Goal: Task Accomplishment & Management: Manage account settings

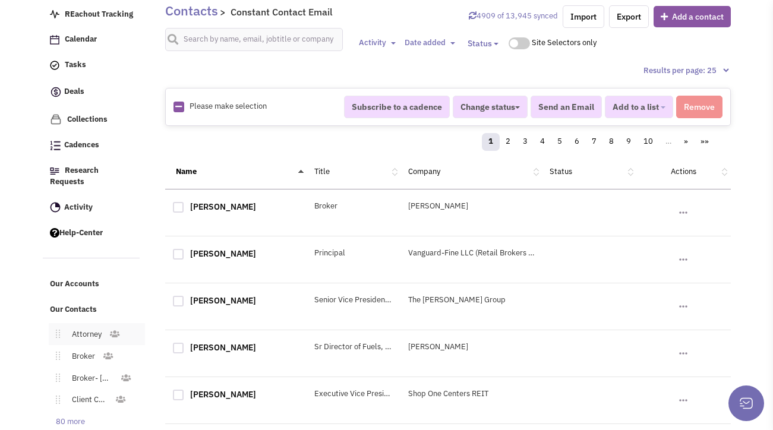
scroll to position [328, 0]
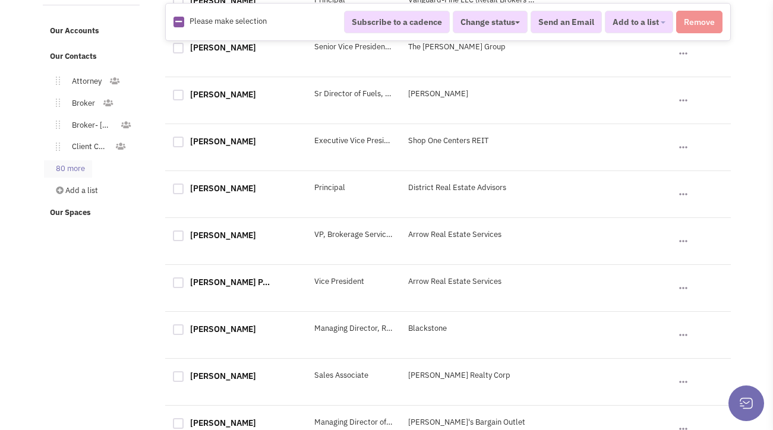
click at [90, 162] on link "80 more" at bounding box center [68, 168] width 48 height 17
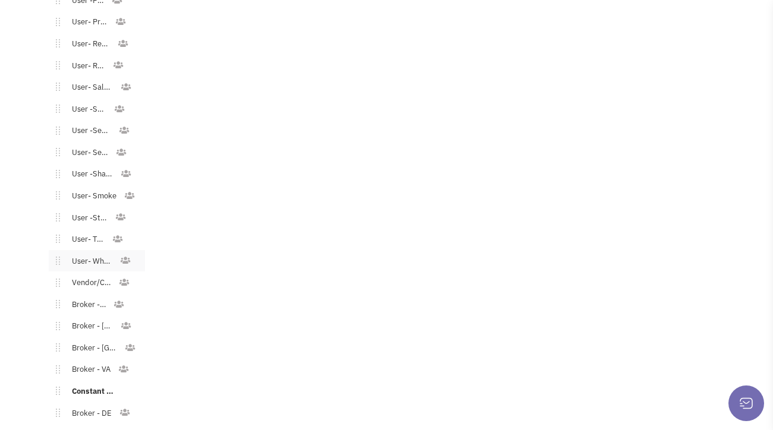
scroll to position [1758, 0]
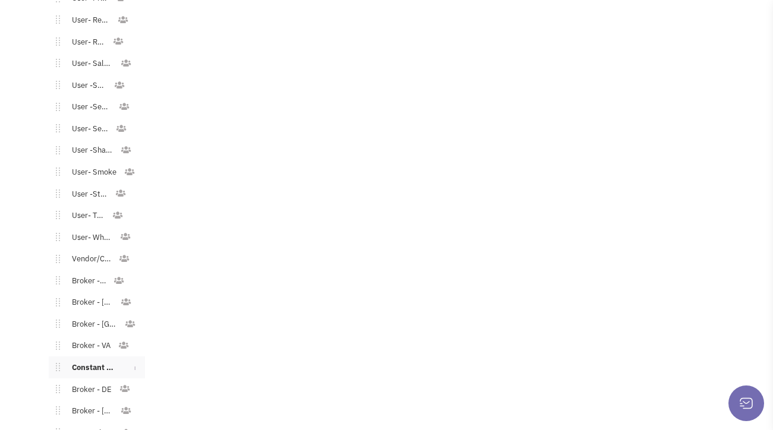
click at [96, 359] on link "Constant Contact Email" at bounding box center [92, 367] width 65 height 17
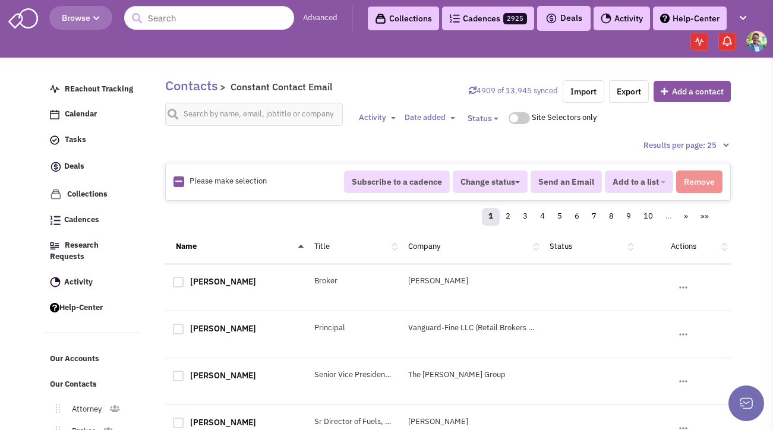
click at [173, 183] on img at bounding box center [178, 181] width 11 height 11
click at [178, 182] on icon at bounding box center [178, 182] width 7 height 8
checkbox input "true"
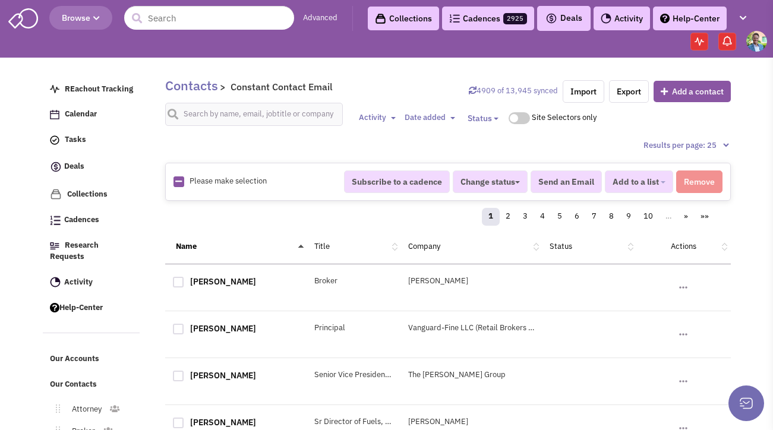
checkbox input "true"
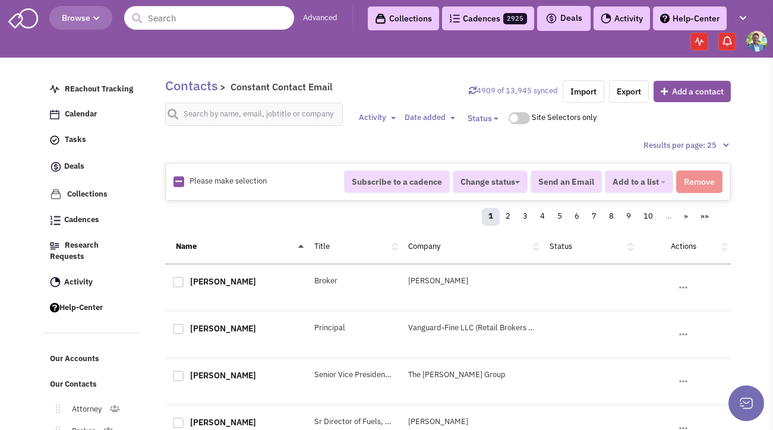
checkbox input "true"
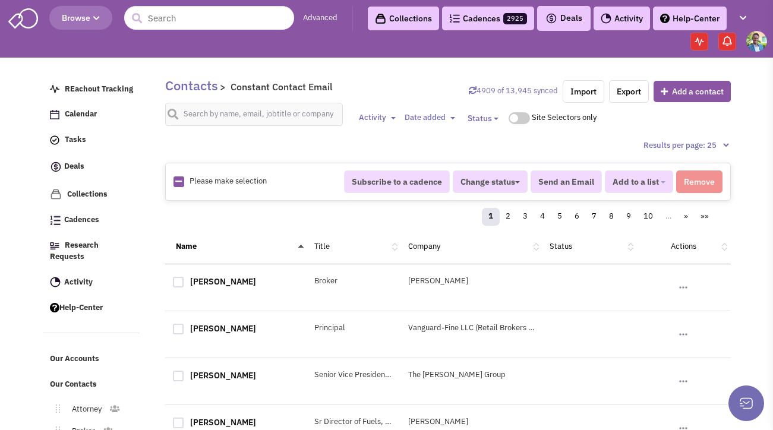
checkbox input "true"
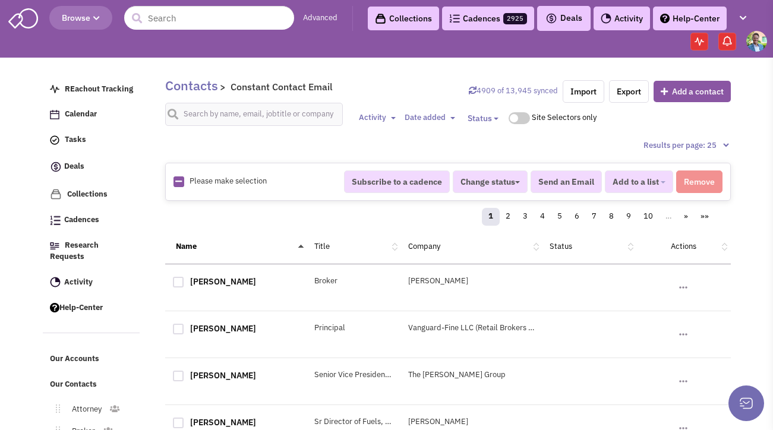
checkbox input "true"
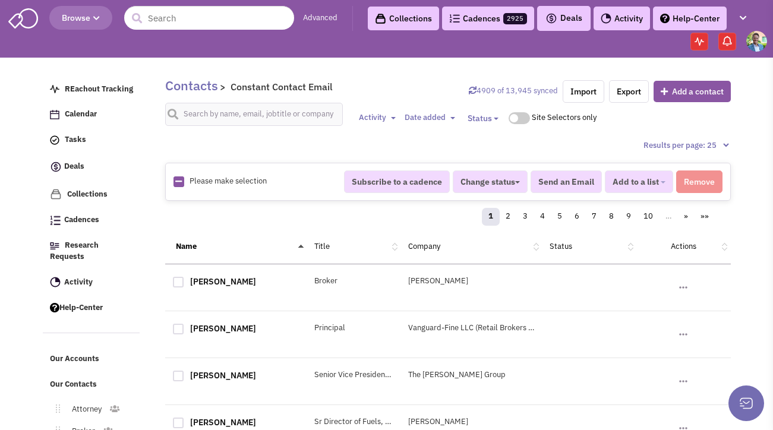
checkbox input "true"
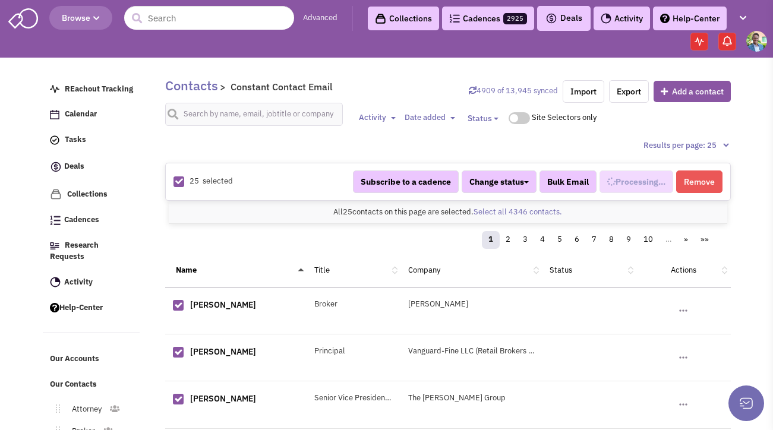
scroll to position [896, 0]
select select "744"
click at [497, 208] on link "Select all 4346 contacts." at bounding box center [517, 212] width 88 height 10
select select "744"
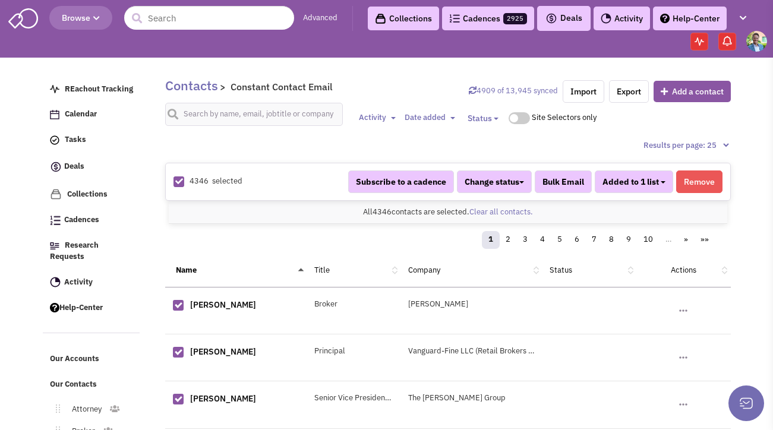
click at [651, 186] on span "Added to 1 list" at bounding box center [630, 181] width 56 height 11
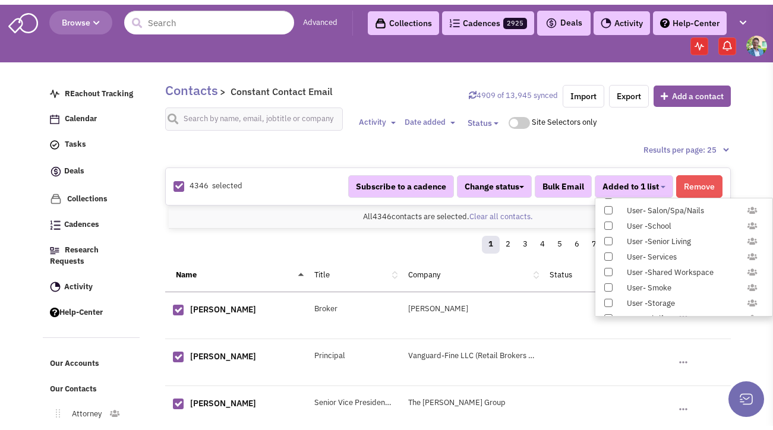
scroll to position [1224, 0]
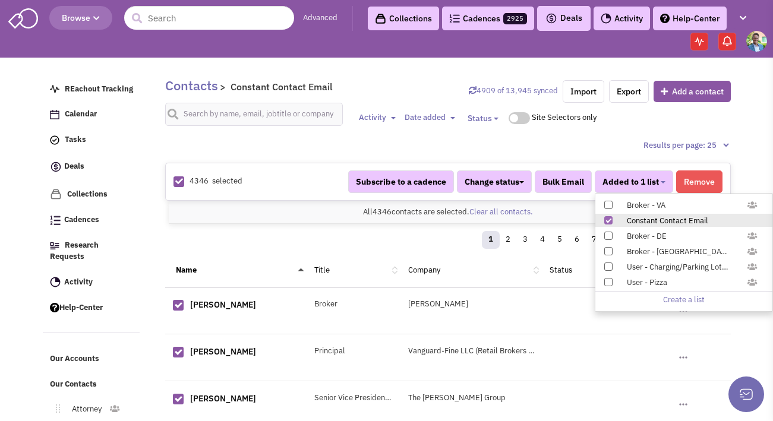
click at [608, 217] on span at bounding box center [608, 220] width 8 height 8
click at [607, 218] on input "Constant Contact Email" at bounding box center [607, 218] width 0 height 0
select select
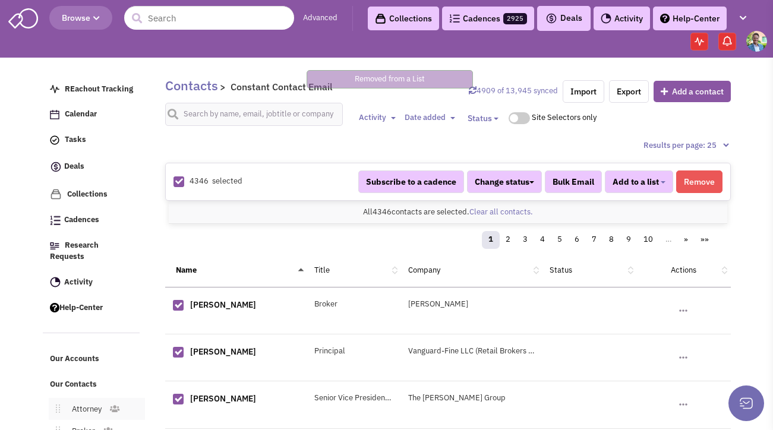
click at [92, 401] on link "Attorney" at bounding box center [84, 409] width 49 height 17
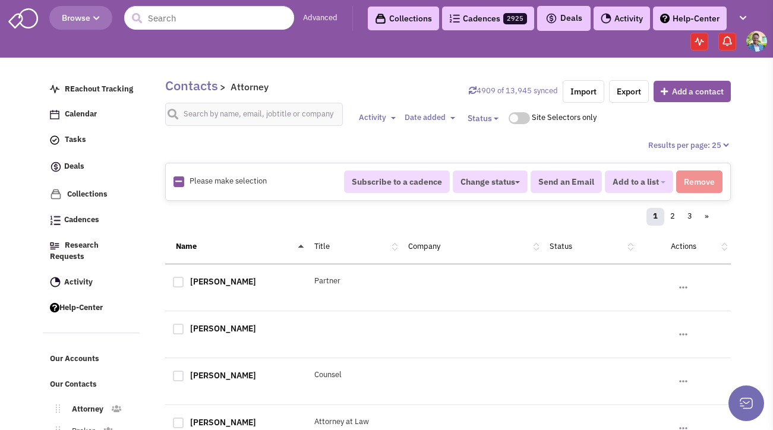
scroll to position [188, 0]
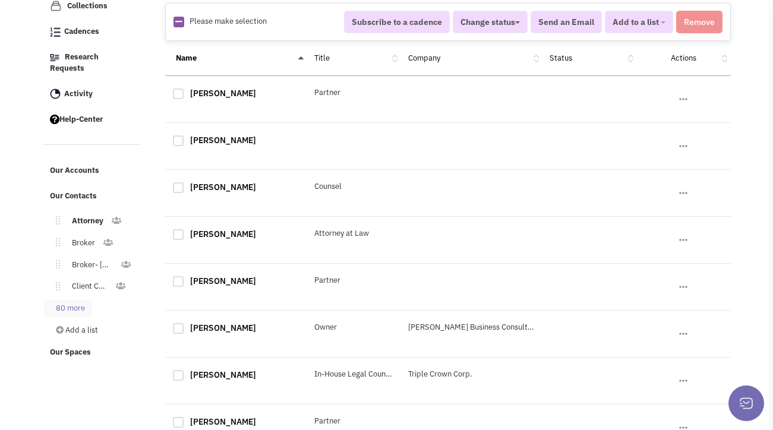
click at [87, 300] on link "80 more" at bounding box center [68, 308] width 48 height 17
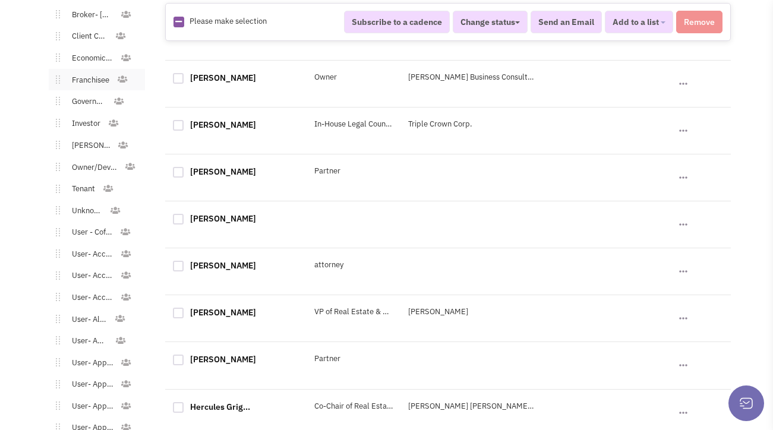
scroll to position [773, 0]
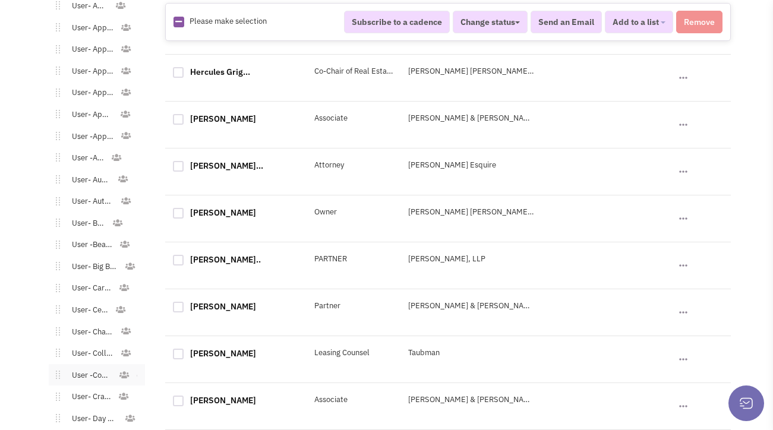
click at [91, 367] on link "User -Convenience" at bounding box center [89, 375] width 58 height 17
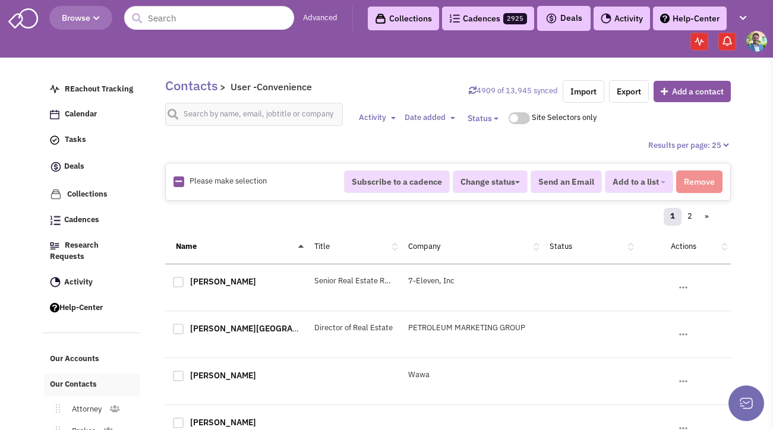
scroll to position [271, 0]
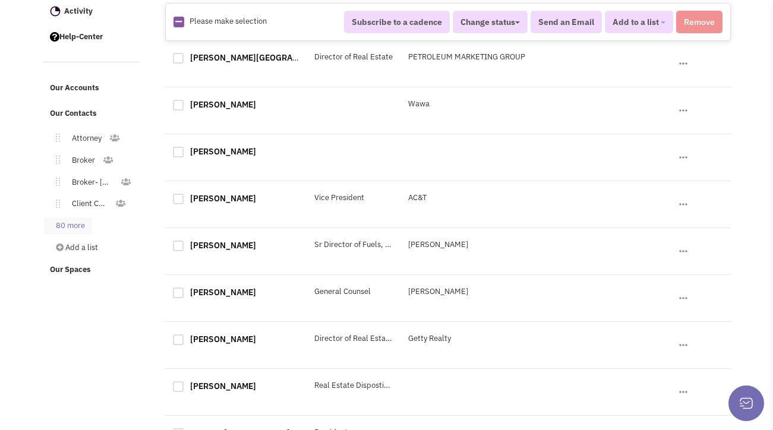
click at [65, 217] on link "80 more" at bounding box center [68, 225] width 48 height 17
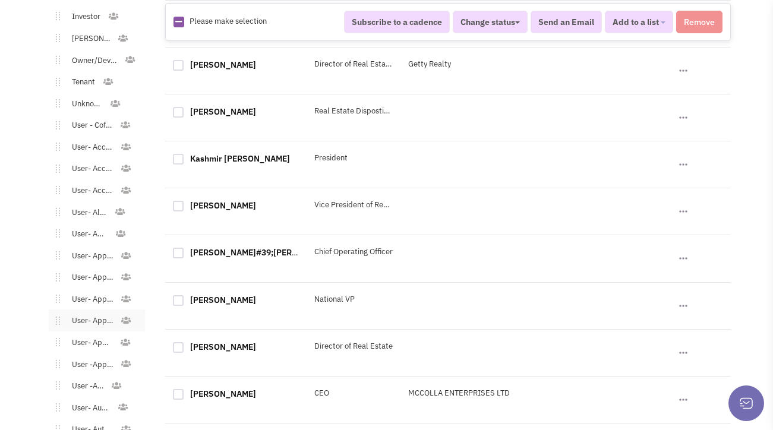
scroll to position [537, 0]
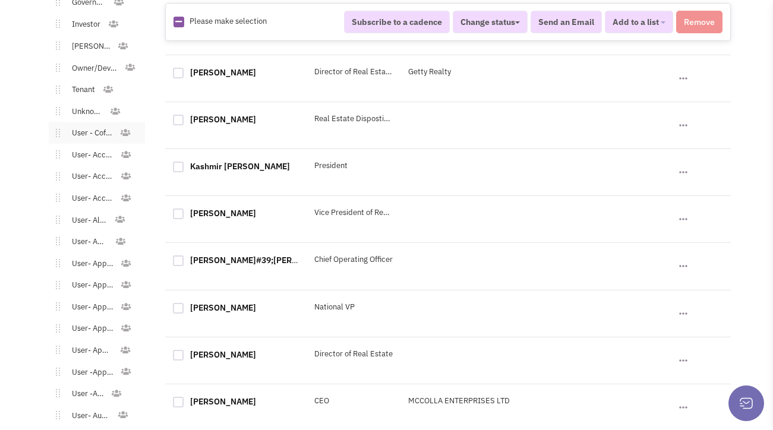
click at [91, 125] on link "User - Coffee/Donuts" at bounding box center [89, 133] width 59 height 17
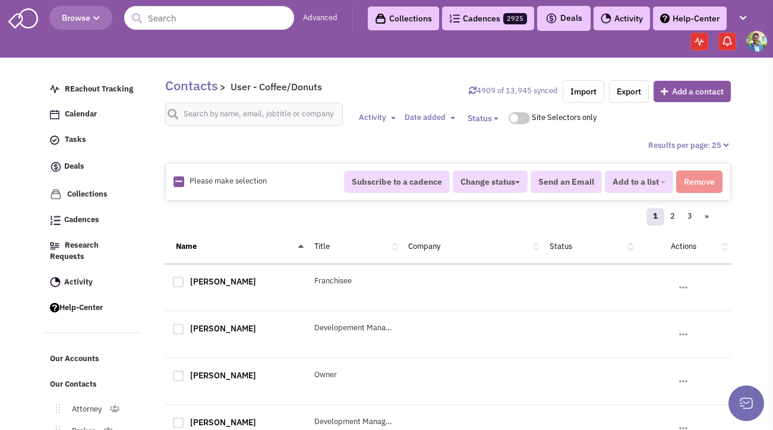
click at [176, 183] on icon at bounding box center [178, 182] width 7 height 8
checkbox input "true"
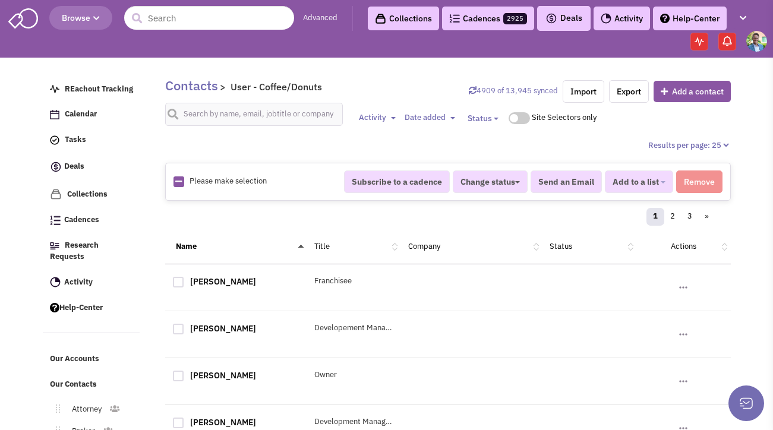
checkbox input "true"
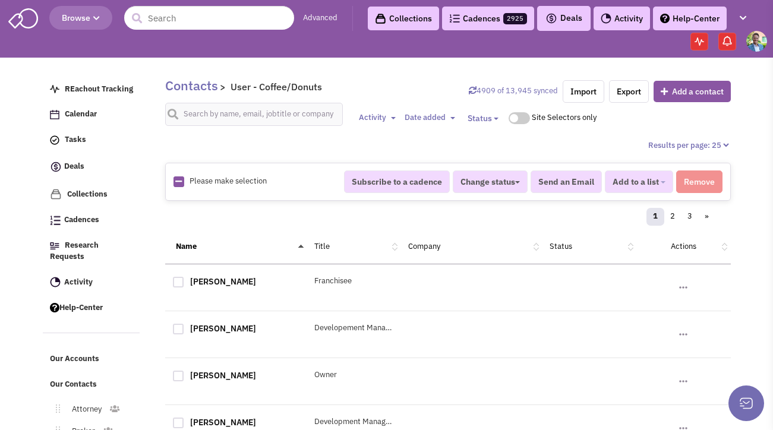
checkbox input "true"
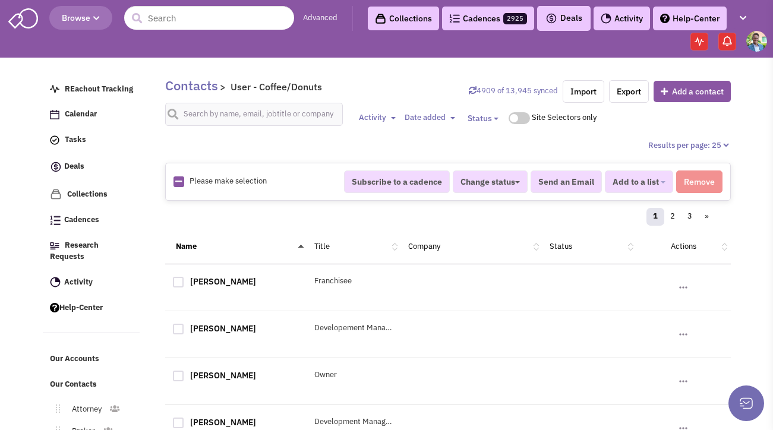
checkbox input "true"
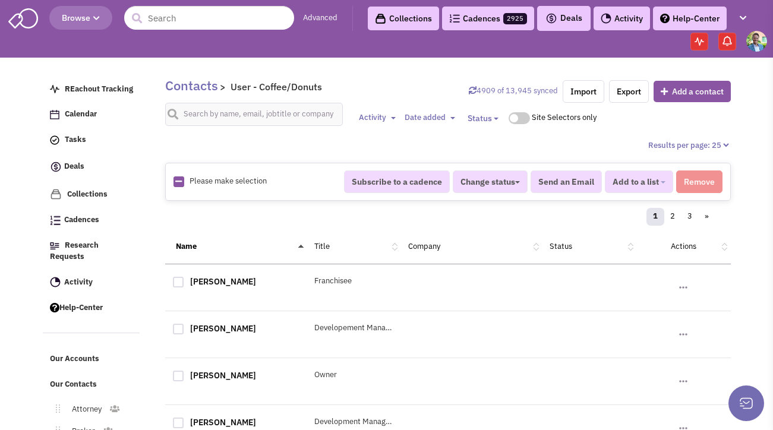
checkbox input "true"
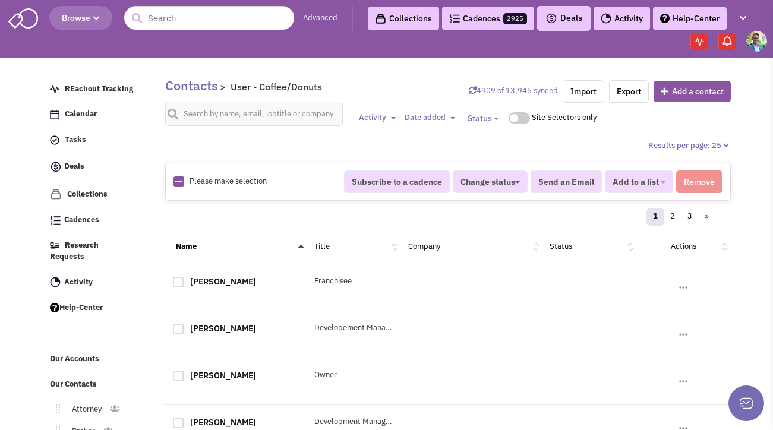
checkbox input "true"
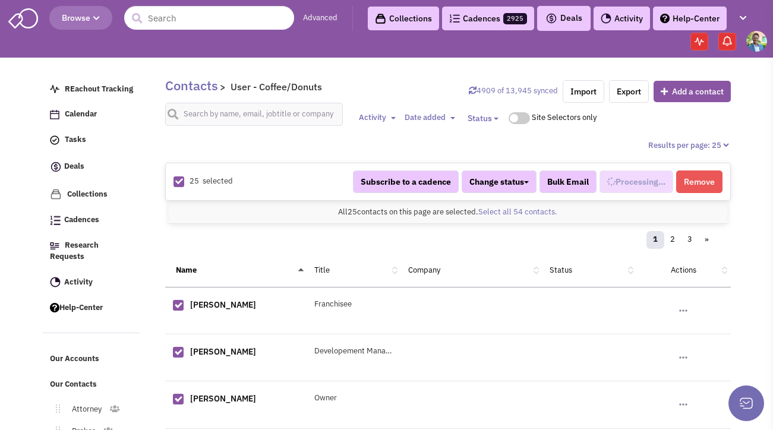
select select "568"
click at [551, 213] on link "Select all 54 contacts." at bounding box center [517, 212] width 79 height 10
select select "568"
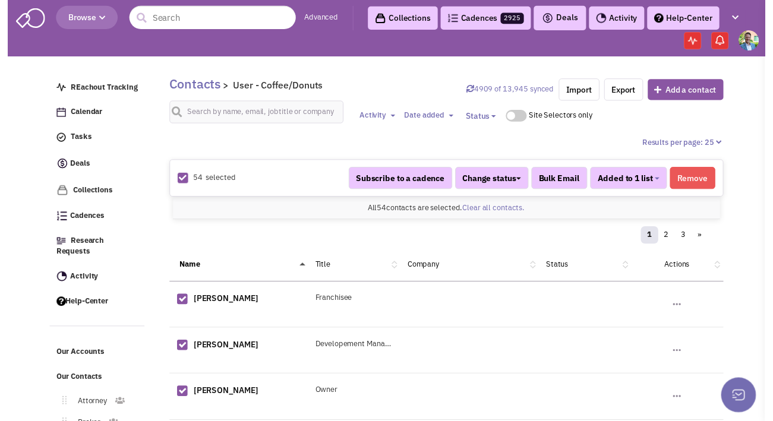
scroll to position [140, 0]
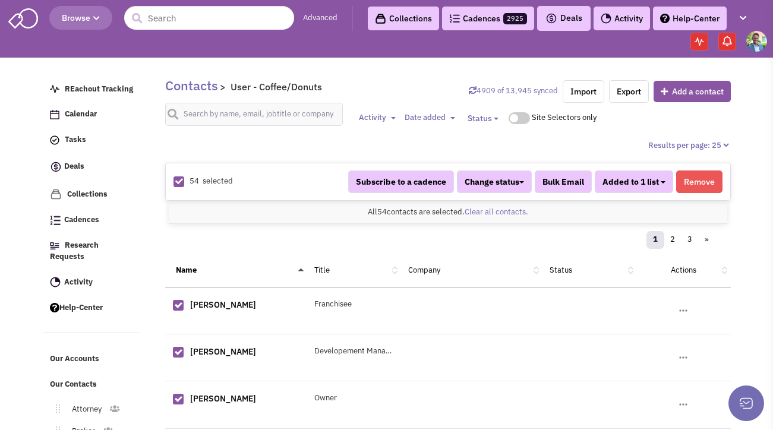
click at [659, 188] on button "Added to 1 list" at bounding box center [633, 181] width 78 height 23
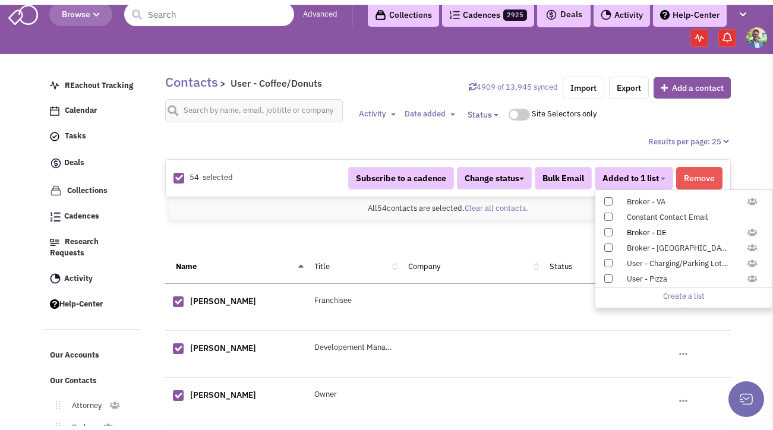
scroll to position [1, 0]
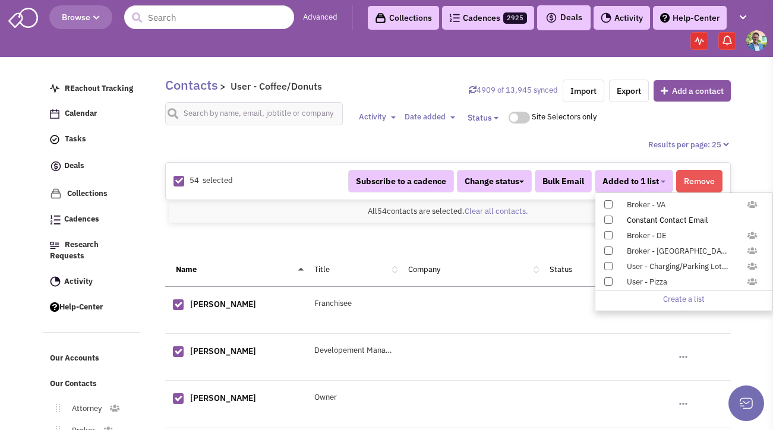
click at [607, 218] on span at bounding box center [608, 220] width 8 height 8
click at [607, 217] on input "Constant Contact Email" at bounding box center [607, 217] width 0 height 0
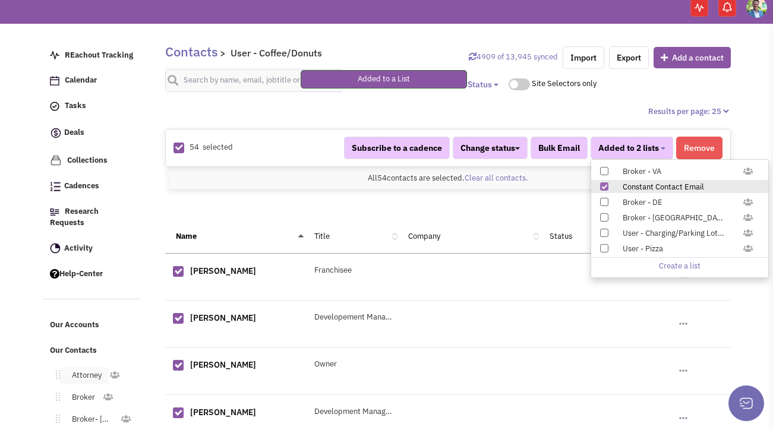
scroll to position [227, 0]
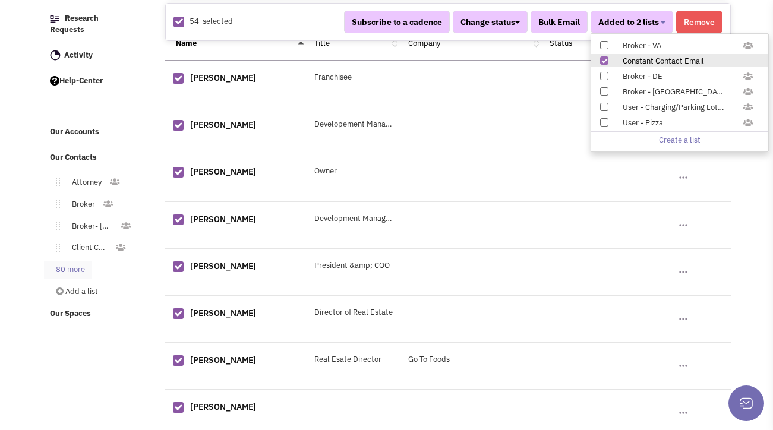
click at [82, 262] on link "80 more" at bounding box center [68, 269] width 48 height 17
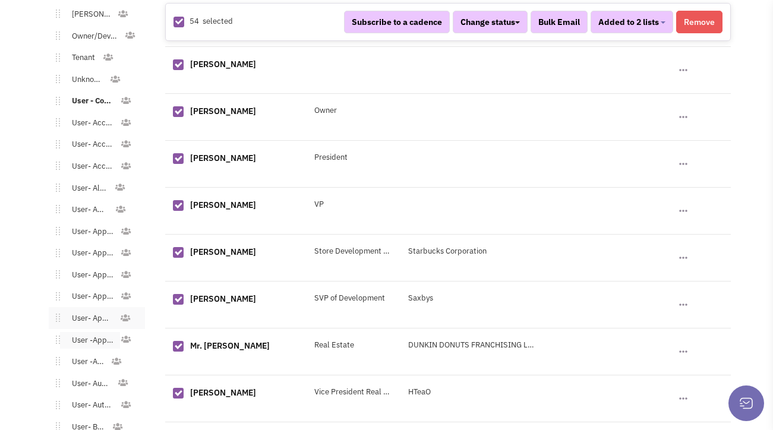
scroll to position [621, 0]
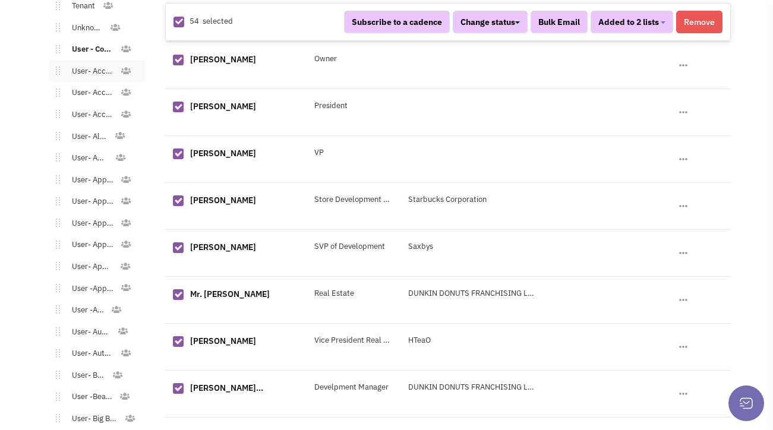
click at [88, 63] on link "User- Accessories - General" at bounding box center [90, 71] width 60 height 17
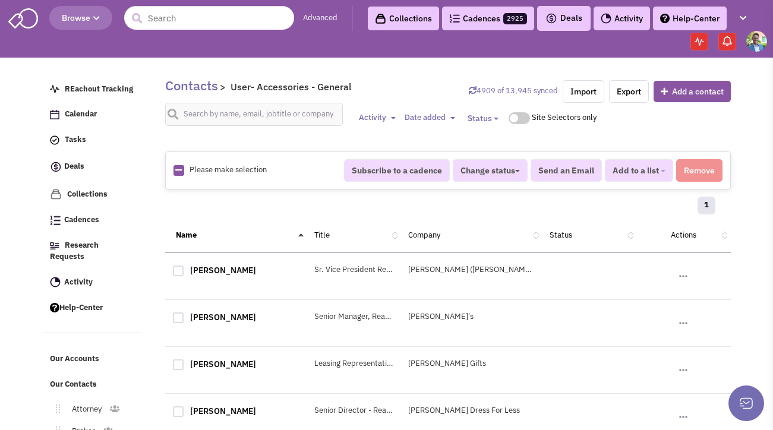
click at [177, 172] on icon at bounding box center [178, 170] width 7 height 8
checkbox input "true"
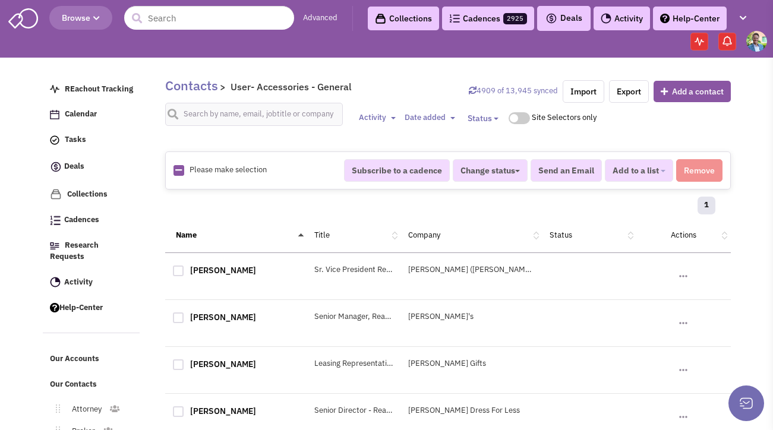
checkbox input "true"
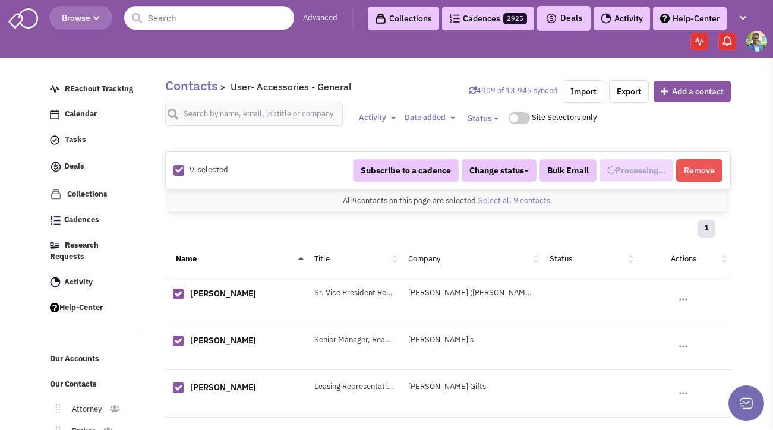
select select "544"
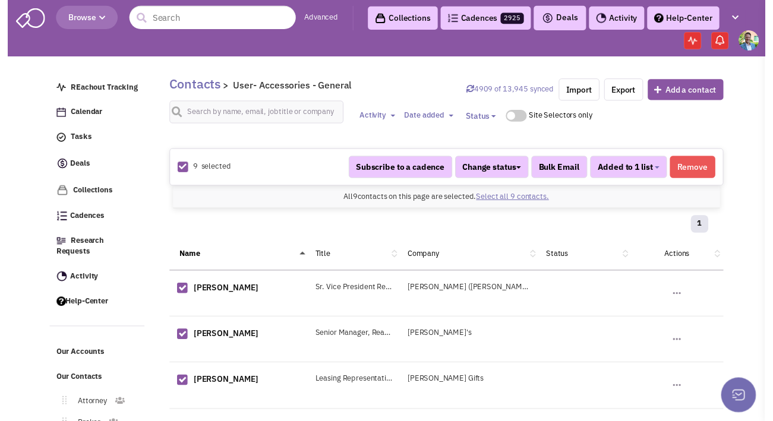
scroll to position [151, 0]
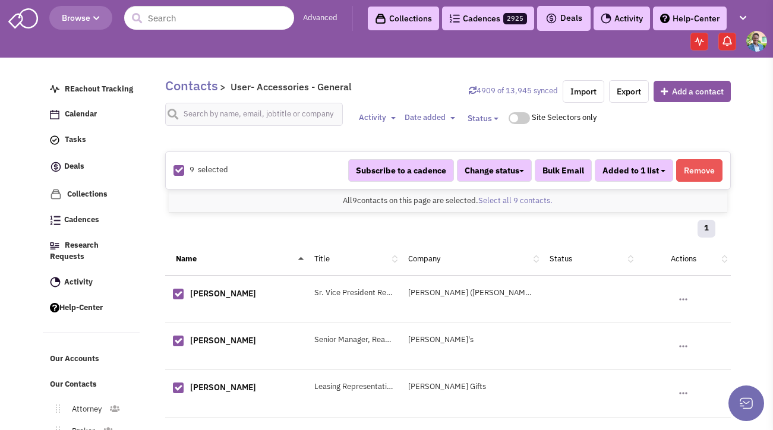
click at [621, 174] on span "Added to 1 list" at bounding box center [630, 170] width 56 height 11
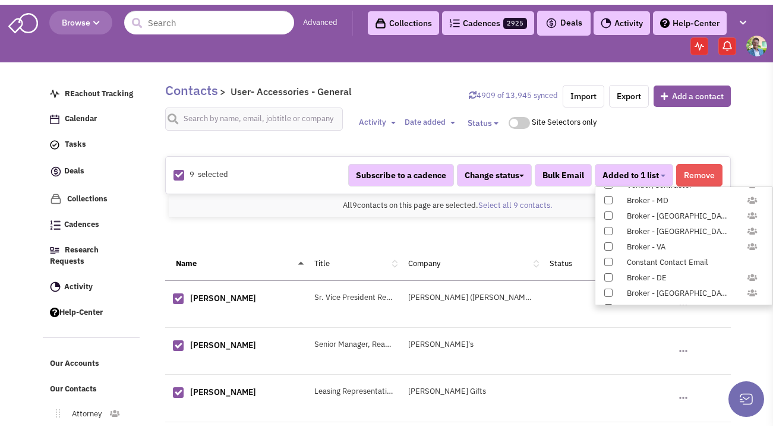
scroll to position [1190, 0]
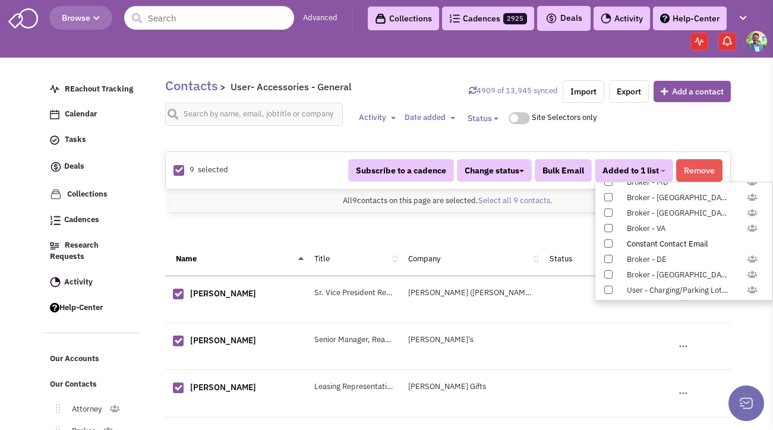
click at [608, 242] on span at bounding box center [608, 243] width 8 height 8
click at [607, 241] on input "Constant Contact Email" at bounding box center [607, 241] width 0 height 0
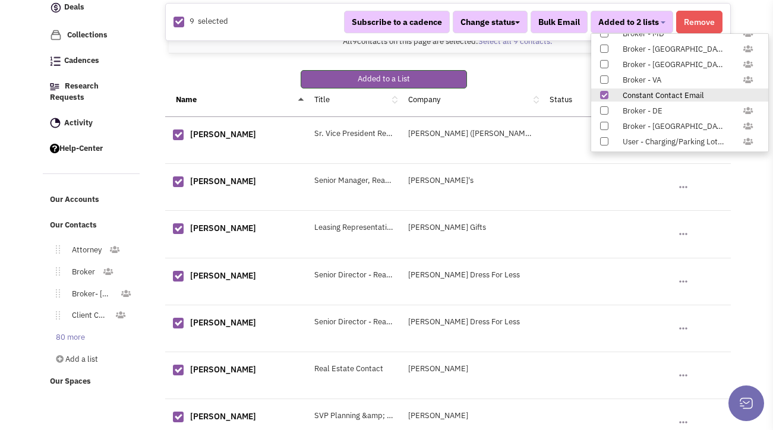
scroll to position [175, 0]
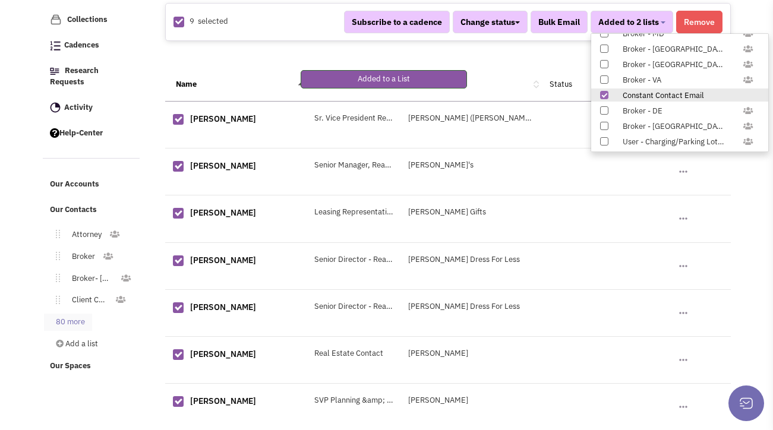
click at [65, 314] on link "80 more" at bounding box center [68, 322] width 48 height 17
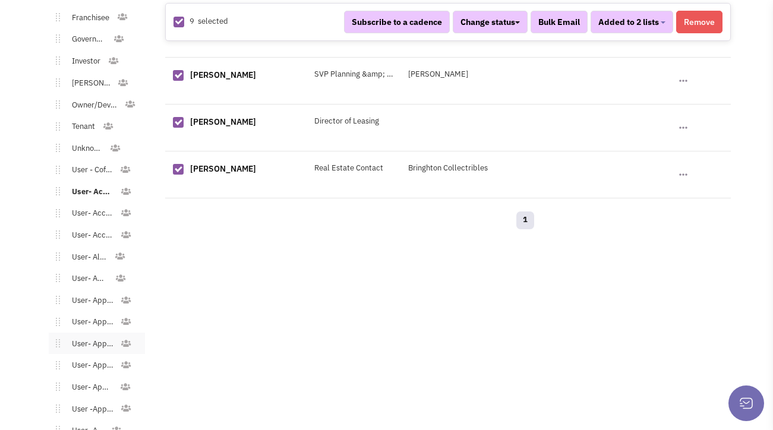
scroll to position [594, 0]
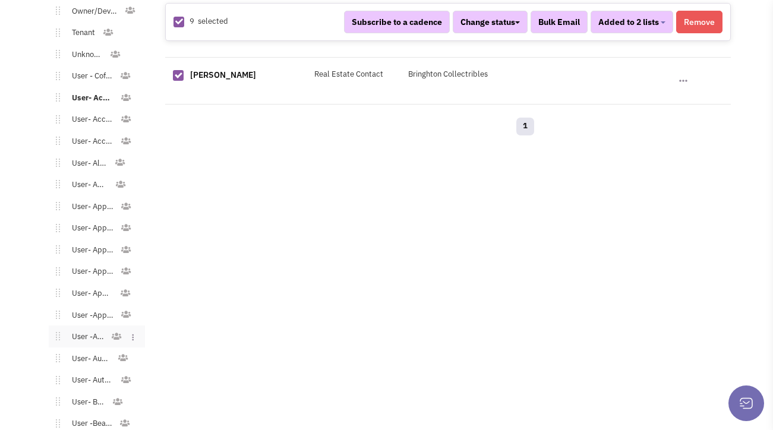
click at [93, 328] on link "User -Arts" at bounding box center [85, 336] width 50 height 17
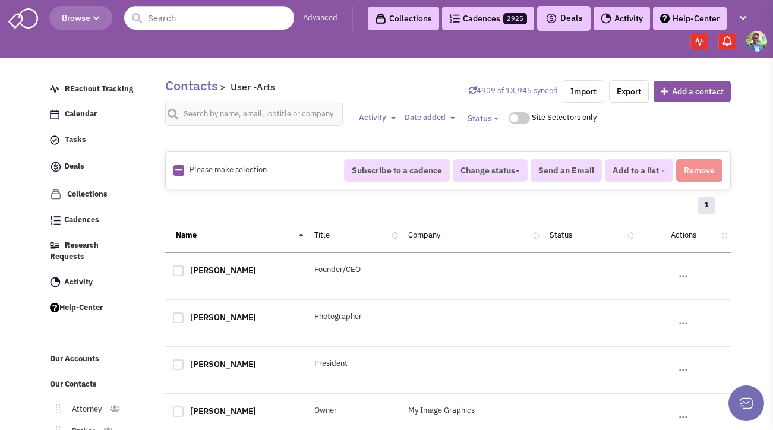
click at [178, 170] on icon at bounding box center [178, 170] width 7 height 8
checkbox input "true"
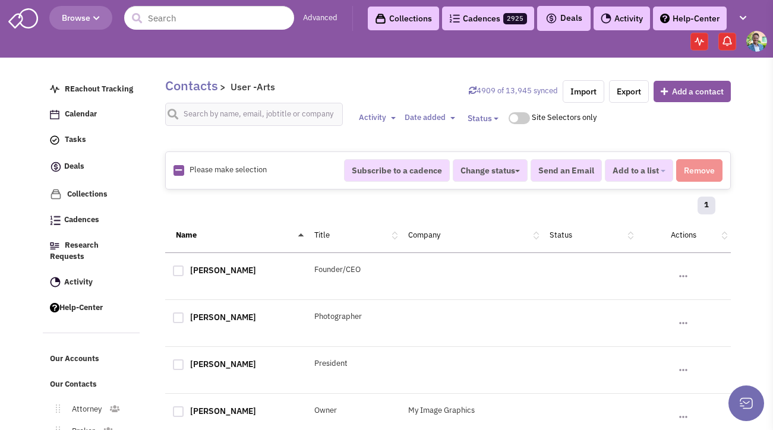
checkbox input "true"
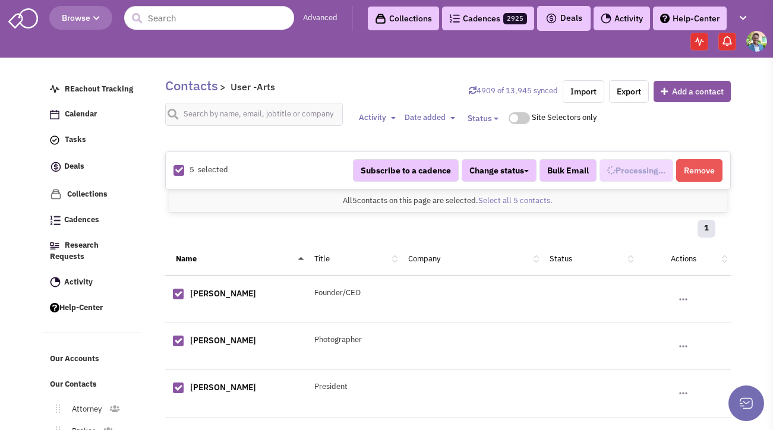
select select "690"
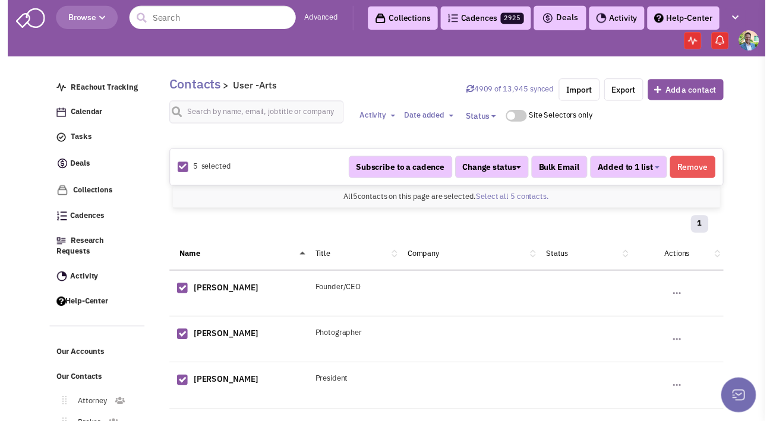
scroll to position [276, 0]
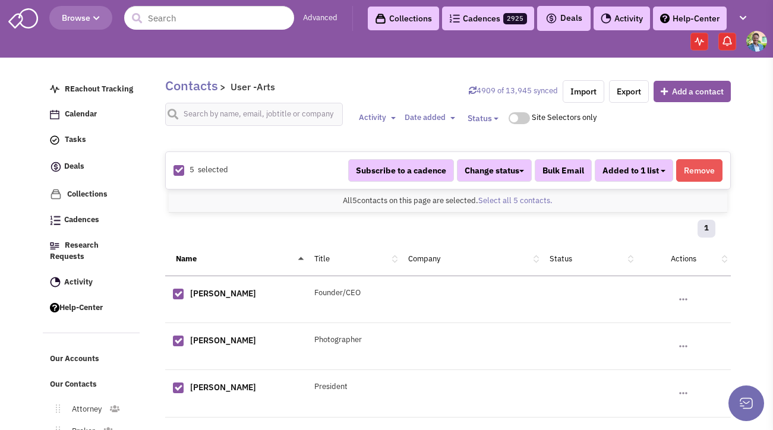
click at [629, 177] on button "Added to 1 list" at bounding box center [633, 170] width 78 height 23
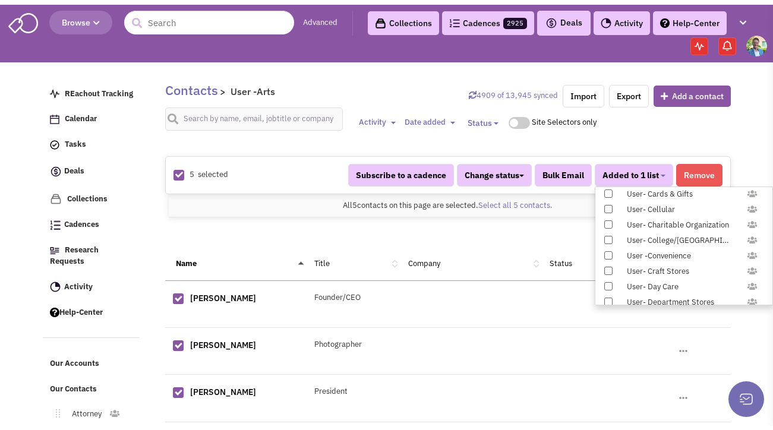
scroll to position [1224, 0]
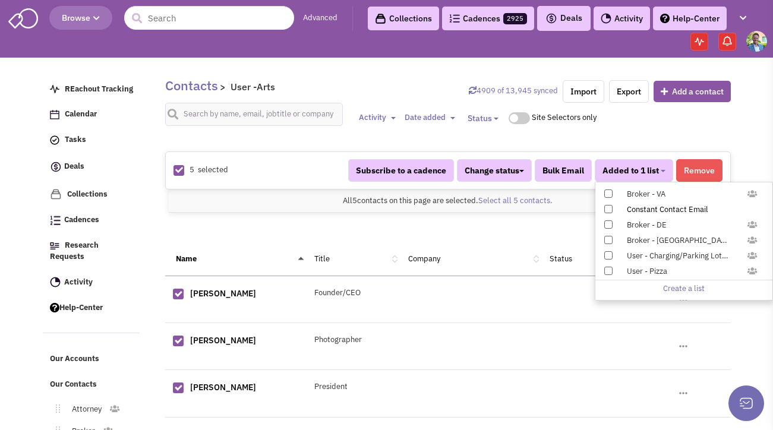
click at [606, 210] on span at bounding box center [608, 209] width 8 height 8
click at [607, 207] on input "Constant Contact Email" at bounding box center [607, 207] width 0 height 0
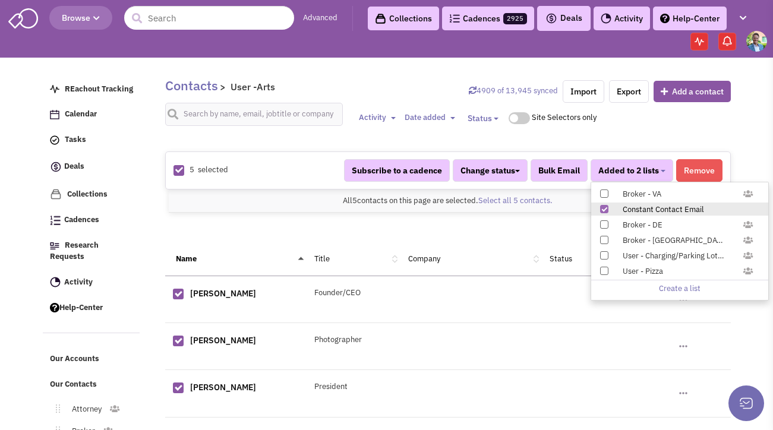
scroll to position [116, 0]
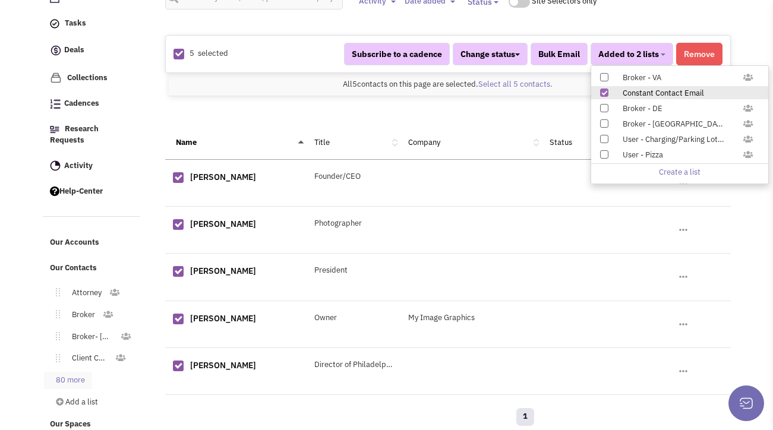
click at [86, 372] on link "80 more" at bounding box center [68, 380] width 48 height 17
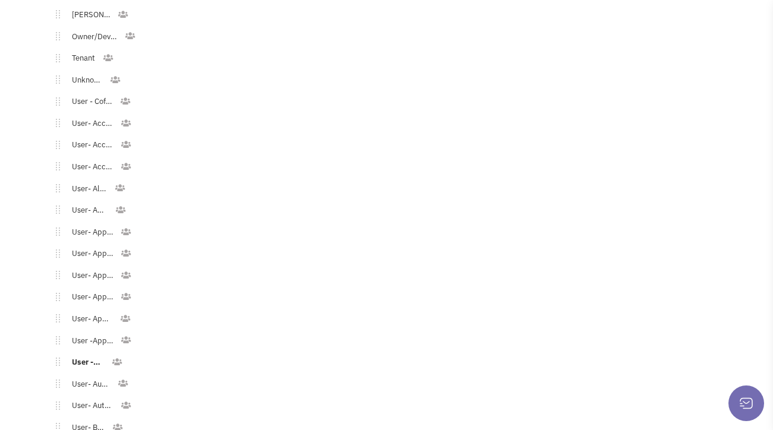
scroll to position [584, 0]
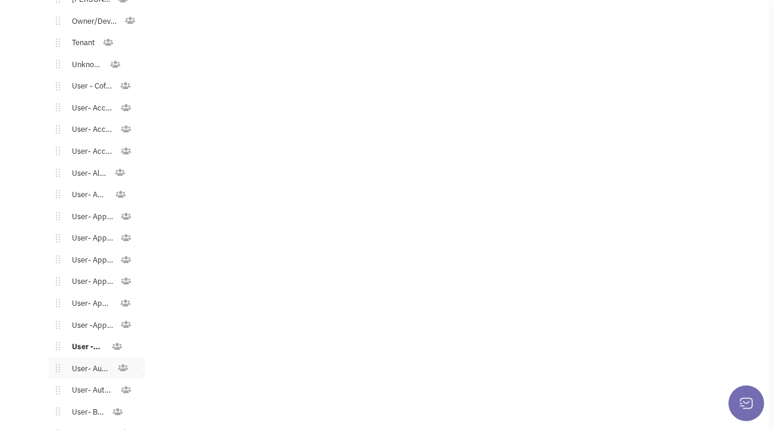
click at [93, 360] on link "User- Automotive" at bounding box center [89, 368] width 58 height 17
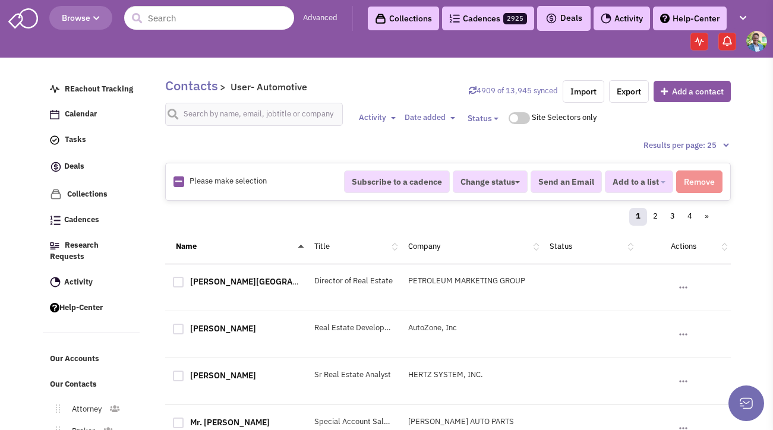
click at [179, 183] on icon at bounding box center [178, 182] width 7 height 8
checkbox input "true"
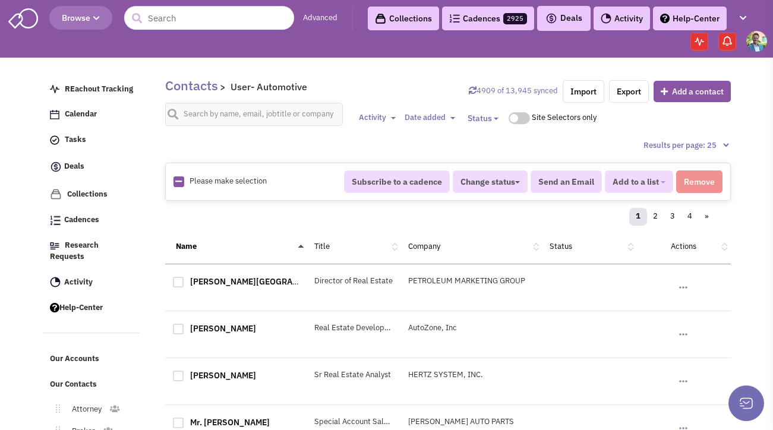
checkbox input "true"
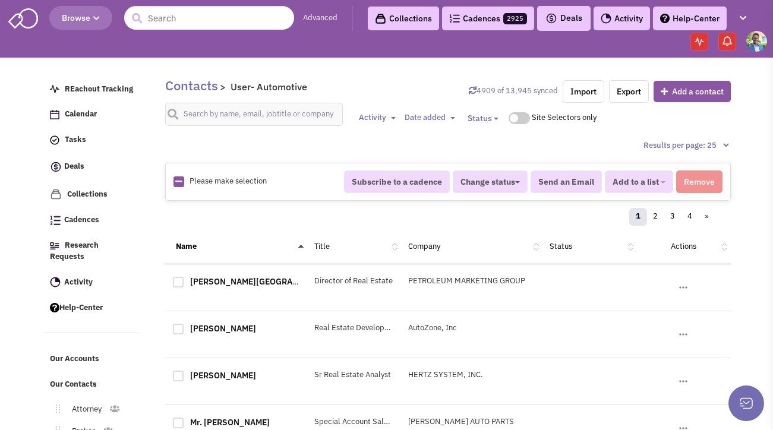
checkbox input "true"
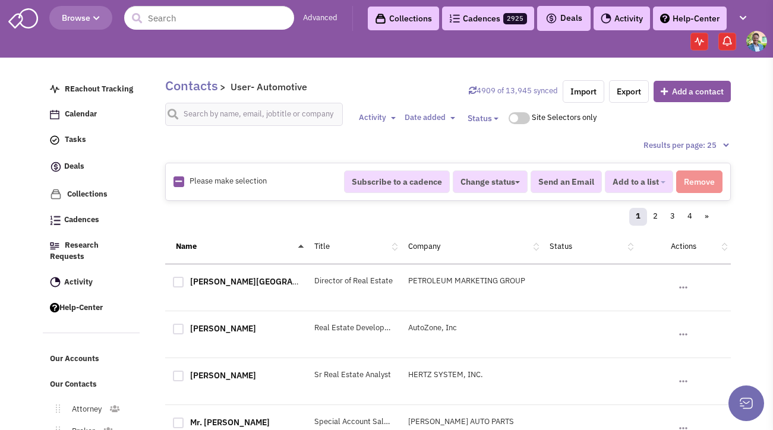
checkbox input "true"
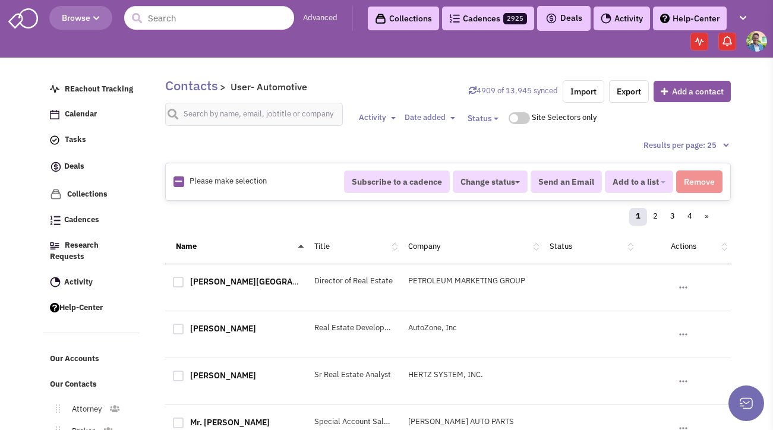
checkbox input "true"
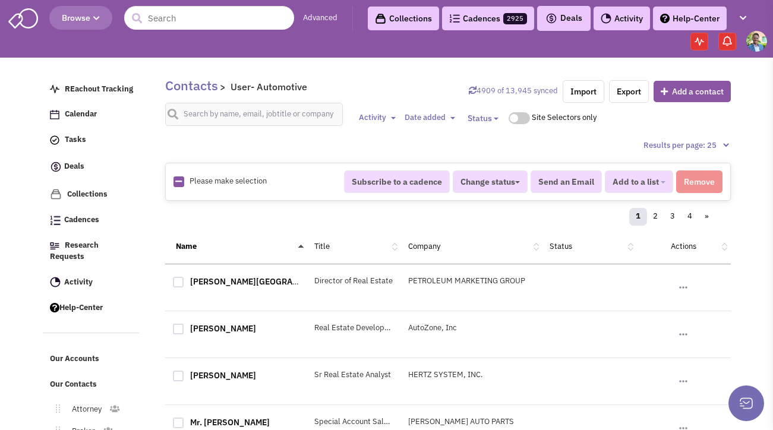
checkbox input "true"
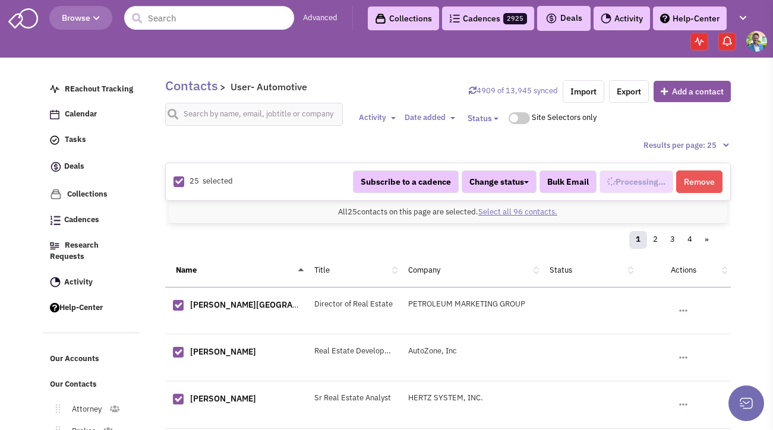
scroll to position [287, 0]
select select "668"
click at [497, 212] on link "Select all 96 contacts." at bounding box center [517, 212] width 79 height 10
select select "668"
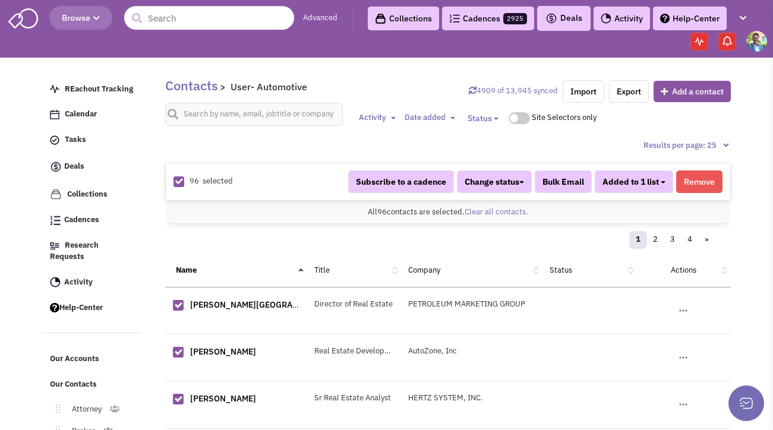
click at [634, 176] on span "Added to 1 list" at bounding box center [630, 181] width 56 height 11
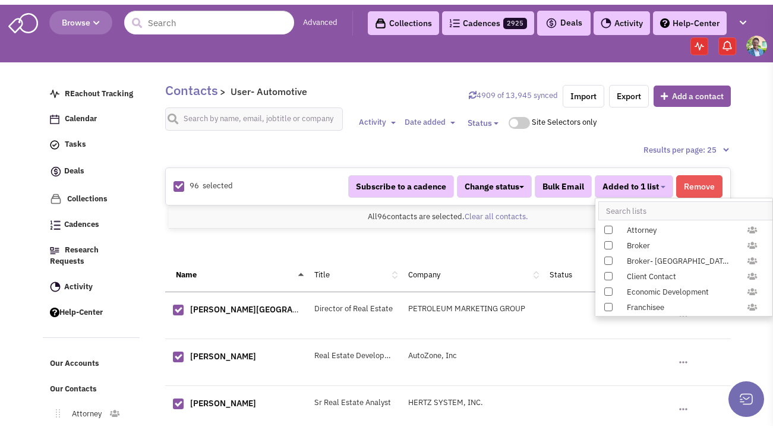
scroll to position [1224, 0]
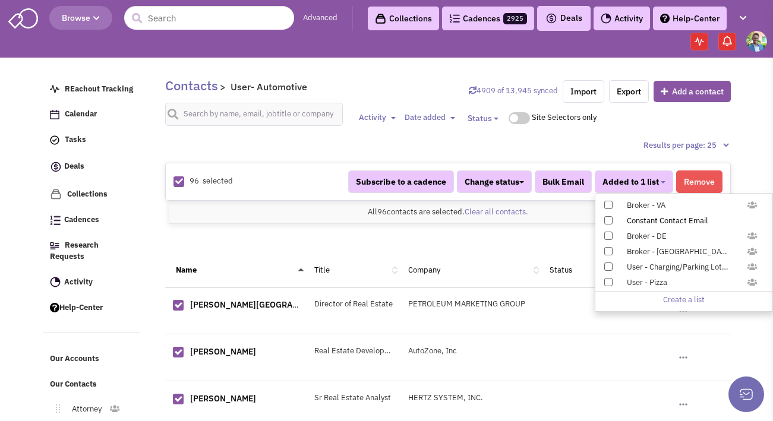
click at [606, 220] on span at bounding box center [608, 220] width 8 height 8
click at [607, 218] on input "Constant Contact Email" at bounding box center [607, 218] width 0 height 0
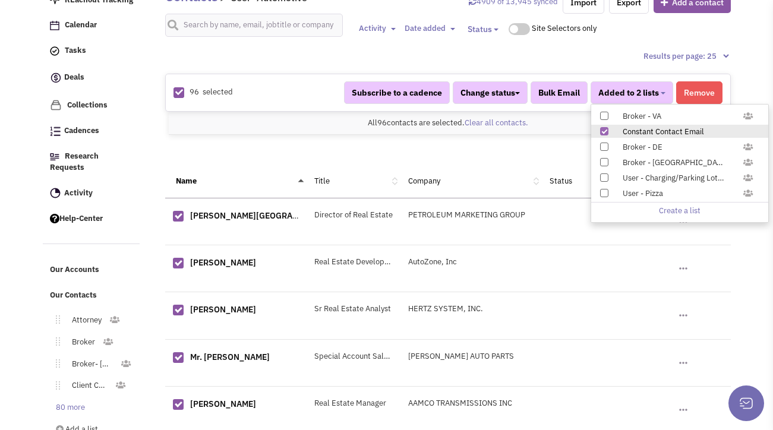
scroll to position [105, 0]
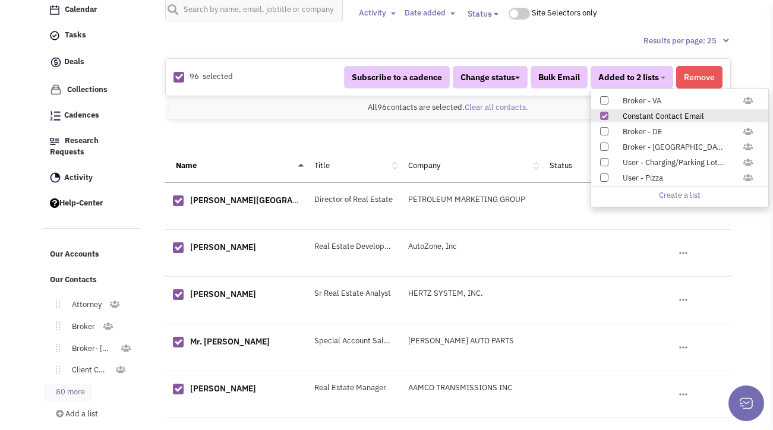
click at [69, 384] on link "80 more" at bounding box center [68, 392] width 48 height 17
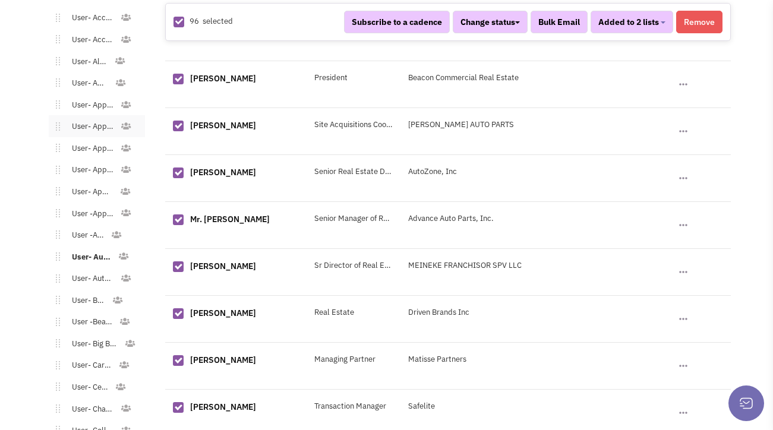
scroll to position [704, 0]
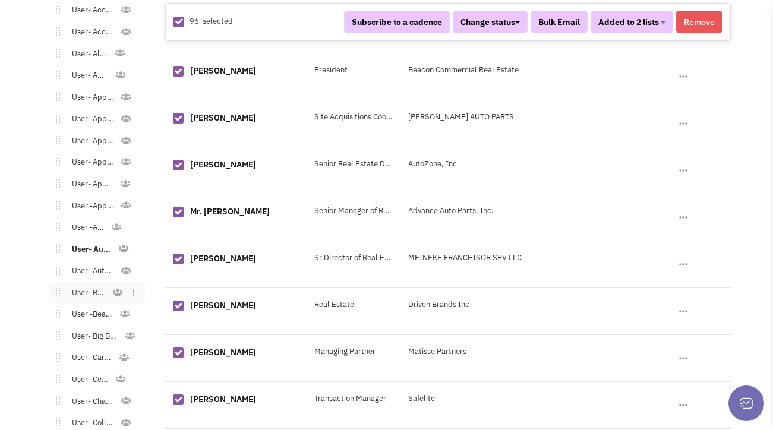
click at [88, 284] on link "User- Bank" at bounding box center [86, 292] width 52 height 17
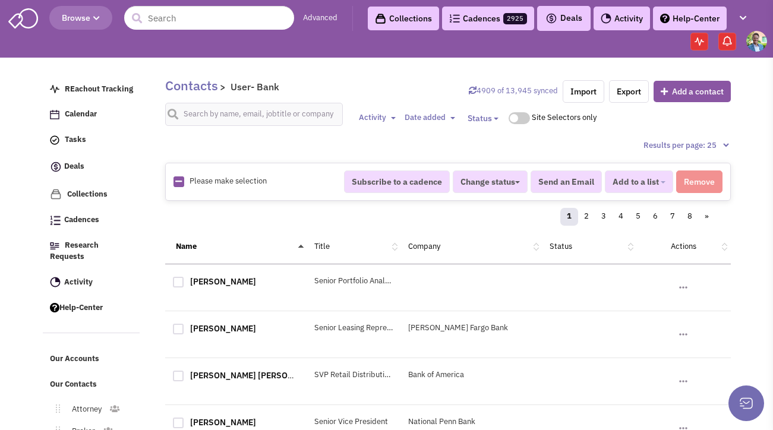
click at [175, 181] on icon at bounding box center [178, 182] width 7 height 8
checkbox input "true"
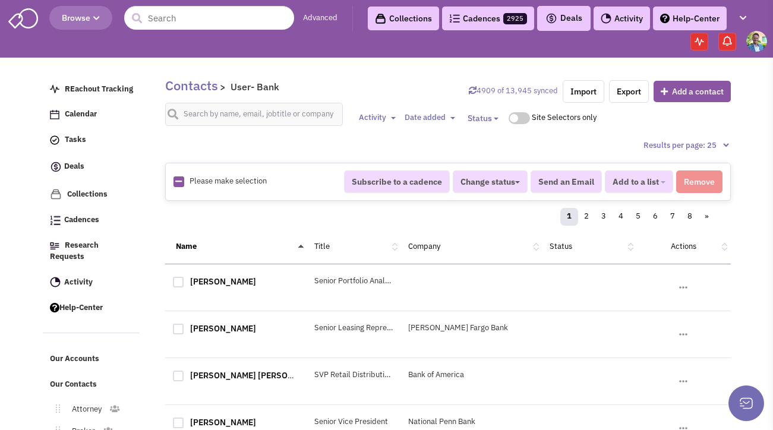
checkbox input "true"
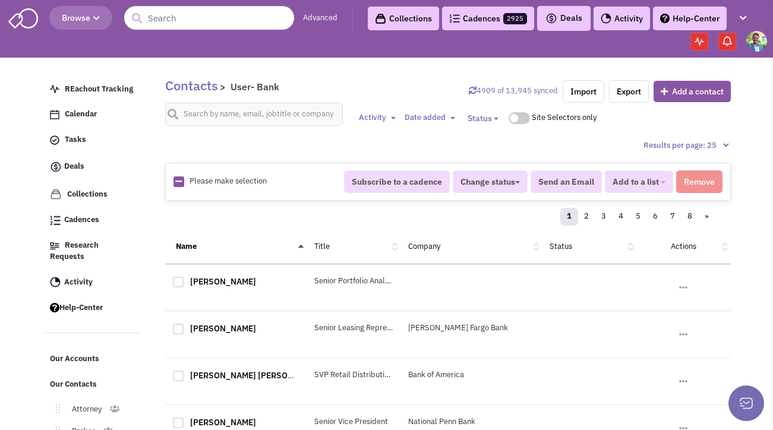
checkbox input "true"
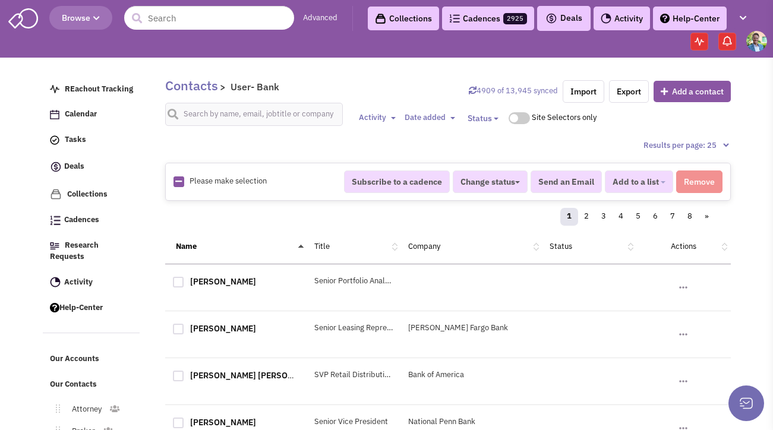
checkbox input "true"
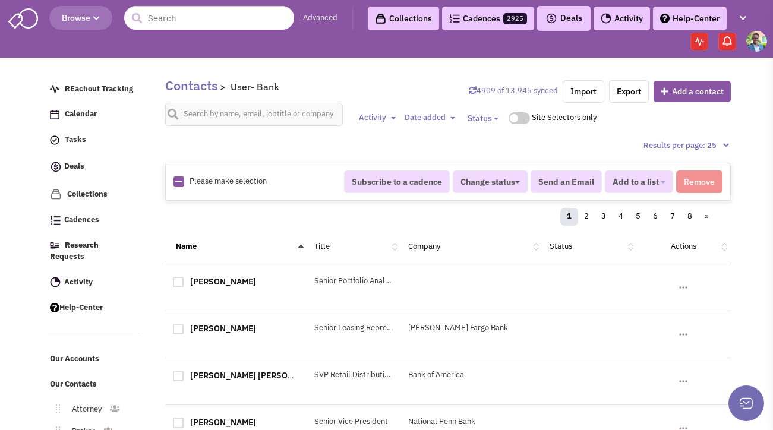
checkbox input "true"
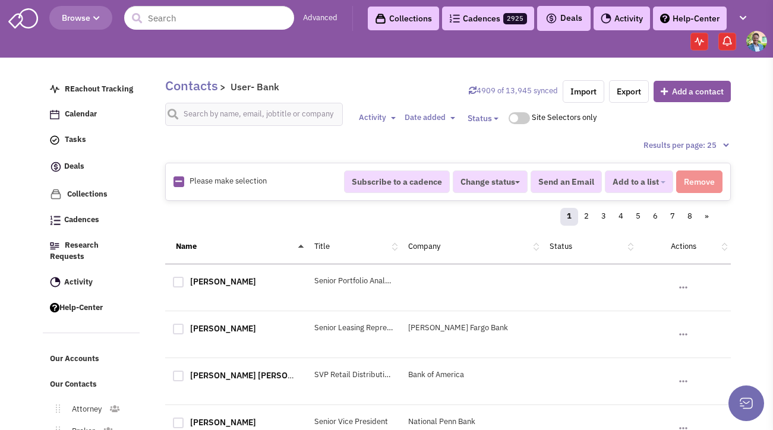
checkbox input "true"
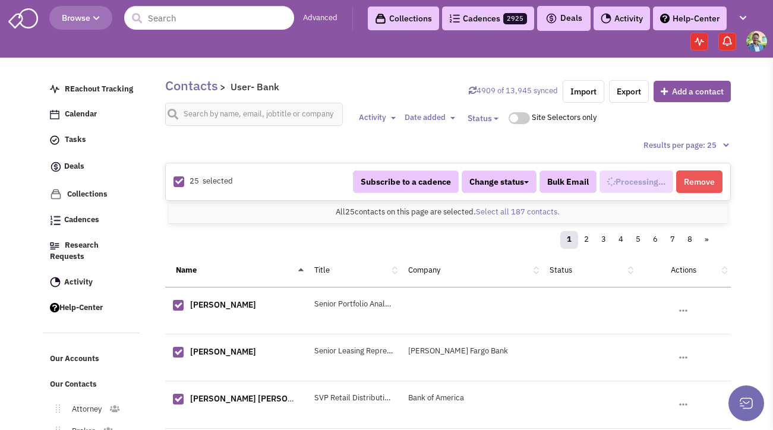
select select "688"
click at [485, 215] on link "Select all 187 contacts." at bounding box center [518, 212] width 84 height 10
select select "688"
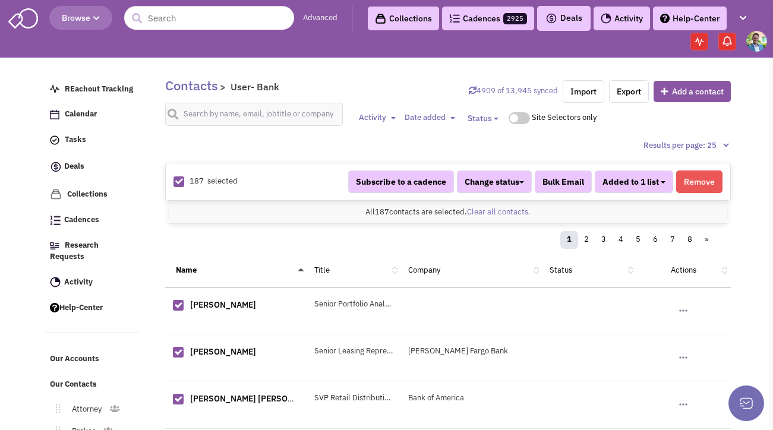
click at [665, 183] on button "Added to 1 list" at bounding box center [633, 181] width 78 height 23
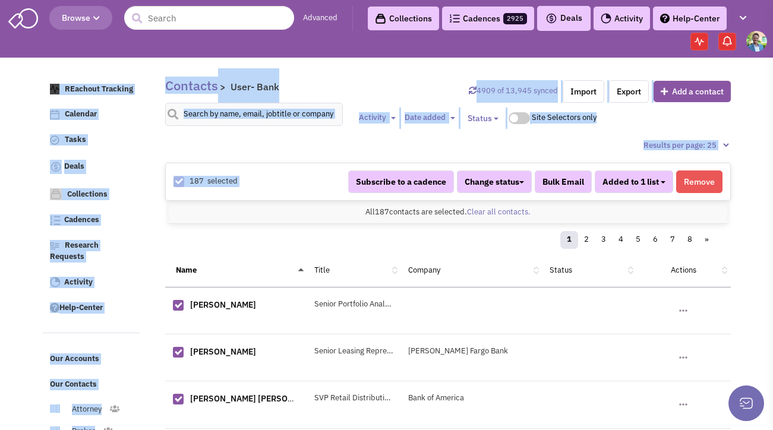
click at [663, 183] on button "Added to 1 list" at bounding box center [633, 181] width 78 height 23
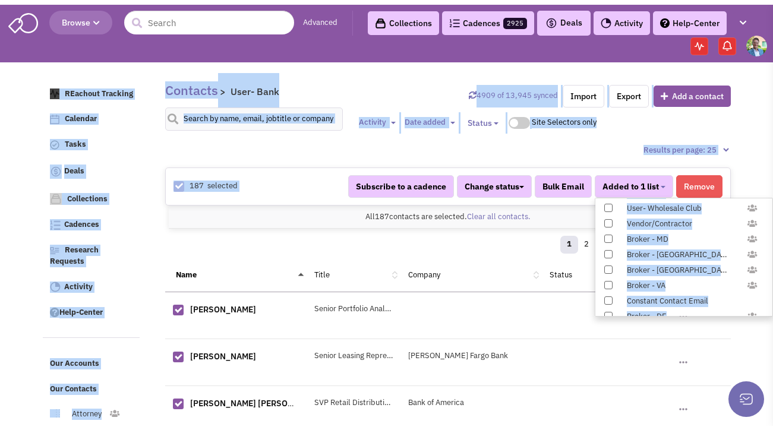
scroll to position [1224, 0]
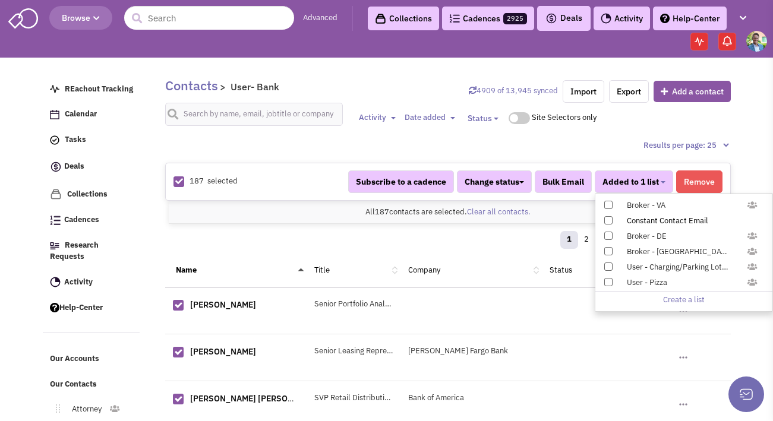
click at [609, 221] on span at bounding box center [608, 220] width 8 height 8
click at [607, 218] on input "Constant Contact Email" at bounding box center [607, 218] width 0 height 0
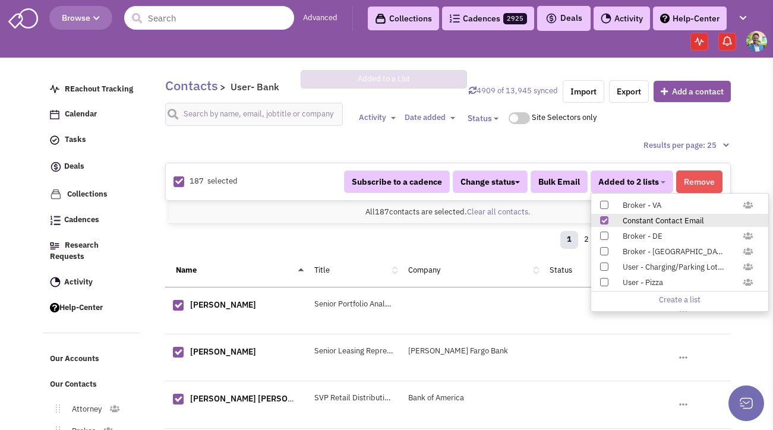
click at [308, 230] on div "1 2 3 4 5 6 7 8 »" at bounding box center [448, 242] width 550 height 24
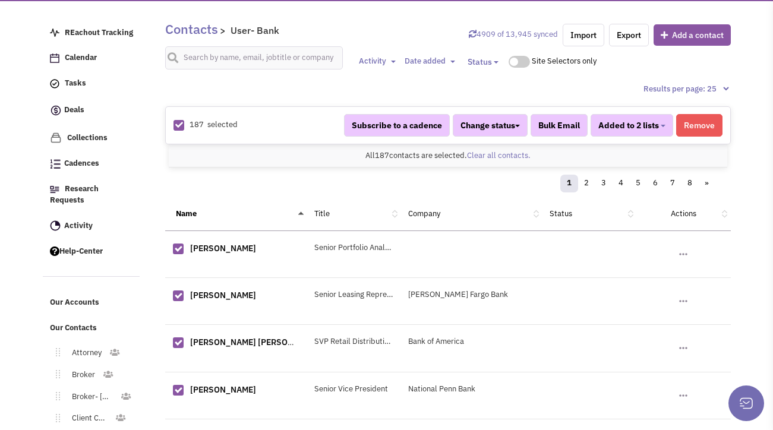
scroll to position [128, 0]
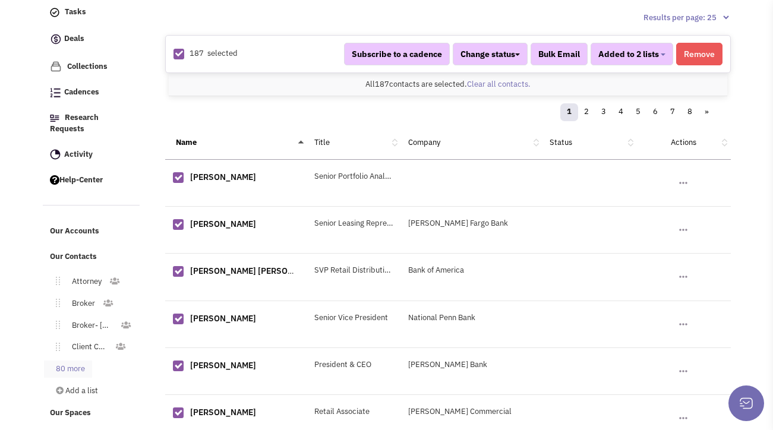
click at [81, 360] on link "80 more" at bounding box center [68, 368] width 48 height 17
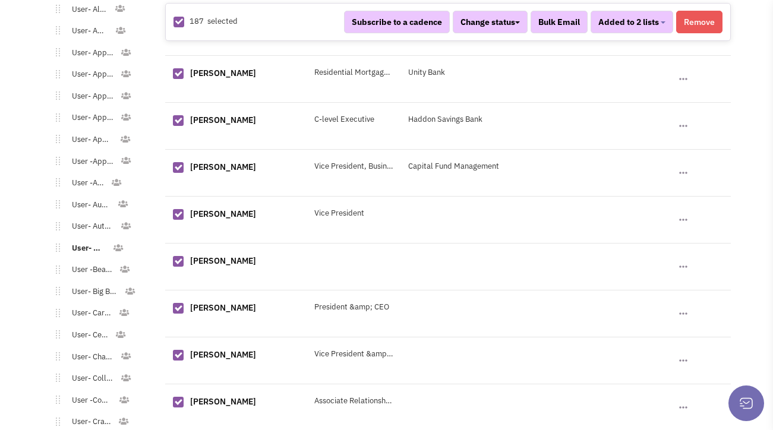
scroll to position [756, 0]
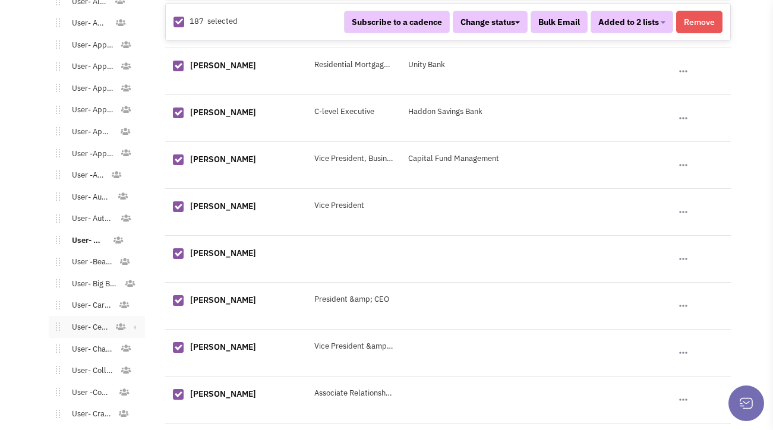
click at [90, 319] on link "User- Cellular" at bounding box center [87, 327] width 55 height 17
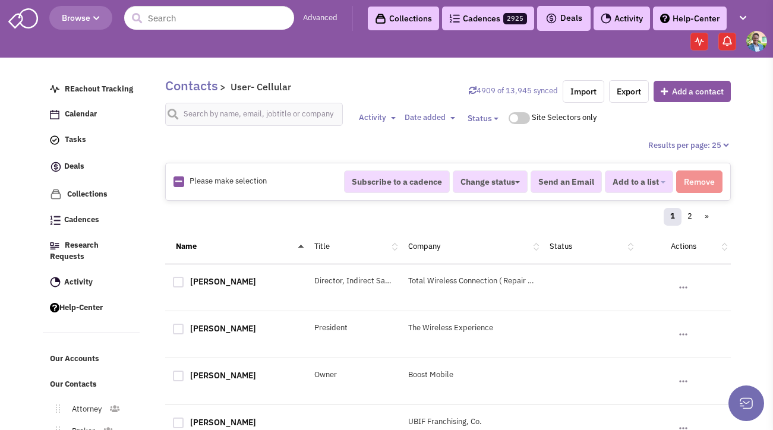
click at [179, 185] on link at bounding box center [178, 181] width 7 height 11
checkbox input "true"
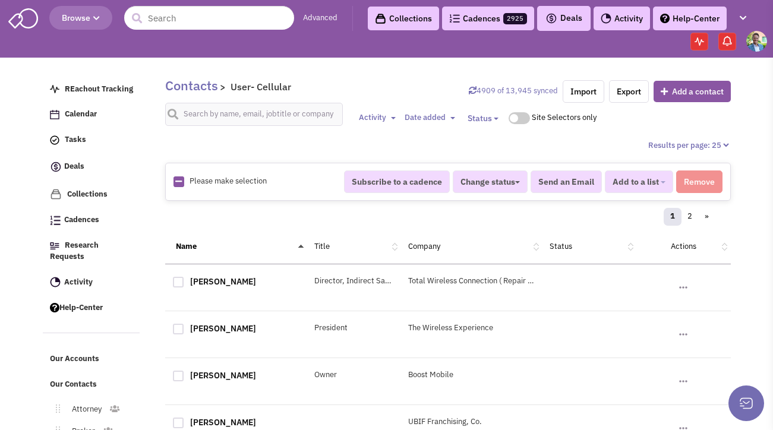
checkbox input "true"
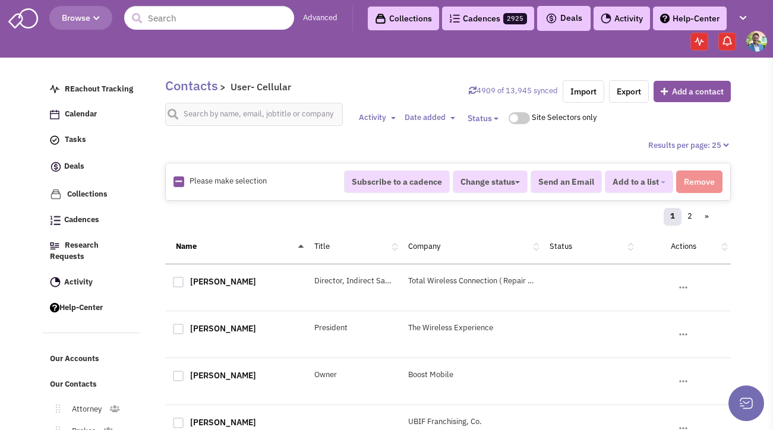
checkbox input "true"
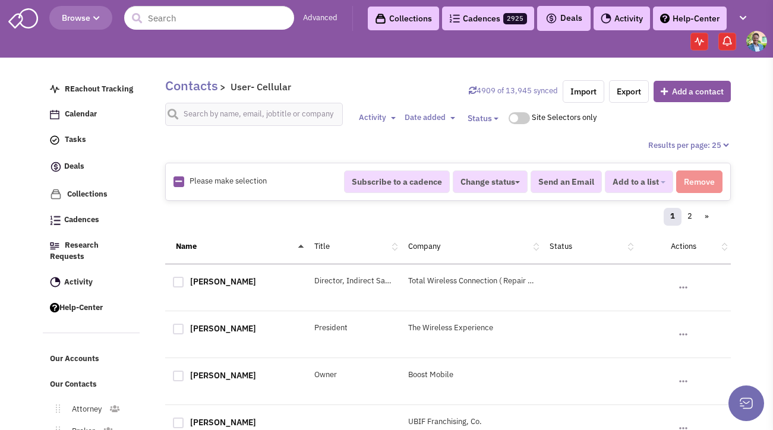
checkbox input "true"
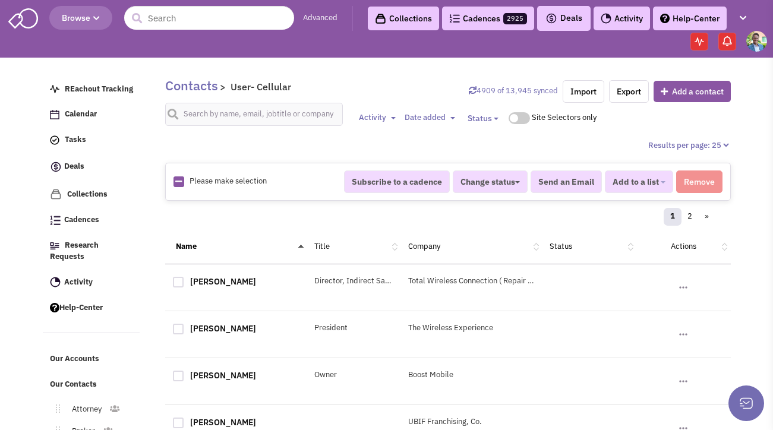
checkbox input "true"
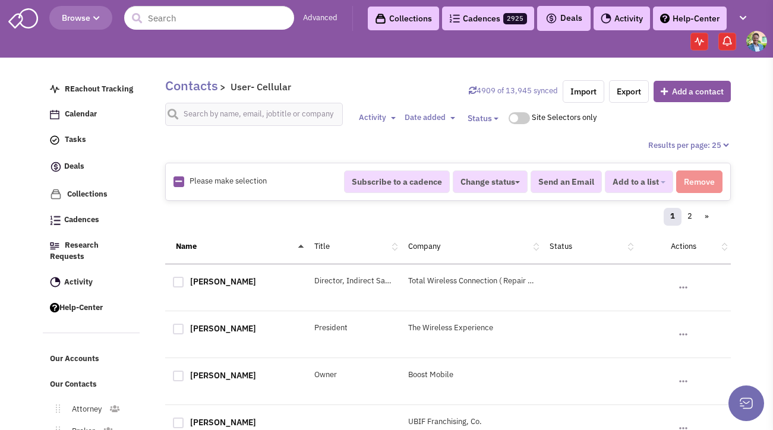
checkbox input "true"
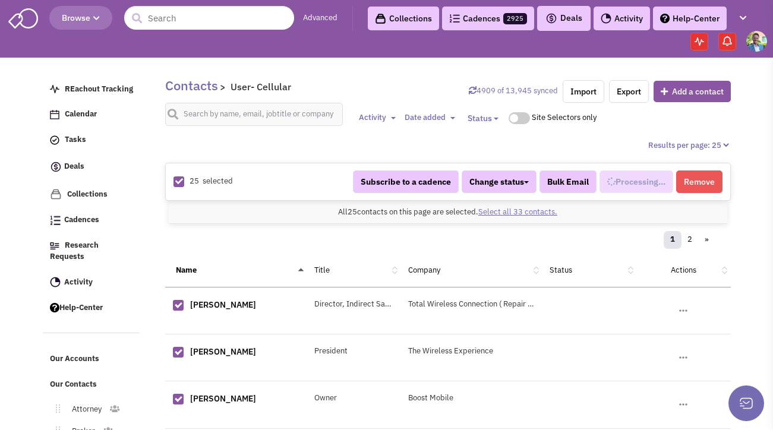
scroll to position [355, 0]
select select "714"
click at [518, 214] on link "Select all 33 contacts." at bounding box center [517, 212] width 79 height 10
select select "714"
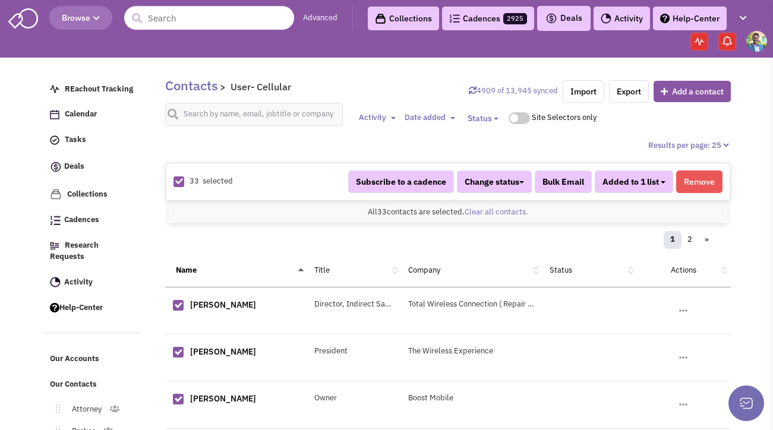
click at [663, 189] on button "Added to 1 list" at bounding box center [633, 181] width 78 height 23
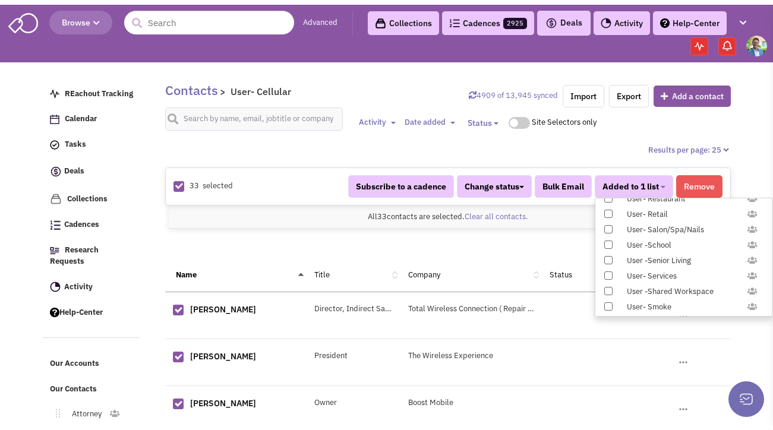
scroll to position [1224, 0]
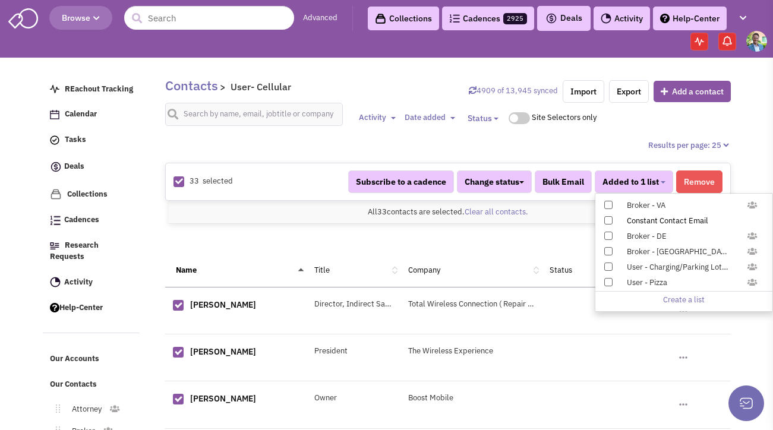
click at [607, 217] on span at bounding box center [608, 220] width 8 height 8
click at [607, 218] on input "Constant Contact Email" at bounding box center [607, 218] width 0 height 0
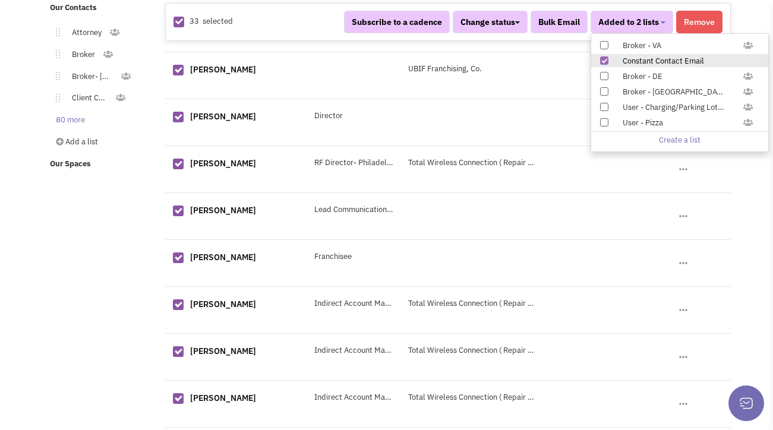
scroll to position [458, 0]
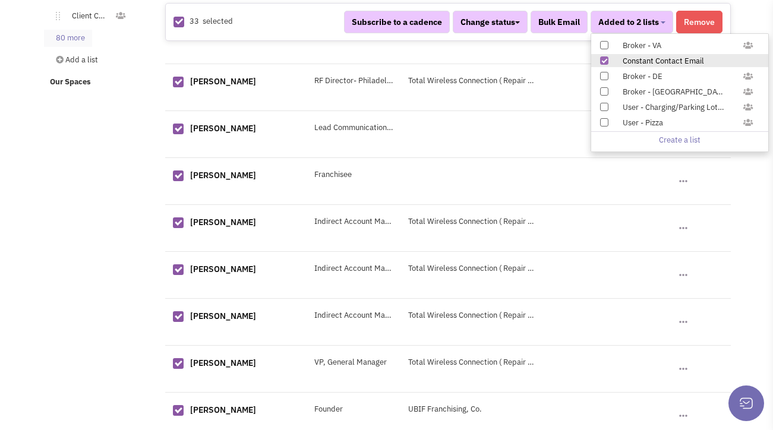
click at [69, 30] on link "80 more" at bounding box center [68, 38] width 48 height 17
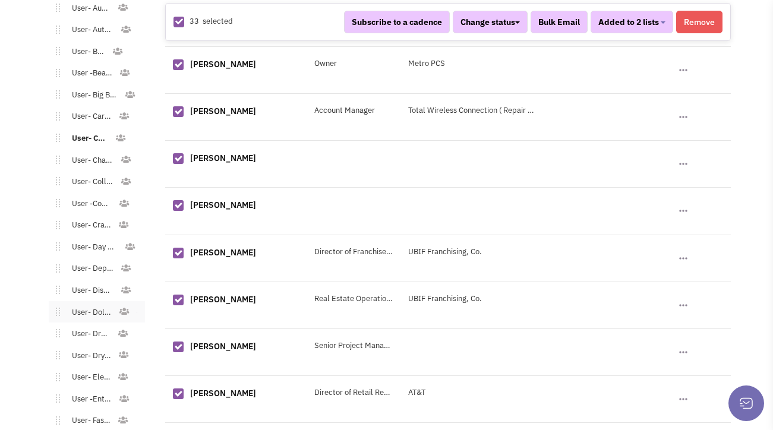
scroll to position [960, 0]
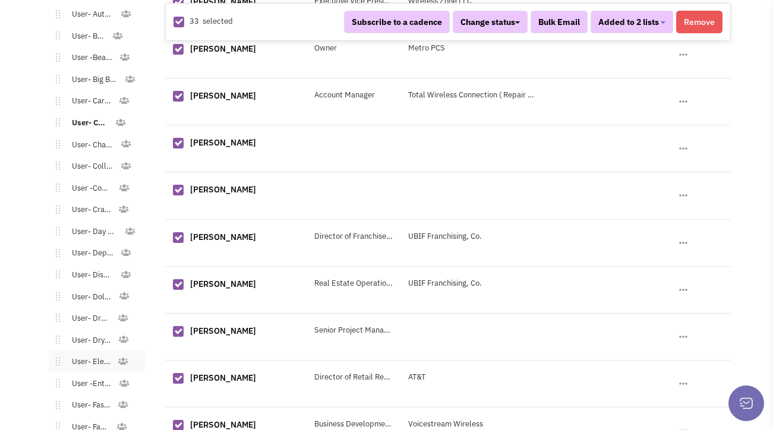
click at [91, 353] on link "User- Electronics" at bounding box center [89, 361] width 58 height 17
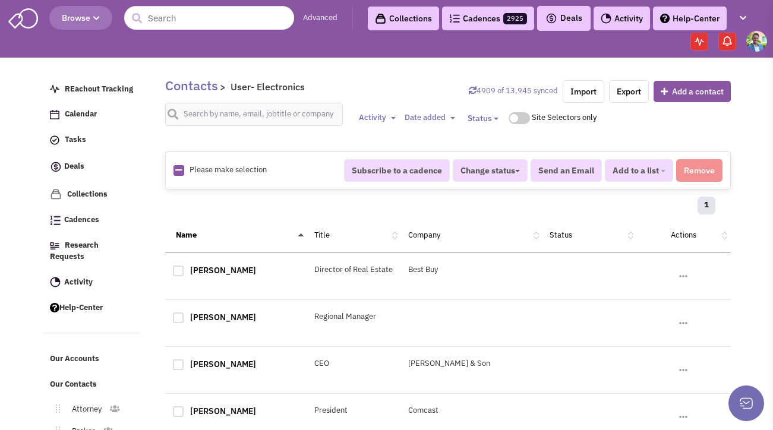
click at [173, 167] on img at bounding box center [178, 170] width 11 height 11
click at [177, 169] on icon at bounding box center [178, 170] width 7 height 8
checkbox input "true"
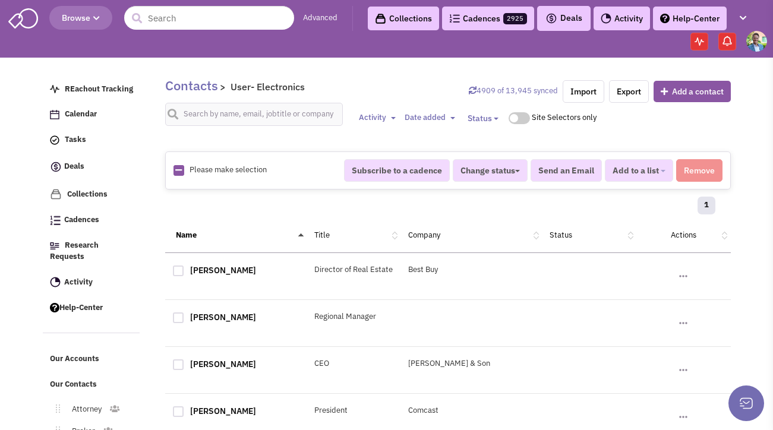
checkbox input "true"
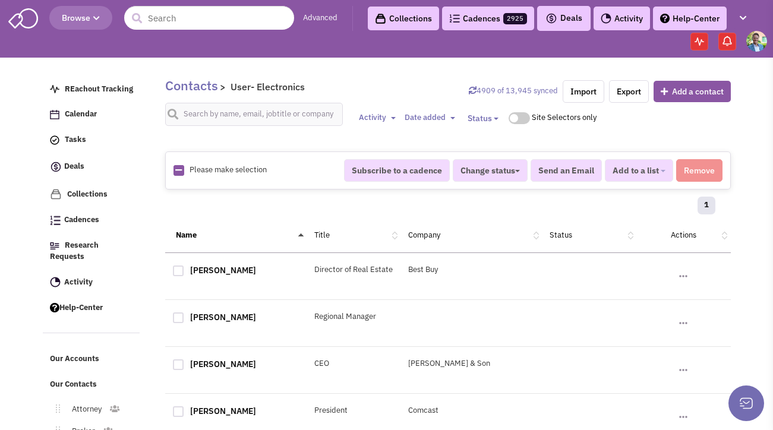
checkbox input "true"
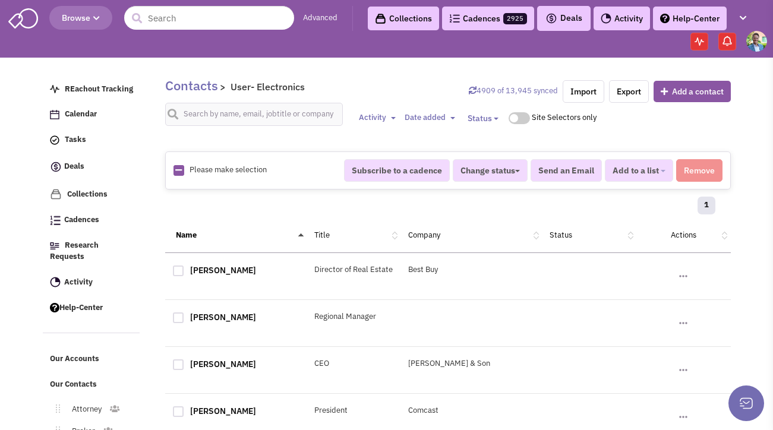
checkbox input "true"
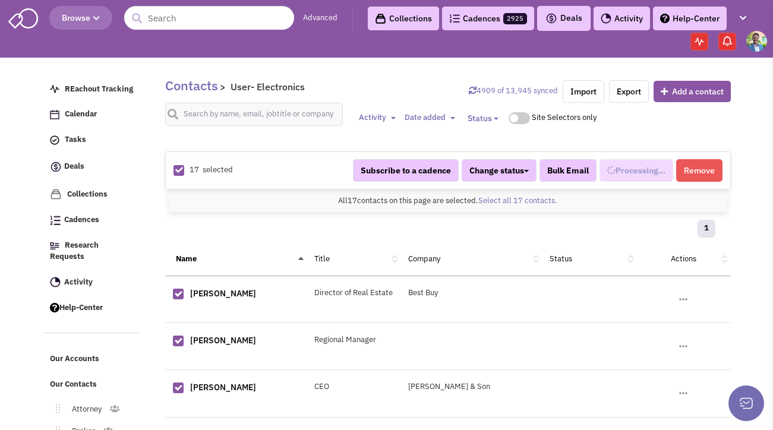
scroll to position [479, 0]
select select "601"
click at [639, 166] on span "Added to 1 list" at bounding box center [630, 170] width 56 height 11
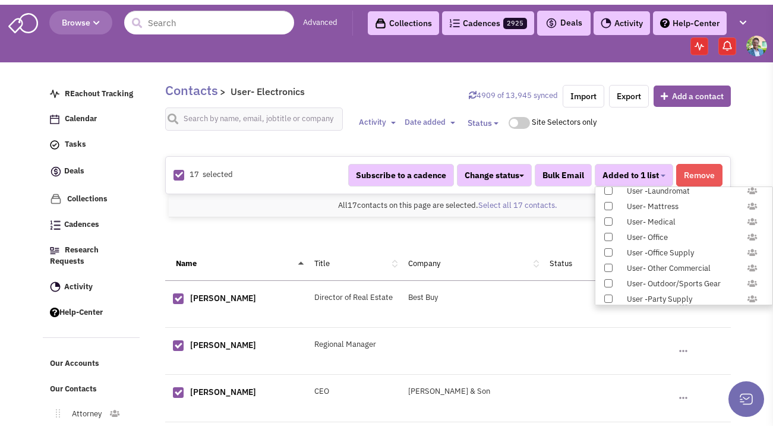
scroll to position [839, 0]
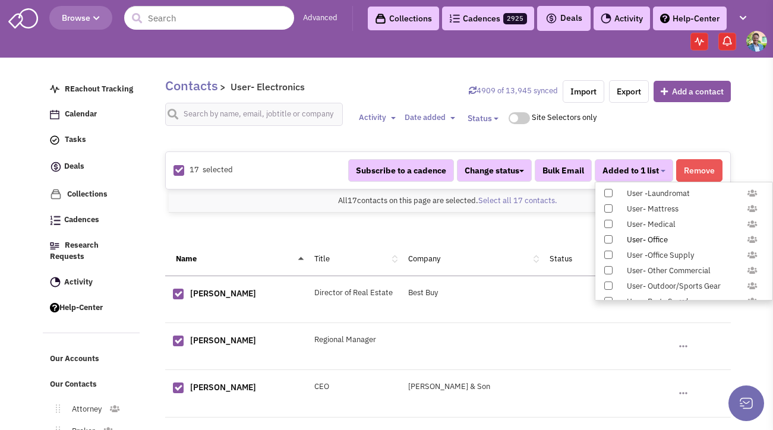
click at [608, 239] on span at bounding box center [608, 239] width 8 height 8
click at [607, 237] on input "User- Office" at bounding box center [607, 237] width 0 height 0
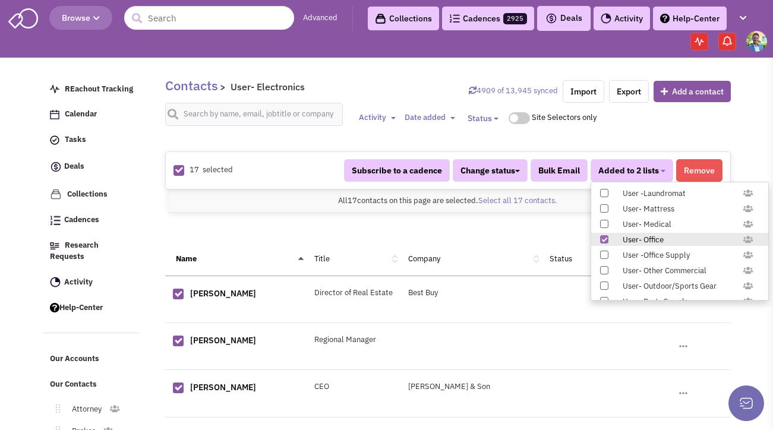
click at [603, 239] on span at bounding box center [604, 239] width 8 height 8
click at [603, 237] on input "User- Office" at bounding box center [603, 237] width 0 height 0
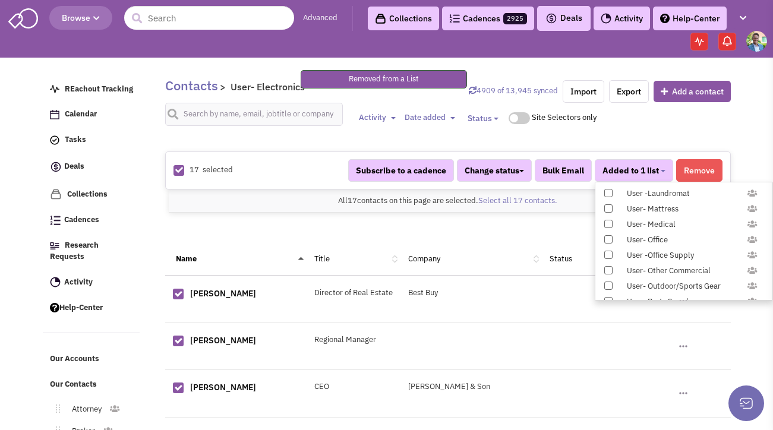
scroll to position [1224, 0]
click at [609, 209] on span at bounding box center [608, 209] width 8 height 8
click at [607, 207] on input "Constant Contact Email" at bounding box center [607, 207] width 0 height 0
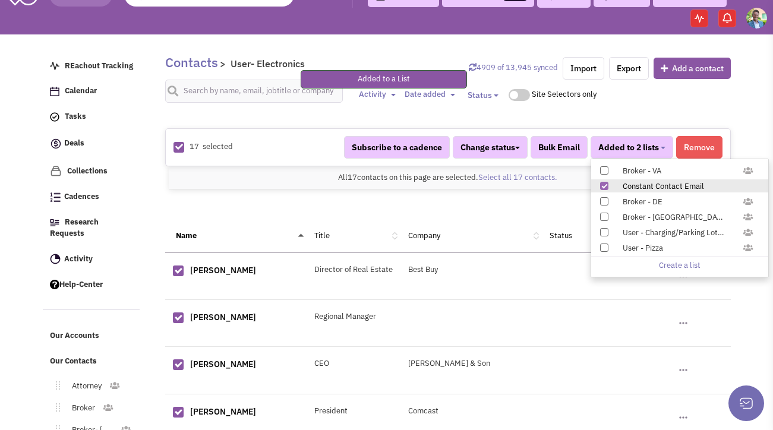
scroll to position [193, 0]
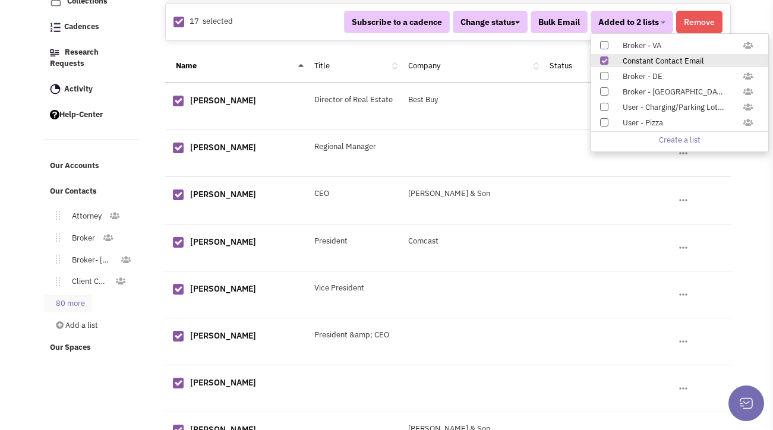
click at [83, 295] on link "80 more" at bounding box center [68, 303] width 48 height 17
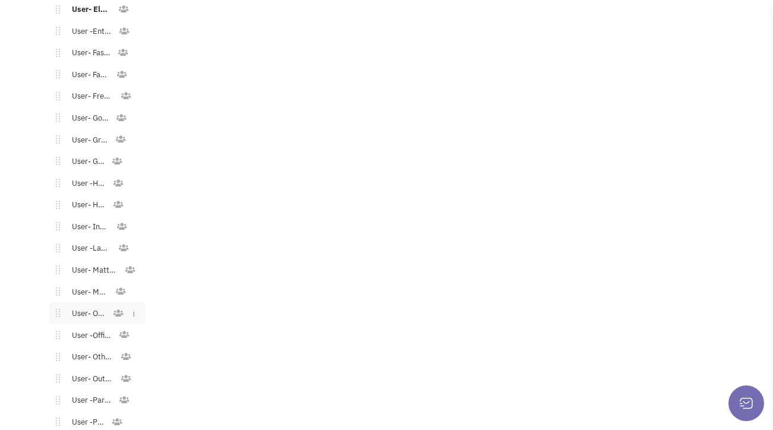
scroll to position [1320, 0]
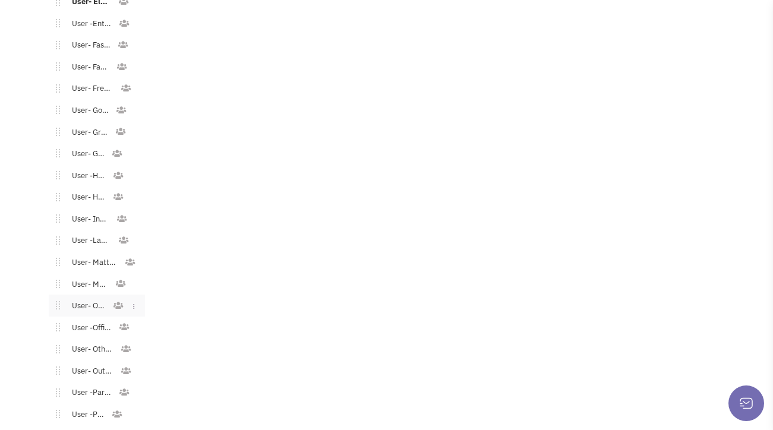
click at [88, 297] on link "User- Office" at bounding box center [86, 305] width 53 height 17
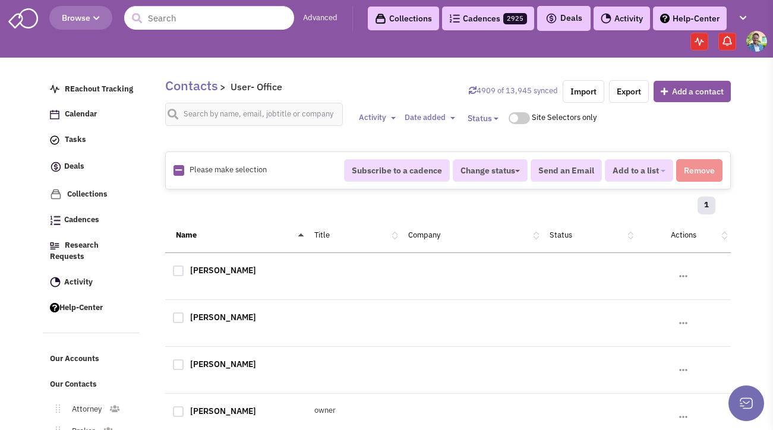
click at [169, 163] on div "Please make selection selected Subscribe to a cadence Change status Have not co…" at bounding box center [447, 170] width 565 height 38
click at [175, 168] on div "Please make selection selected" at bounding box center [251, 169] width 170 height 11
click at [176, 169] on icon at bounding box center [178, 170] width 7 height 8
checkbox input "true"
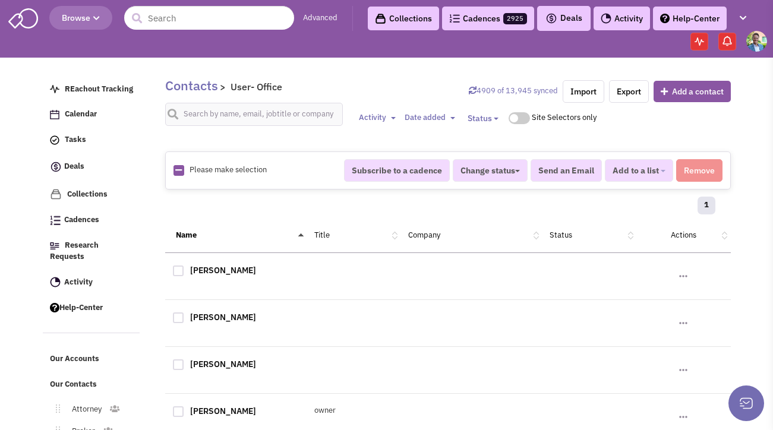
checkbox input "true"
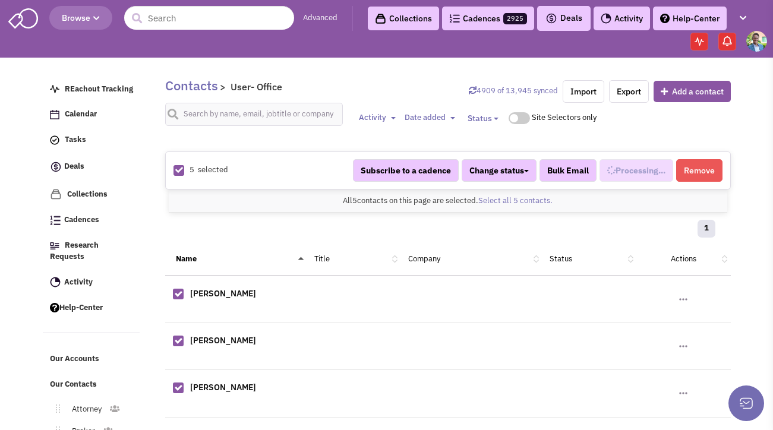
scroll to position [637, 0]
select select "707"
click at [636, 172] on span "Added to 1 list" at bounding box center [630, 170] width 56 height 11
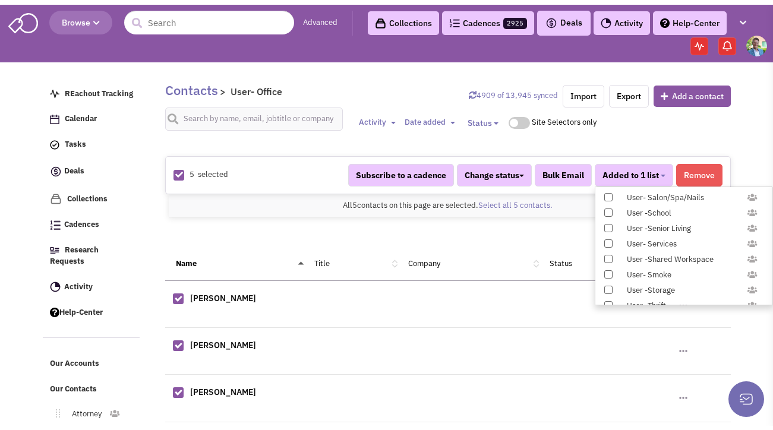
scroll to position [1224, 0]
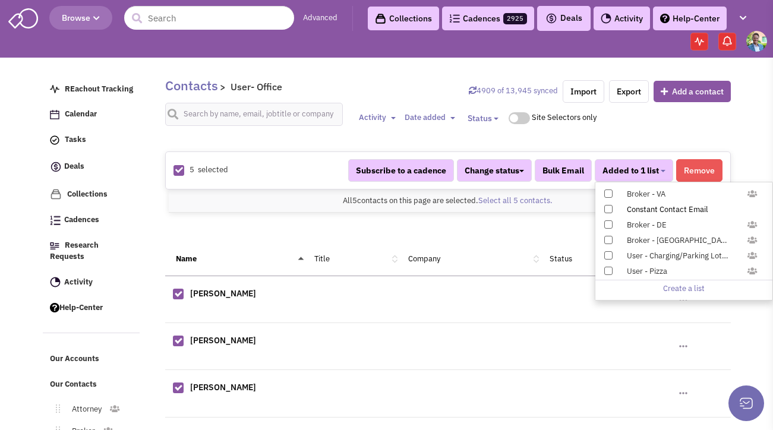
click at [610, 211] on span at bounding box center [608, 209] width 8 height 8
click at [607, 207] on input "Constant Contact Email" at bounding box center [607, 207] width 0 height 0
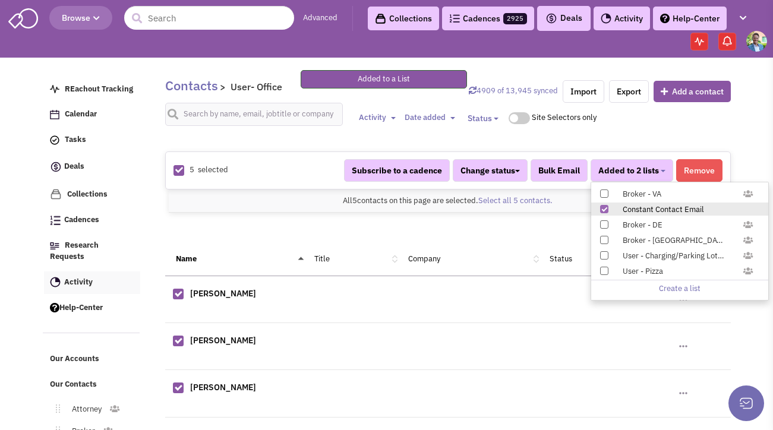
scroll to position [116, 0]
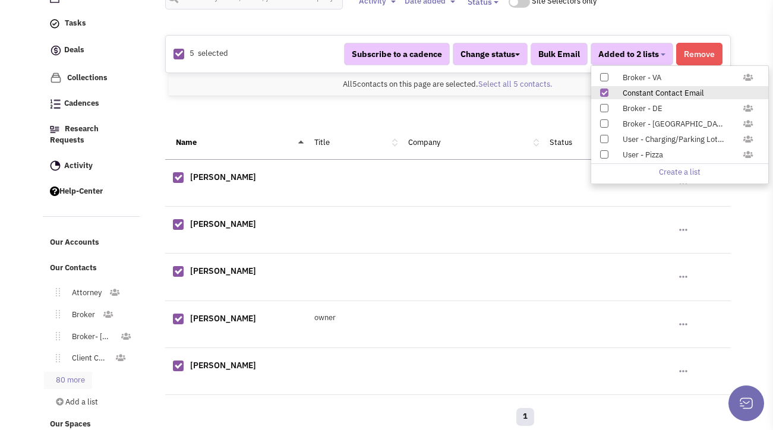
click at [72, 372] on link "80 more" at bounding box center [68, 380] width 48 height 17
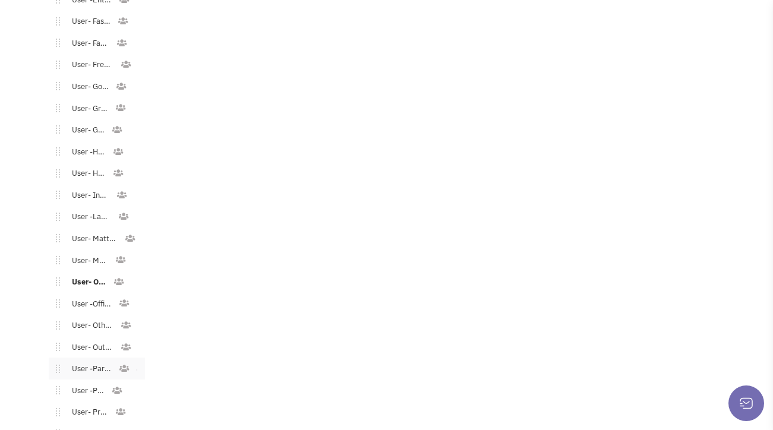
scroll to position [1359, 0]
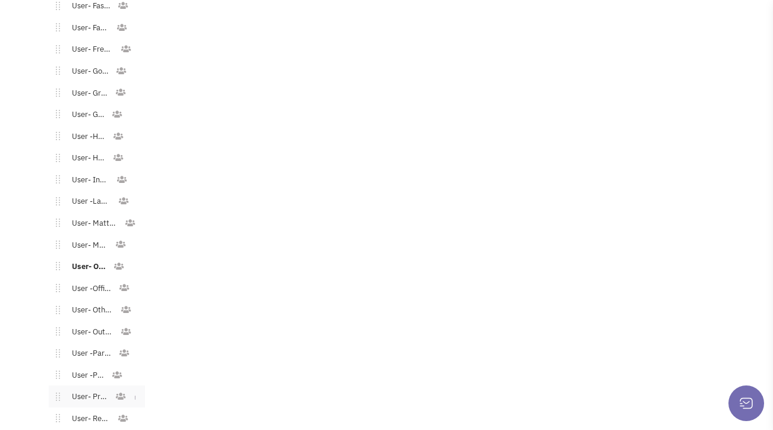
click at [97, 388] on link "User- Printing" at bounding box center [87, 396] width 55 height 17
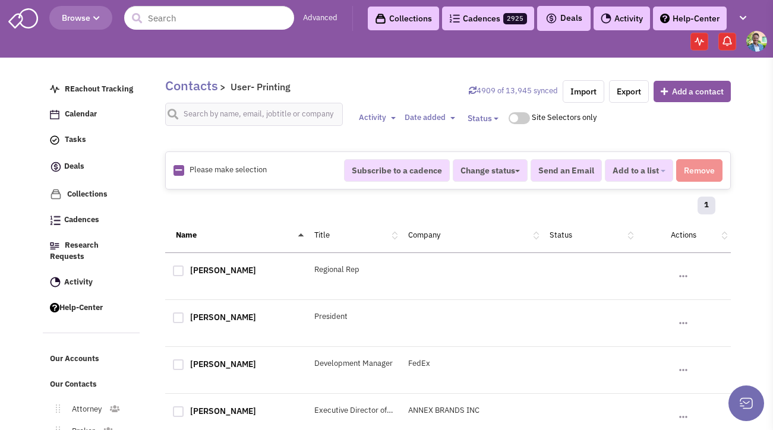
click at [178, 169] on icon at bounding box center [178, 170] width 7 height 8
checkbox input "true"
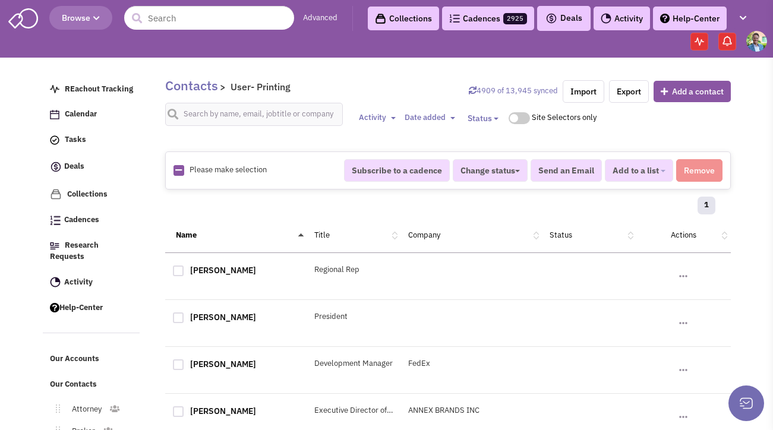
checkbox input "true"
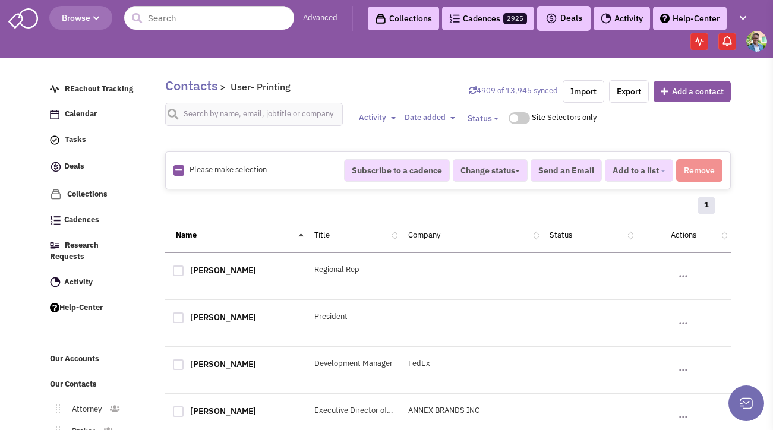
checkbox input "true"
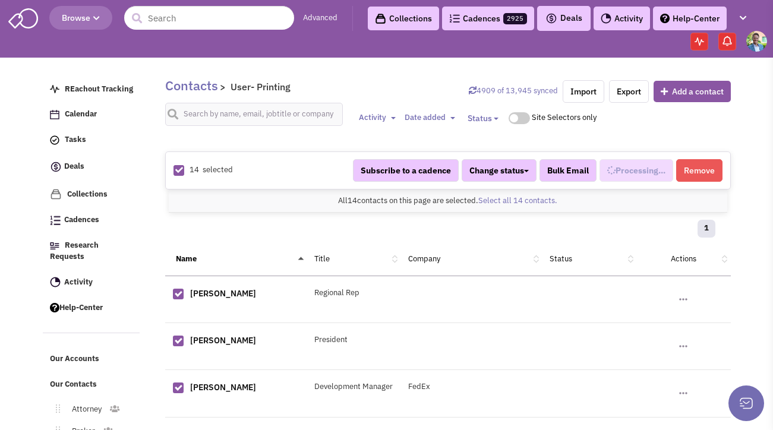
scroll to position [704, 0]
select select "600"
click at [635, 164] on button "Added to 1 list" at bounding box center [633, 170] width 78 height 23
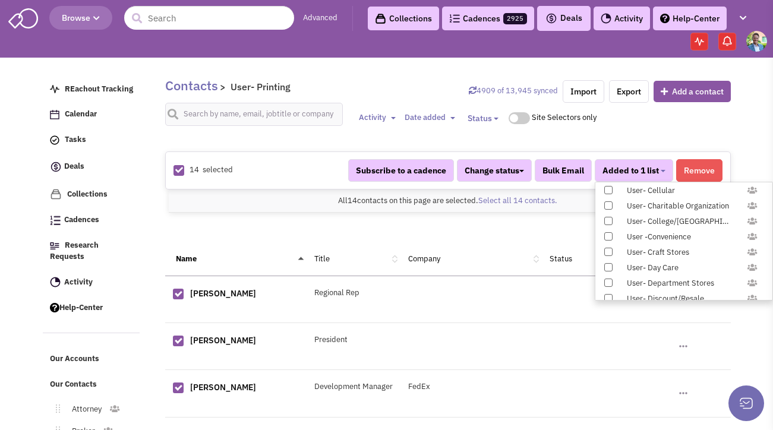
scroll to position [1224, 0]
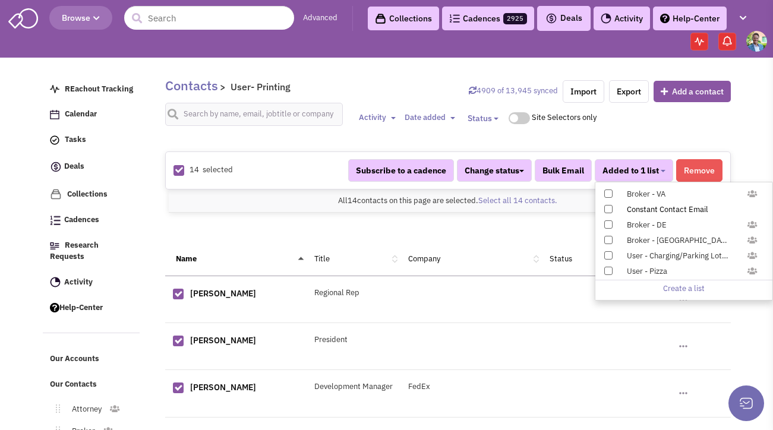
click at [610, 211] on span at bounding box center [608, 209] width 8 height 8
click at [607, 207] on input "Constant Contact Email" at bounding box center [607, 207] width 0 height 0
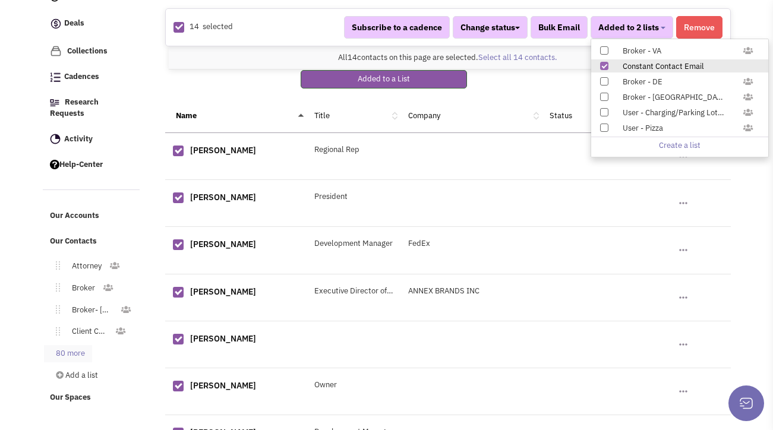
click at [59, 346] on link "80 more" at bounding box center [68, 353] width 48 height 17
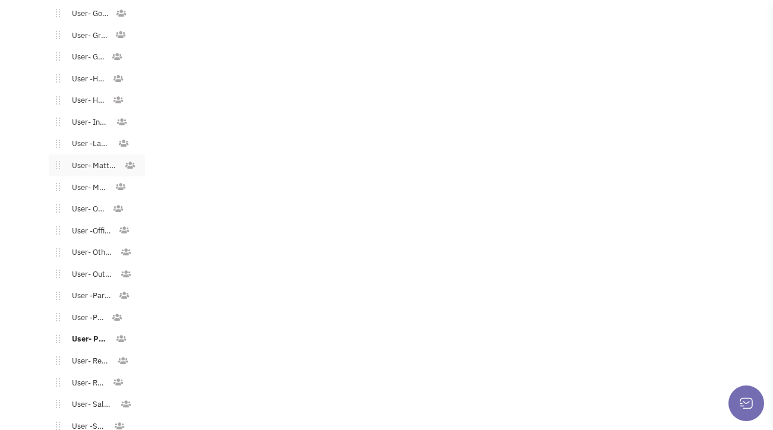
scroll to position [1425, 0]
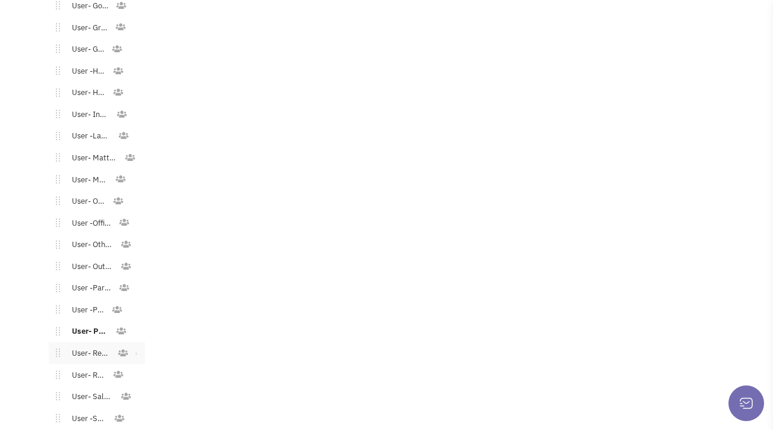
click at [84, 345] on link "User- Restaurant" at bounding box center [88, 353] width 57 height 17
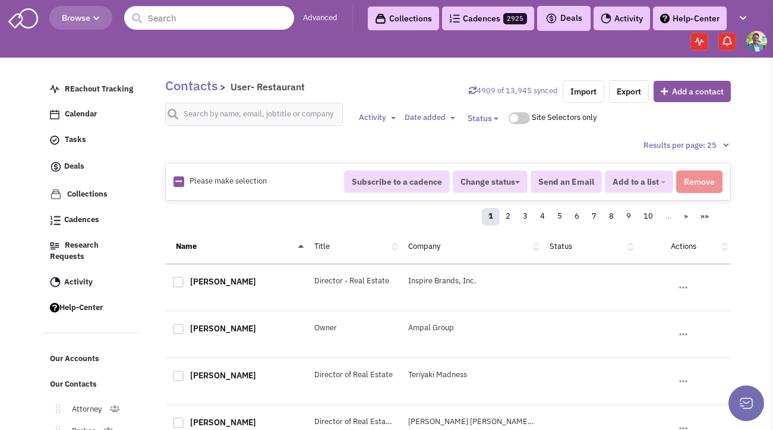
click at [180, 187] on link at bounding box center [178, 181] width 7 height 11
checkbox input "true"
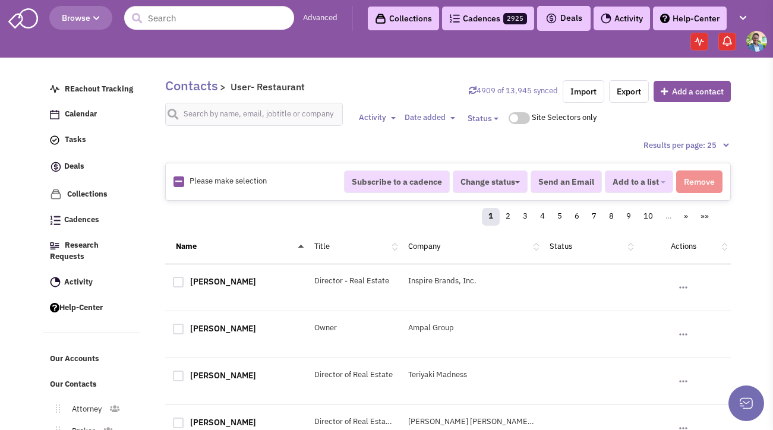
checkbox input "true"
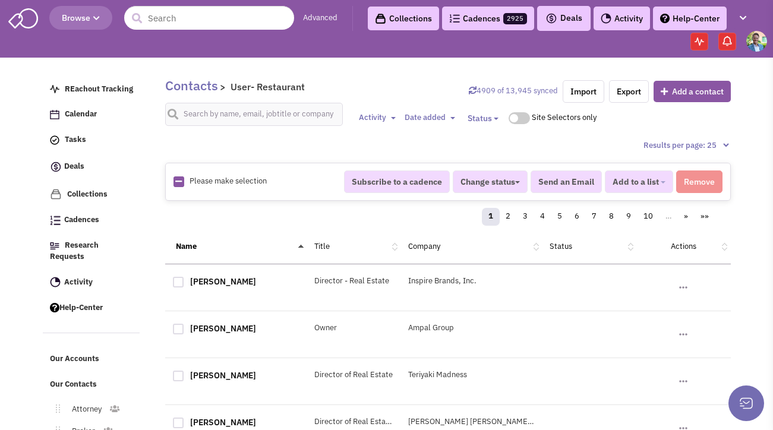
checkbox input "true"
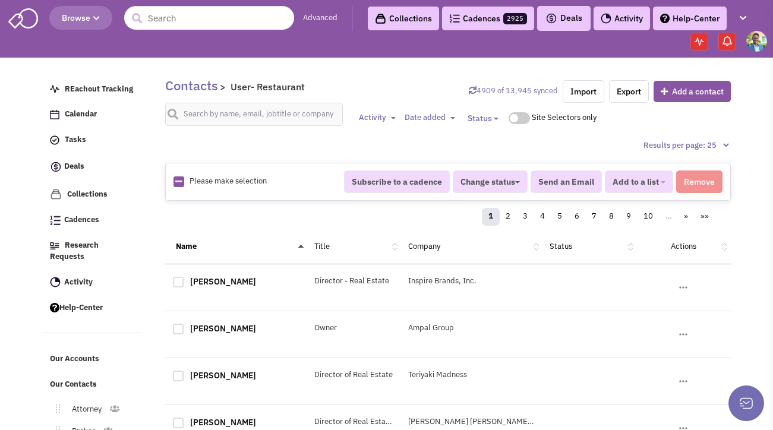
checkbox input "true"
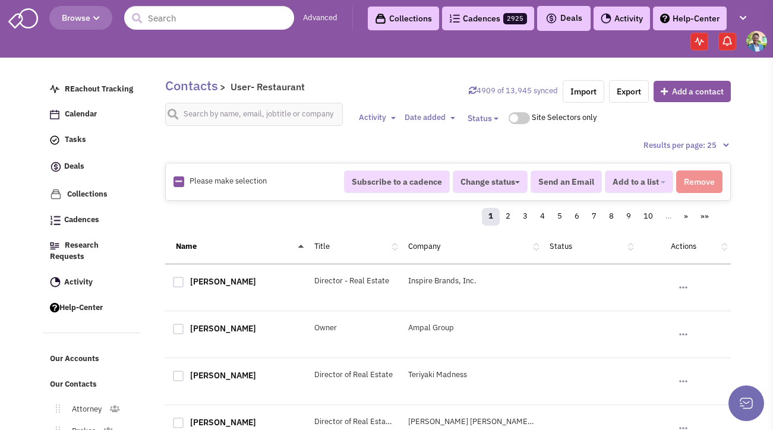
checkbox input "true"
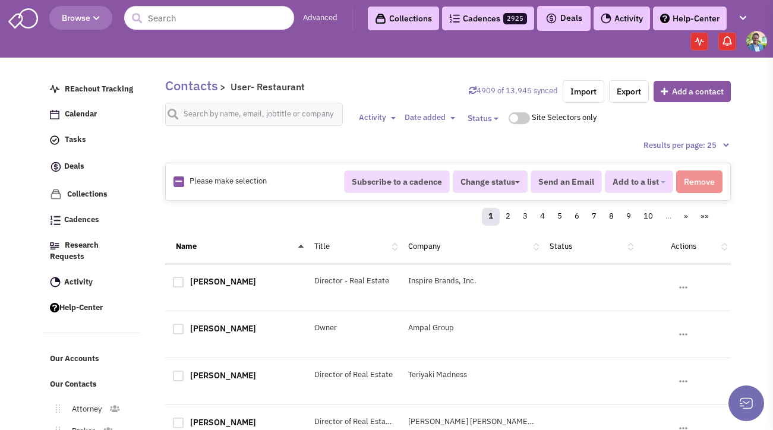
checkbox input "true"
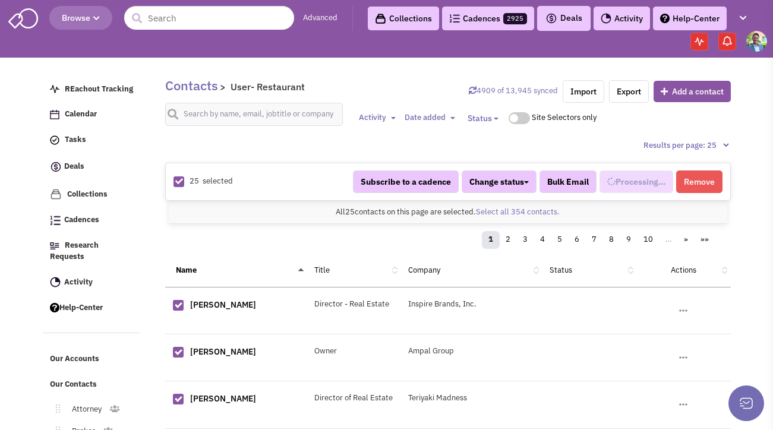
scroll to position [716, 0]
select select "590"
click at [494, 215] on link "Select all 354 contacts." at bounding box center [518, 212] width 84 height 10
select select "590"
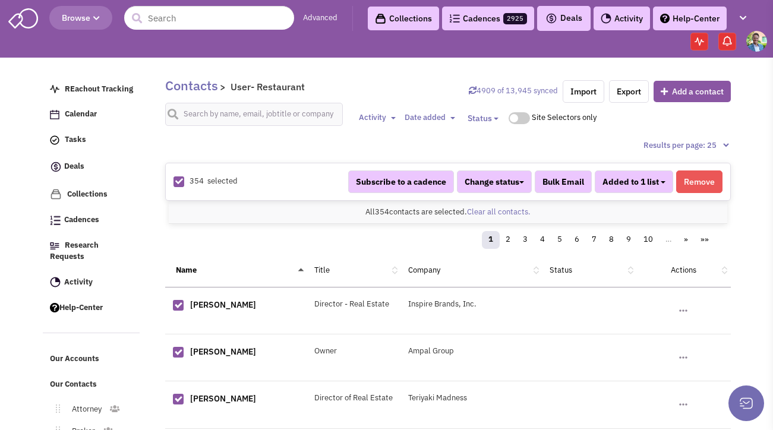
click at [662, 185] on button "Added to 1 list" at bounding box center [633, 181] width 78 height 23
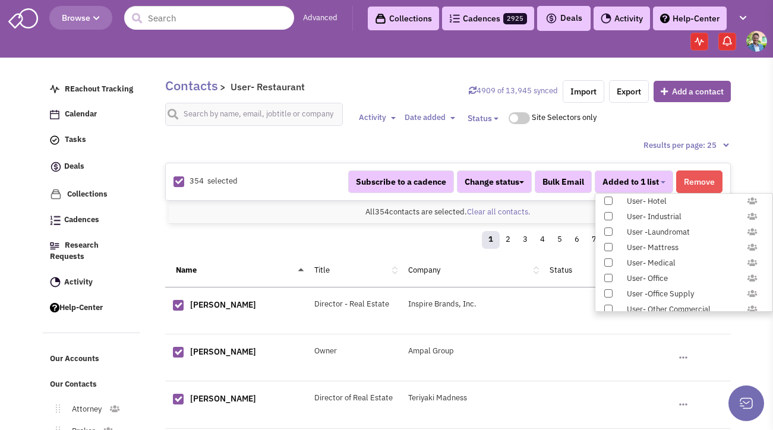
scroll to position [1224, 0]
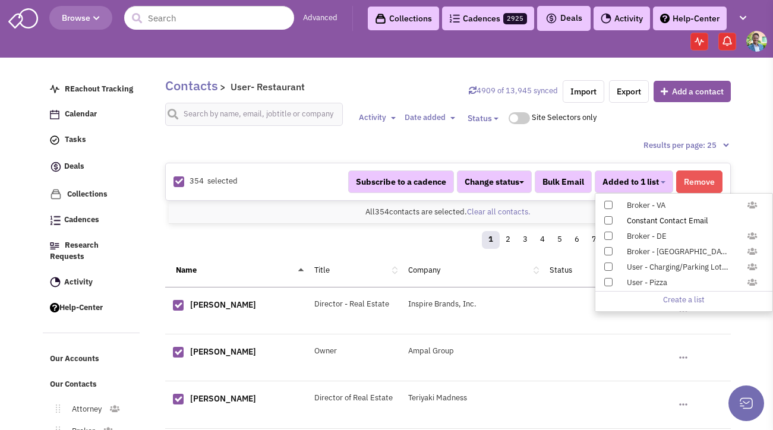
click at [607, 223] on span at bounding box center [608, 220] width 8 height 8
click at [607, 218] on input "Constant Contact Email" at bounding box center [607, 218] width 0 height 0
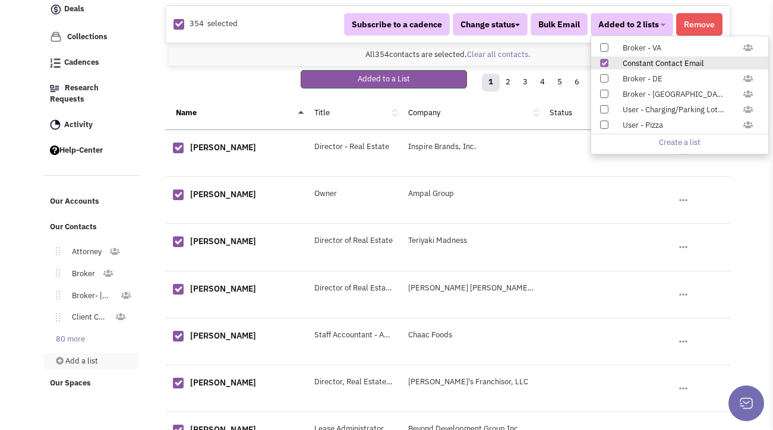
scroll to position [239, 0]
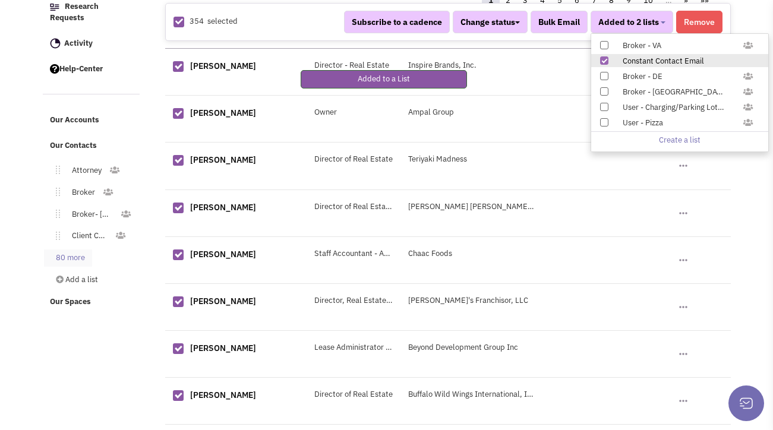
click at [77, 249] on link "80 more" at bounding box center [68, 257] width 48 height 17
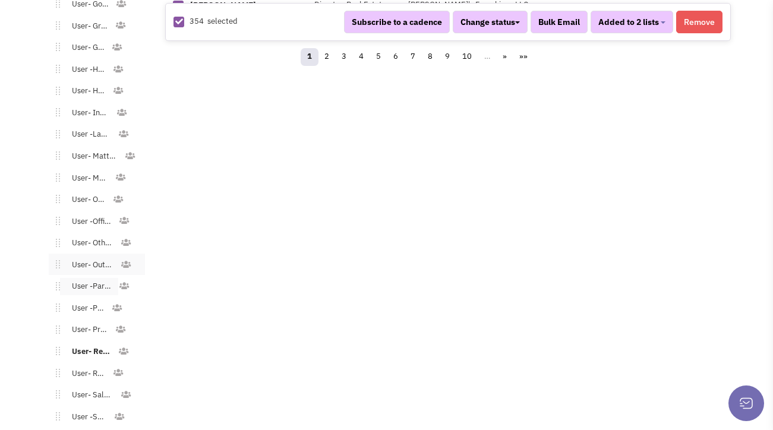
scroll to position [1434, 0]
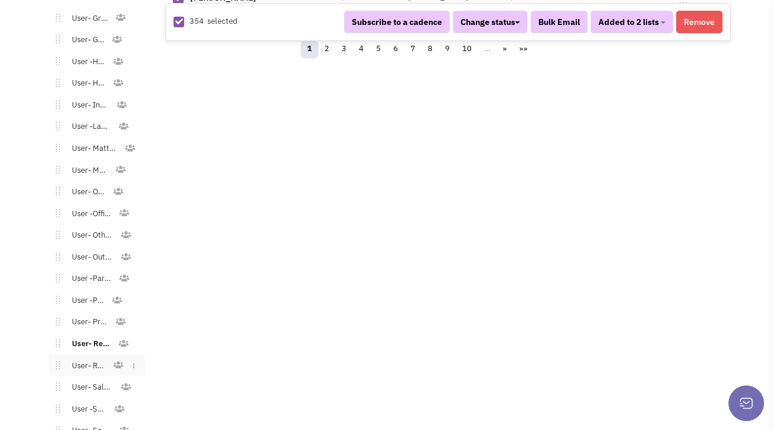
click at [87, 357] on link "User- Retail" at bounding box center [86, 365] width 53 height 17
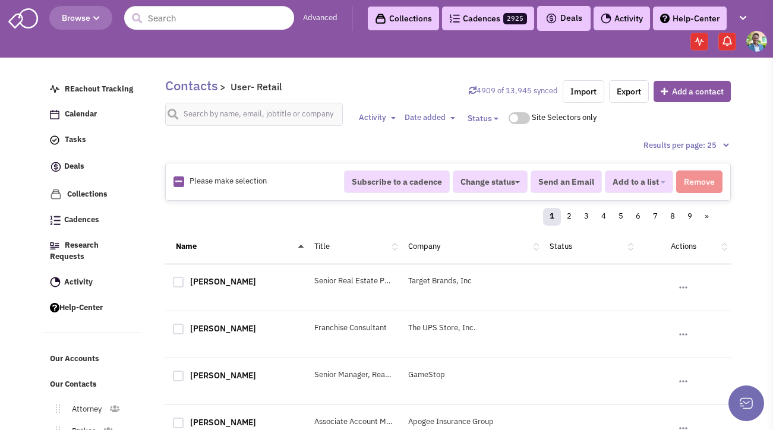
click at [179, 181] on icon at bounding box center [178, 182] width 7 height 8
checkbox input "true"
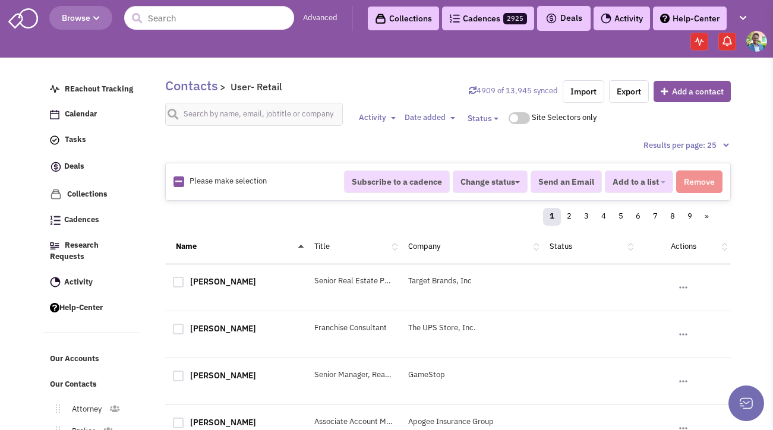
checkbox input "true"
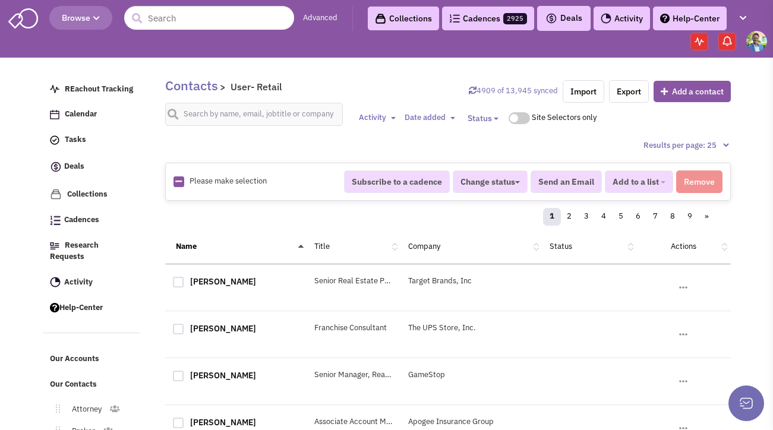
checkbox input "true"
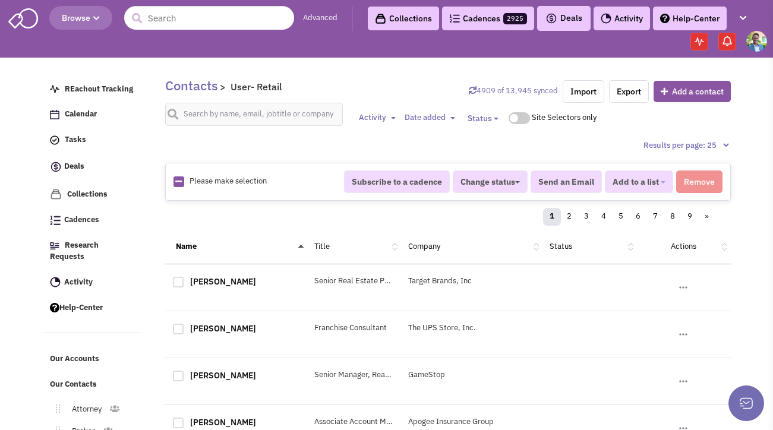
checkbox input "true"
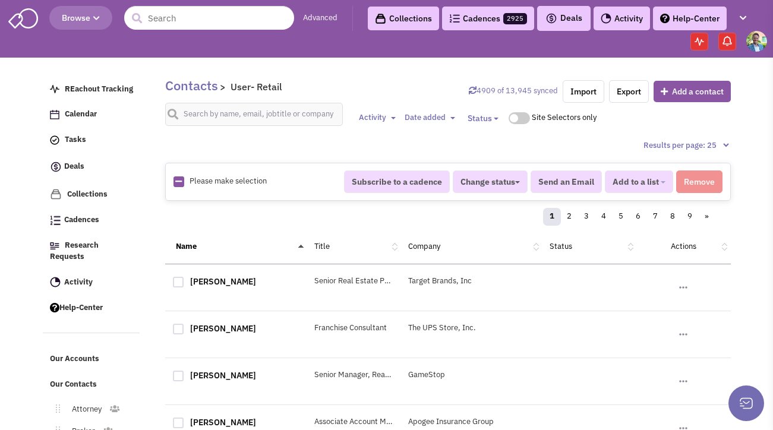
checkbox input "true"
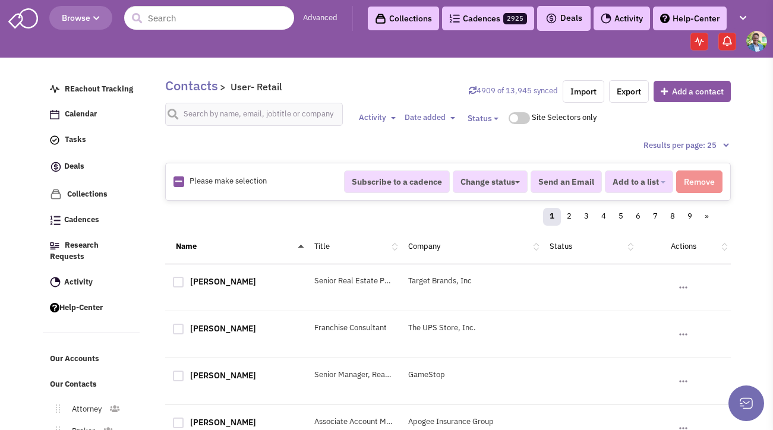
checkbox input "true"
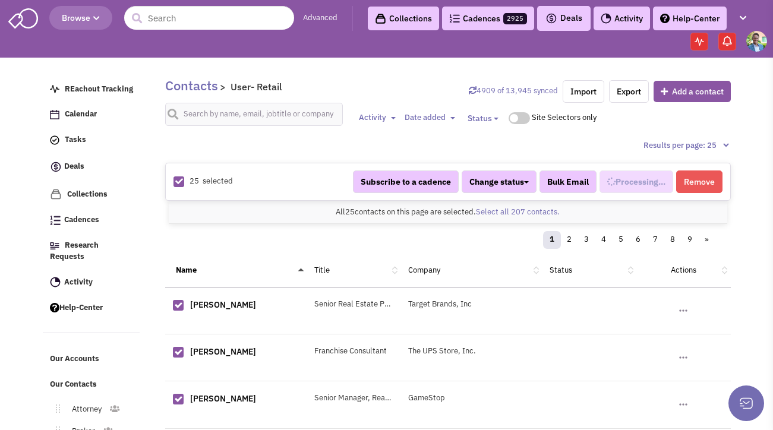
scroll to position [727, 0]
select select "709"
click at [547, 212] on link "Select all 207 contacts." at bounding box center [518, 212] width 84 height 10
select select "709"
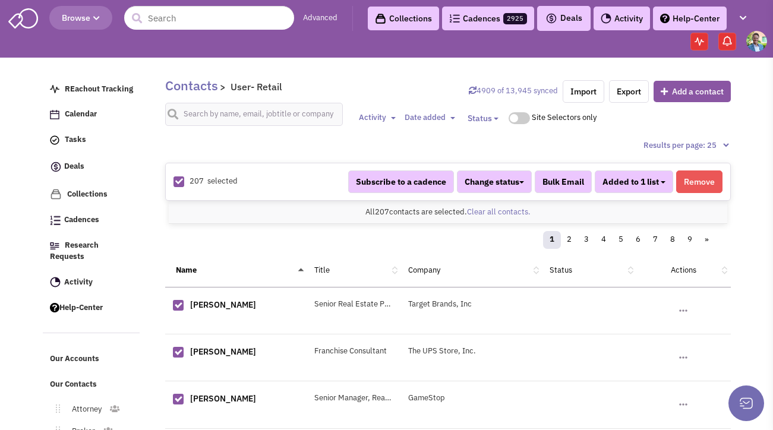
click at [662, 183] on button "Added to 1 list" at bounding box center [633, 181] width 78 height 23
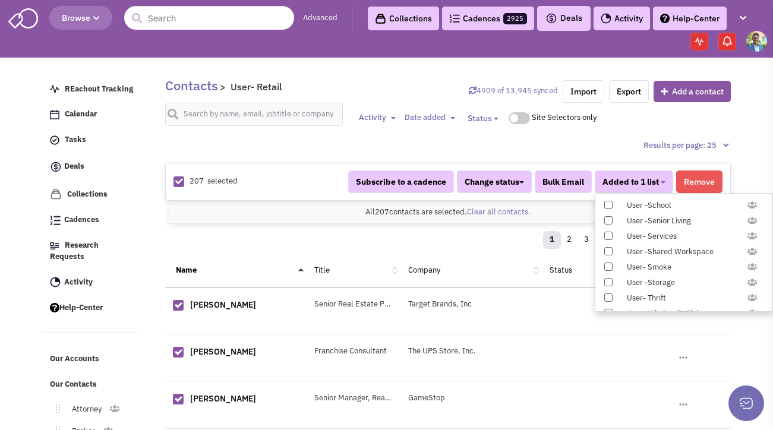
scroll to position [1224, 0]
click at [610, 223] on span at bounding box center [608, 220] width 8 height 8
click at [607, 218] on input "Constant Contact Email" at bounding box center [607, 218] width 0 height 0
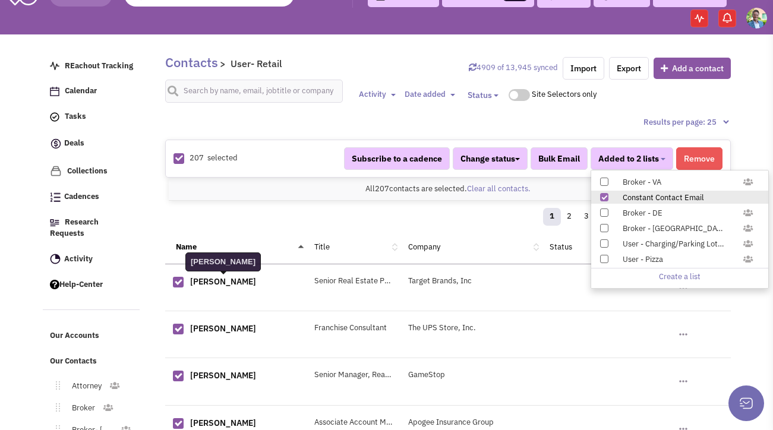
scroll to position [83, 0]
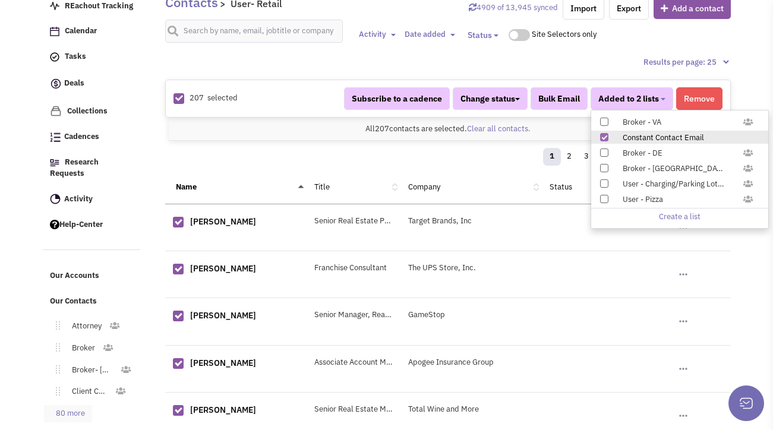
click at [88, 405] on link "80 more" at bounding box center [68, 413] width 48 height 17
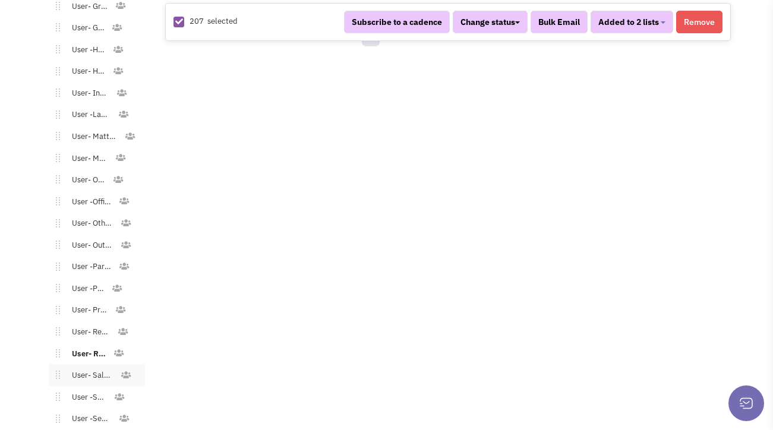
scroll to position [1454, 0]
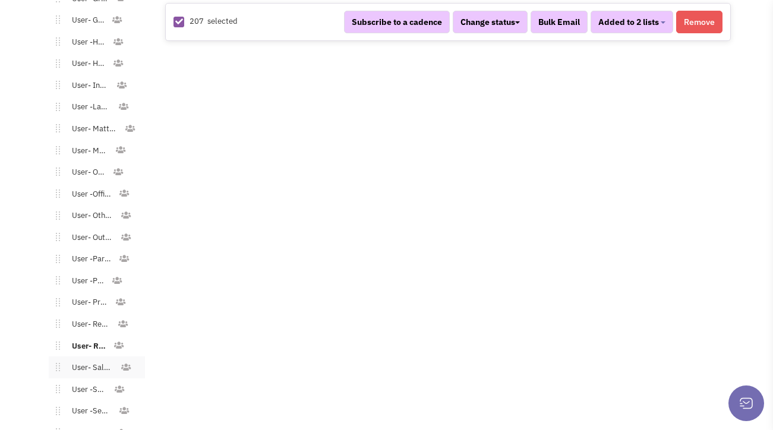
click at [99, 359] on link "User- Salon/Spa/Nails" at bounding box center [90, 367] width 60 height 17
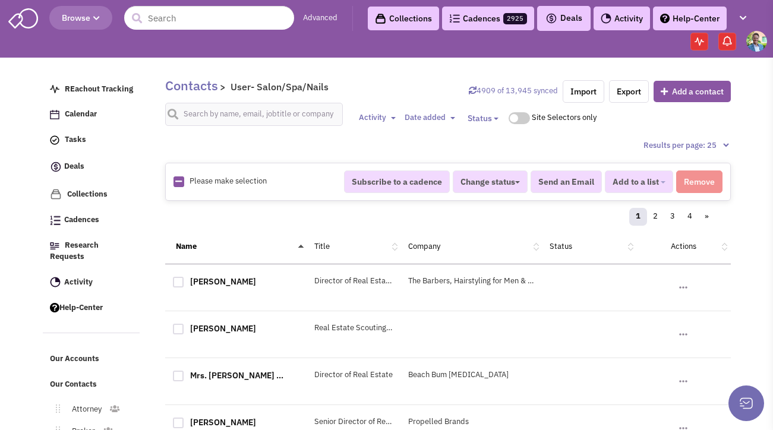
click at [176, 186] on link at bounding box center [178, 181] width 7 height 11
checkbox input "true"
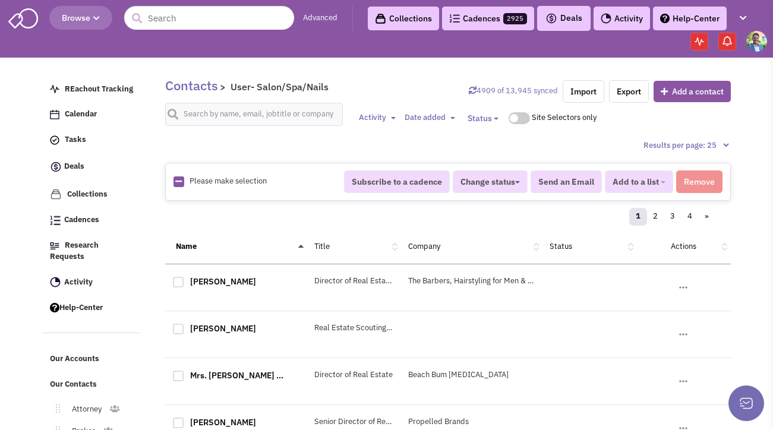
checkbox input "true"
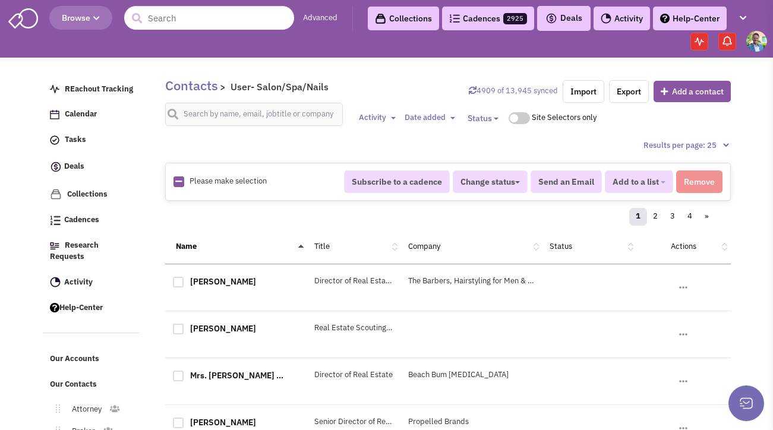
checkbox input "true"
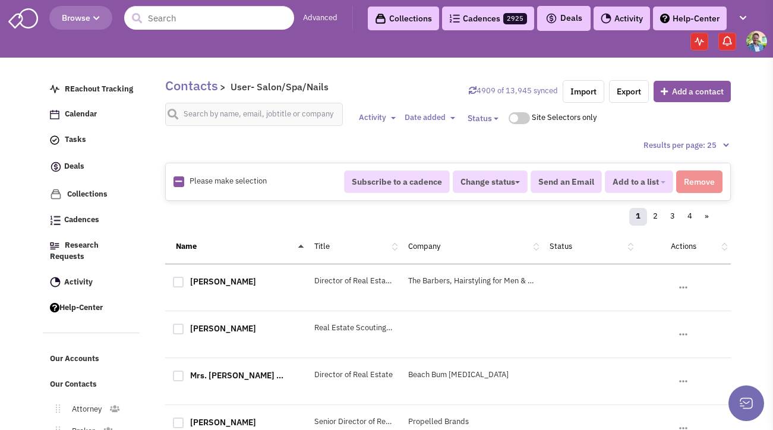
checkbox input "true"
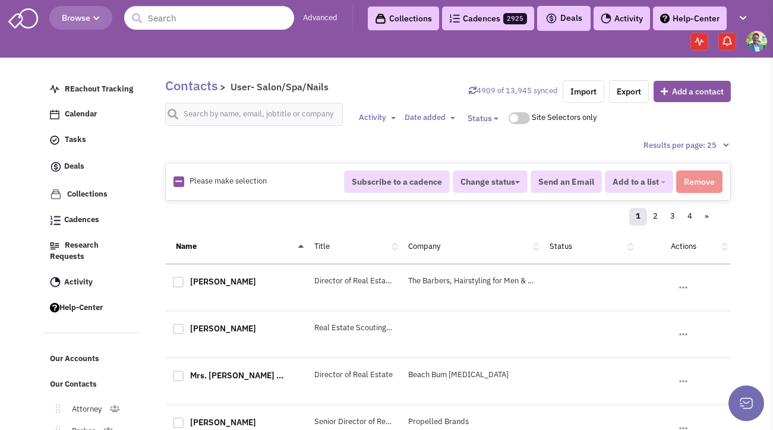
checkbox input "true"
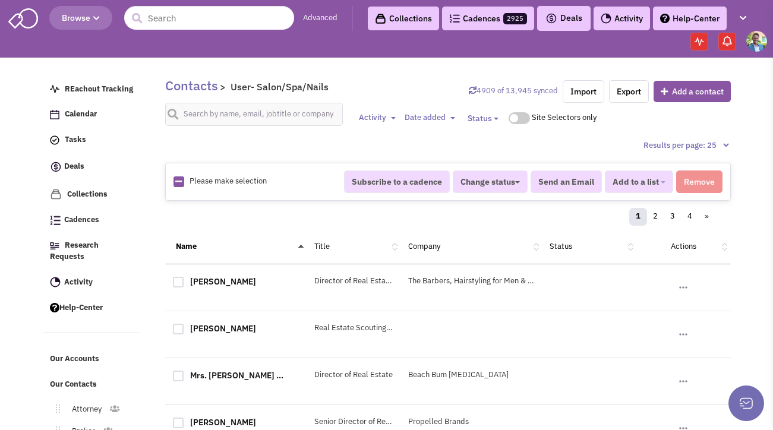
checkbox input "true"
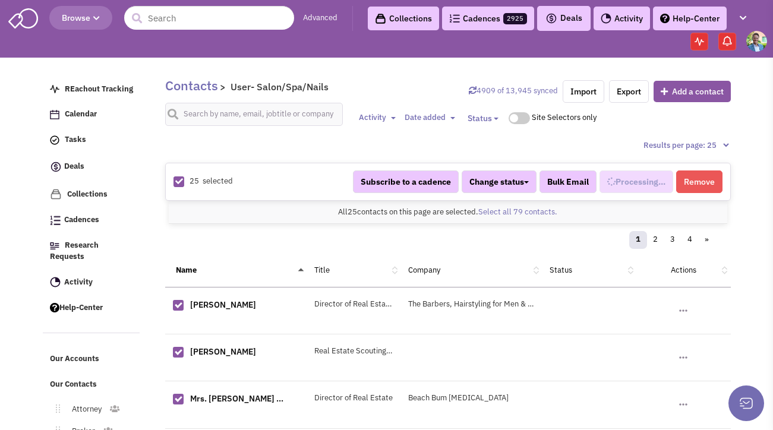
select select "711"
click at [498, 219] on div "All 25 contacts on this page are selected. Select all 79 contacts. All 25 conta…" at bounding box center [448, 212] width 558 height 23
click at [501, 215] on link "Select all 79 contacts." at bounding box center [517, 212] width 79 height 10
select select "711"
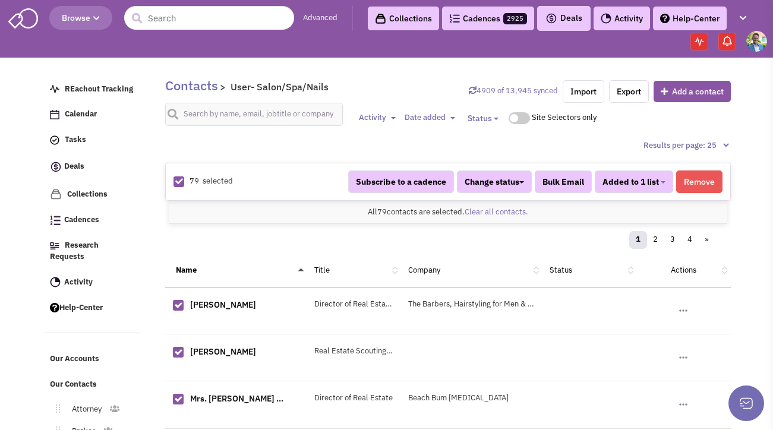
scroll to position [738, 0]
click at [656, 186] on span "Added to 1 list" at bounding box center [630, 181] width 56 height 11
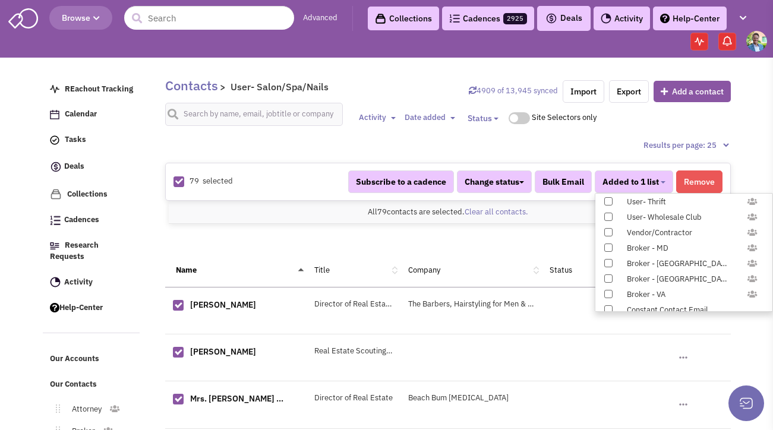
scroll to position [1224, 0]
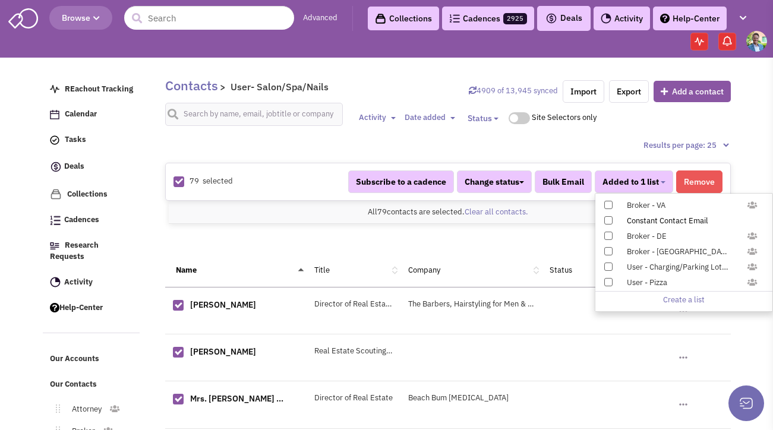
click at [607, 219] on span at bounding box center [608, 220] width 8 height 8
click at [607, 218] on input "Constant Contact Email" at bounding box center [607, 218] width 0 height 0
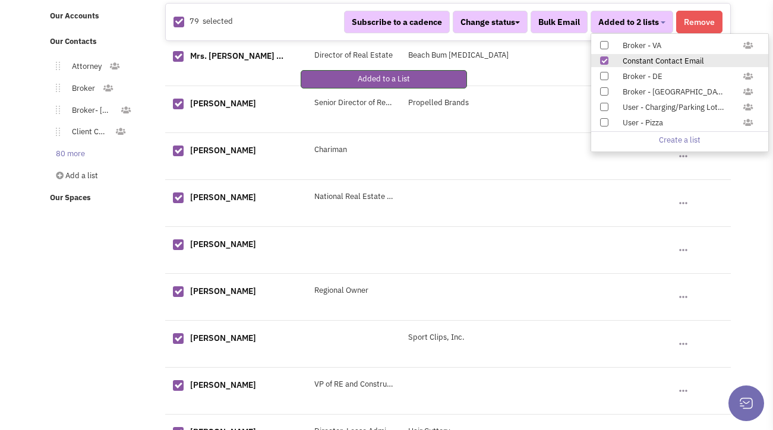
scroll to position [371, 0]
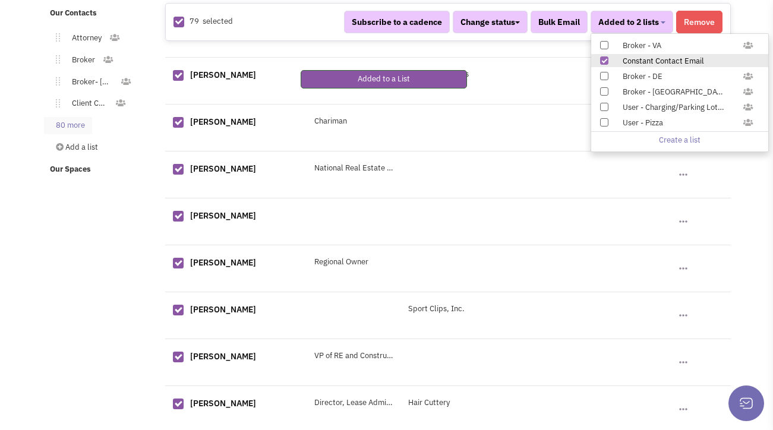
click at [82, 119] on link "80 more" at bounding box center [68, 125] width 48 height 17
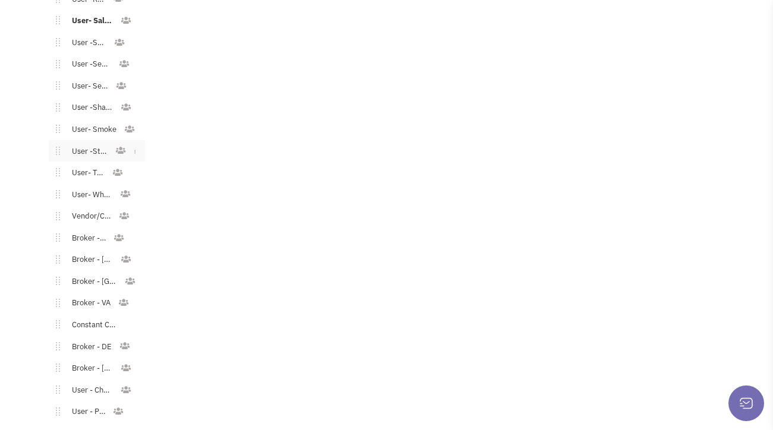
scroll to position [1785, 0]
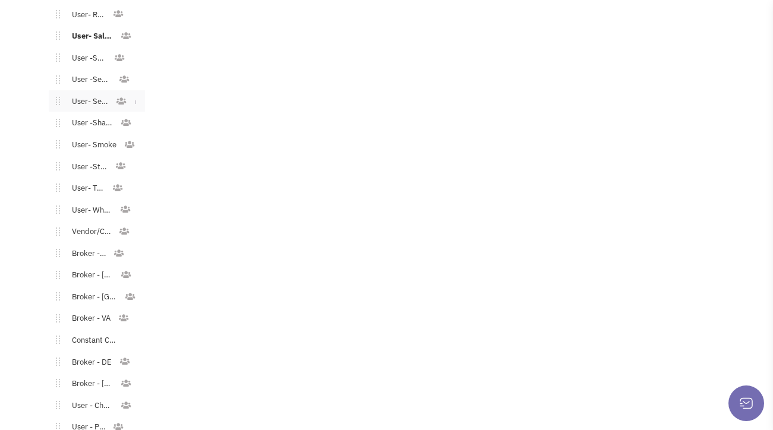
click at [98, 93] on link "User- Services" at bounding box center [87, 101] width 55 height 17
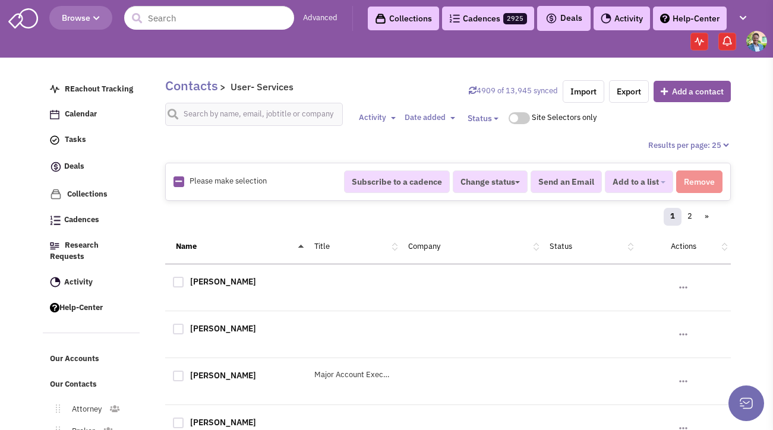
click at [182, 181] on img at bounding box center [178, 181] width 11 height 11
click at [178, 181] on icon at bounding box center [178, 182] width 7 height 8
checkbox input "true"
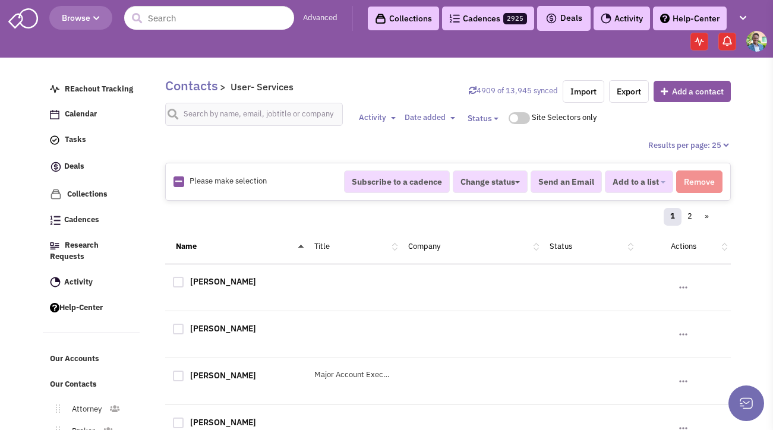
checkbox input "true"
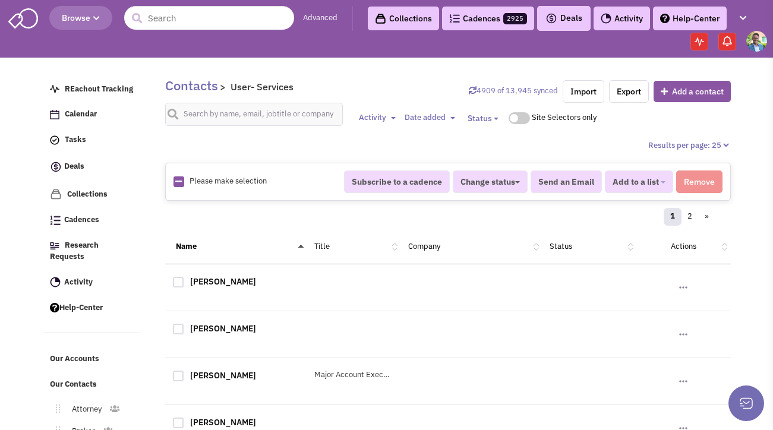
checkbox input "true"
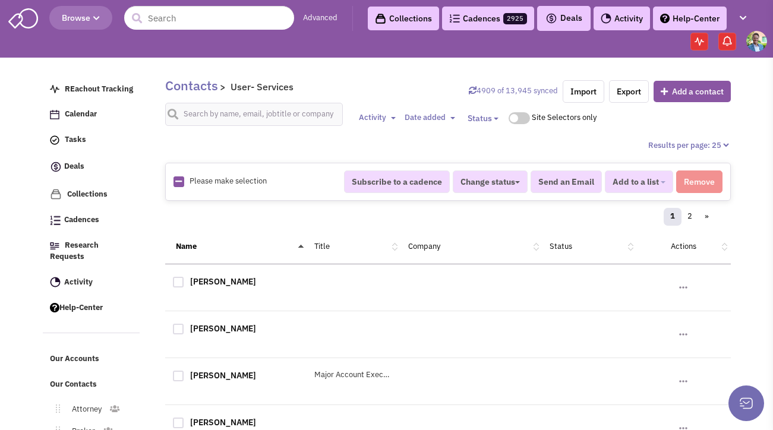
checkbox input "true"
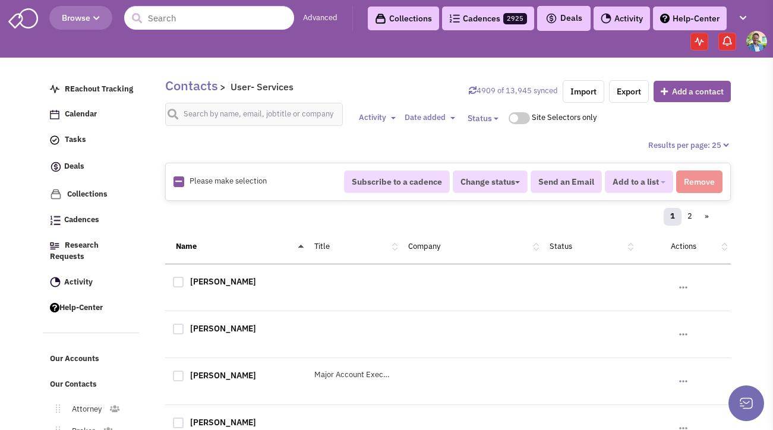
checkbox input "true"
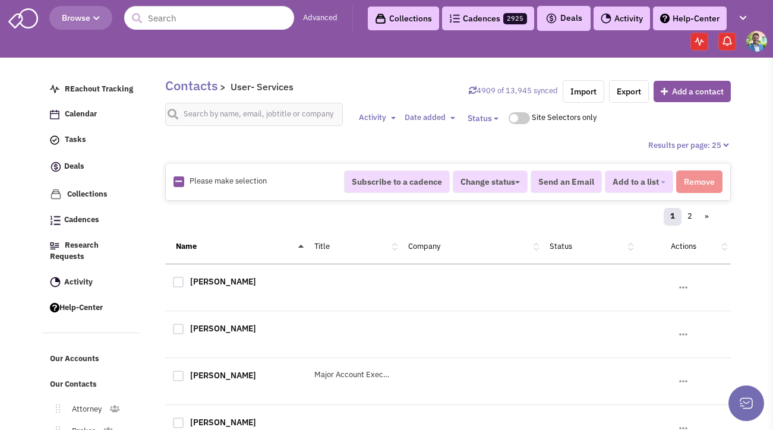
checkbox input "true"
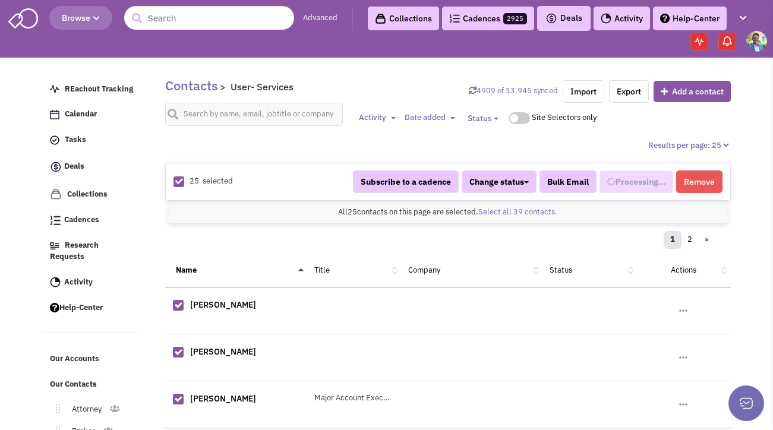
select select "680"
click at [494, 213] on link "Select all 39 contacts." at bounding box center [517, 212] width 79 height 10
select select "680"
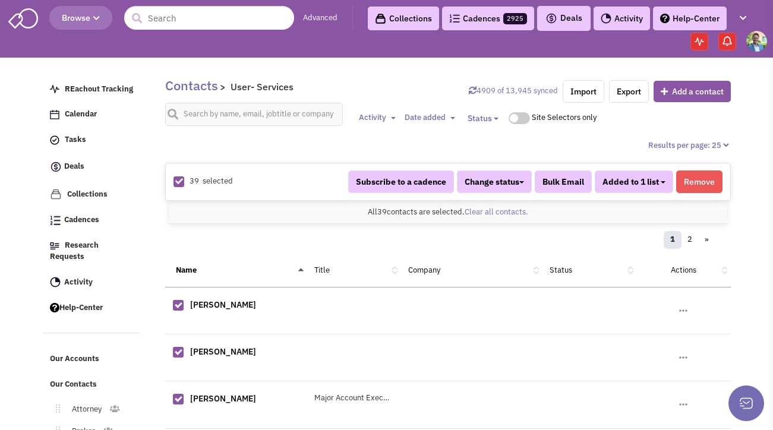
click at [664, 177] on button "Added to 1 list" at bounding box center [633, 181] width 78 height 23
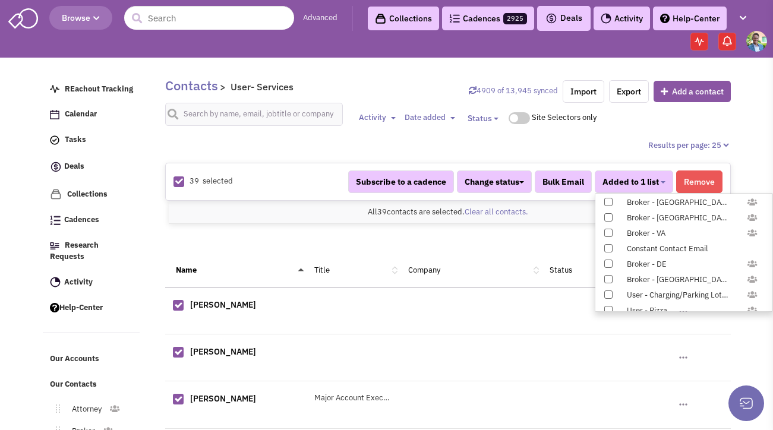
scroll to position [1224, 0]
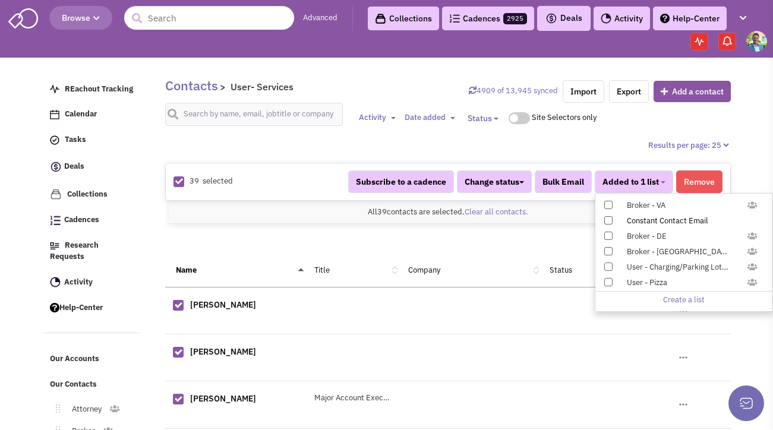
click at [612, 217] on label "Constant Contact Email" at bounding box center [683, 220] width 177 height 13
click at [607, 218] on input "Constant Contact Email" at bounding box center [607, 218] width 0 height 0
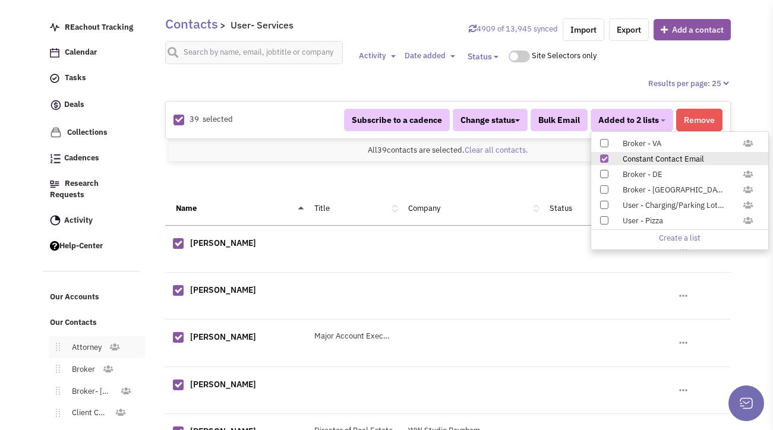
scroll to position [151, 0]
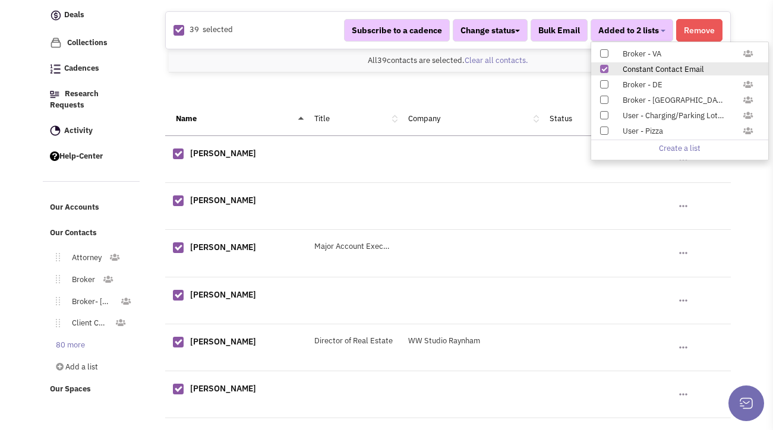
click at [67, 337] on link "80 more" at bounding box center [68, 345] width 48 height 17
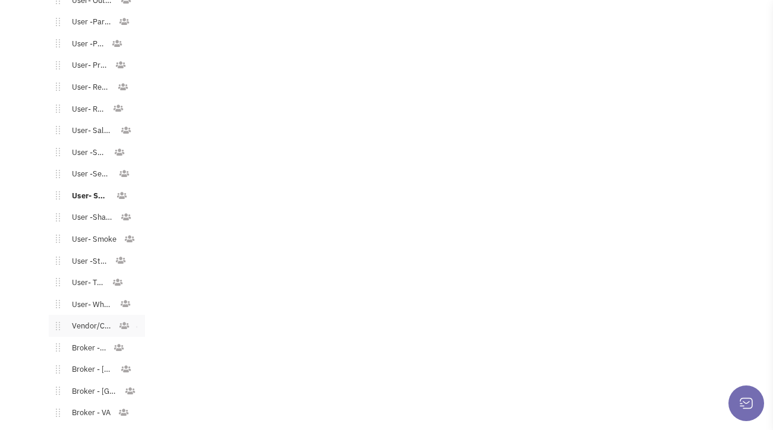
scroll to position [1851, 0]
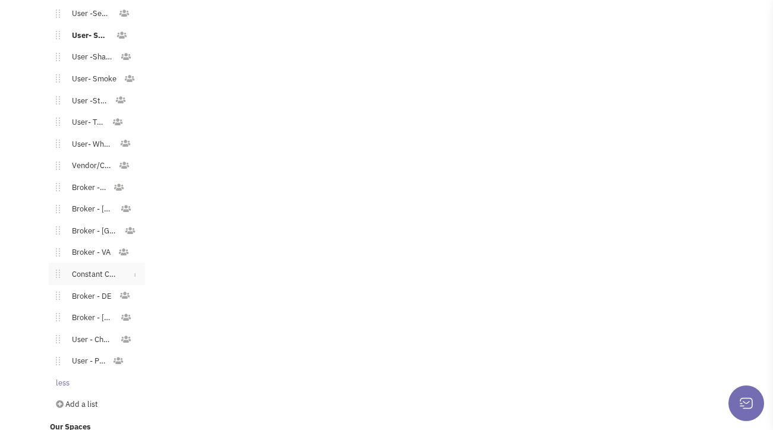
click at [86, 266] on link "Constant Contact Email" at bounding box center [92, 274] width 65 height 17
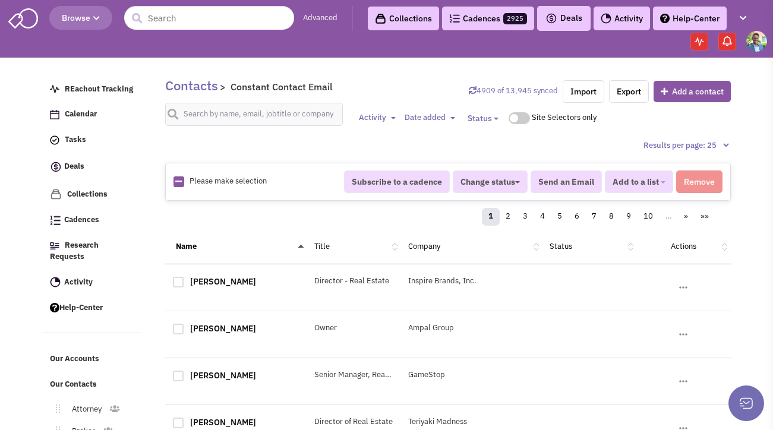
click at [179, 179] on icon at bounding box center [178, 182] width 7 height 8
checkbox input "true"
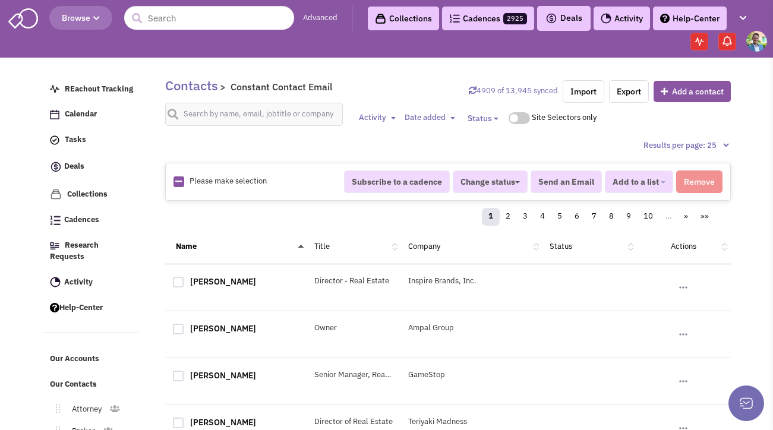
checkbox input "true"
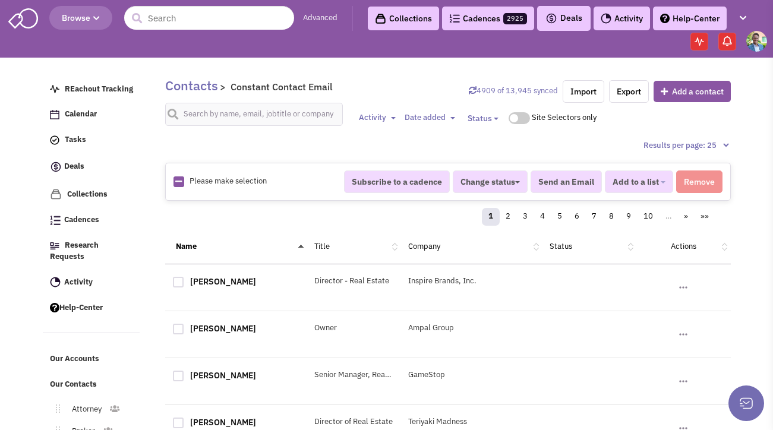
checkbox input "true"
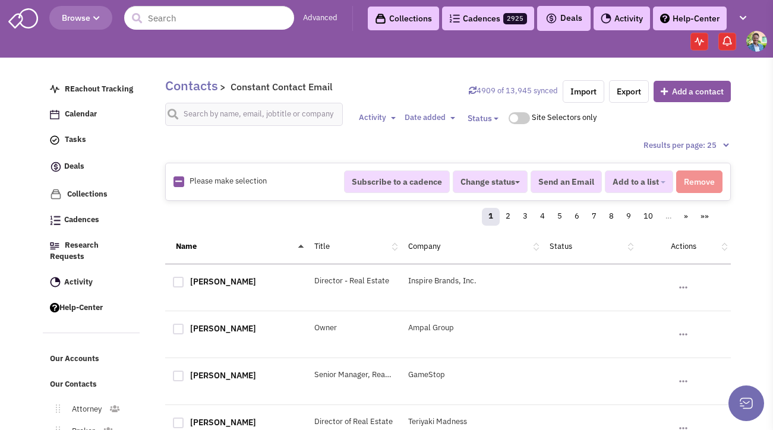
checkbox input "true"
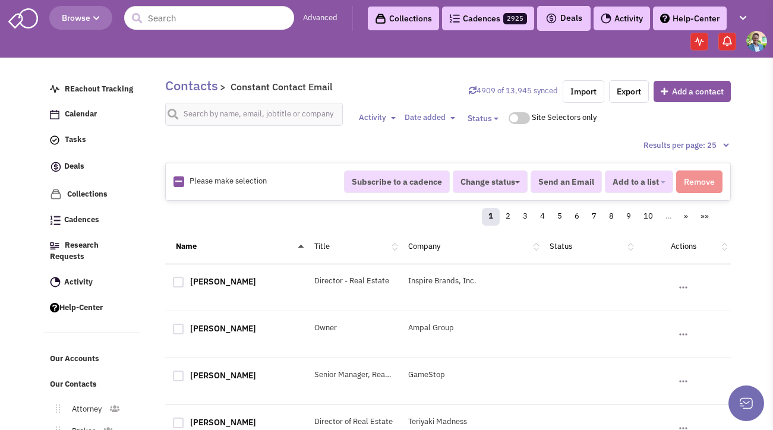
checkbox input "true"
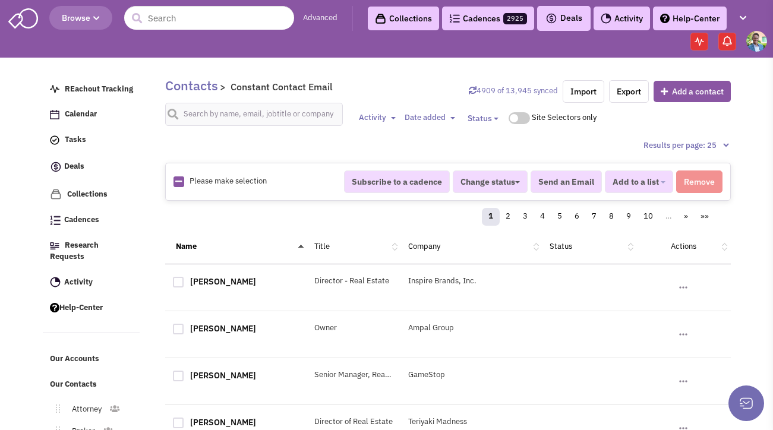
checkbox input "true"
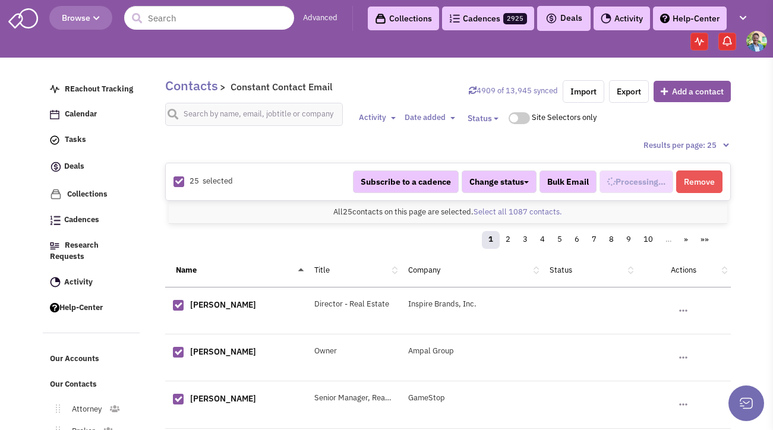
select select "744"
click at [490, 209] on link "Select all 1087 contacts." at bounding box center [517, 212] width 88 height 10
select select "744"
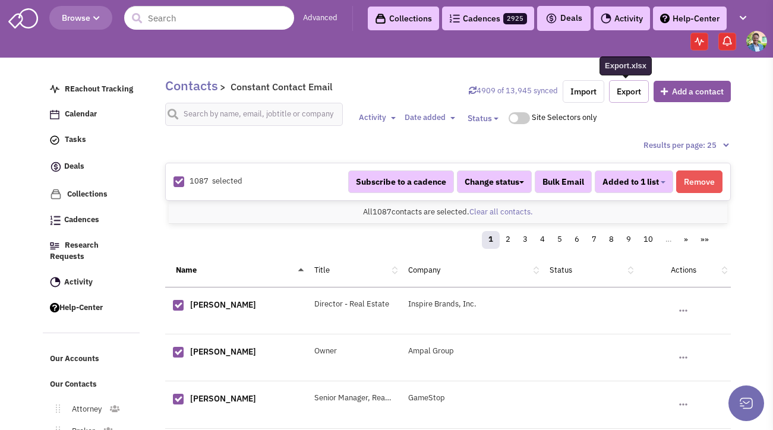
click at [618, 92] on link "Export" at bounding box center [629, 91] width 40 height 23
